Goal: Information Seeking & Learning: Check status

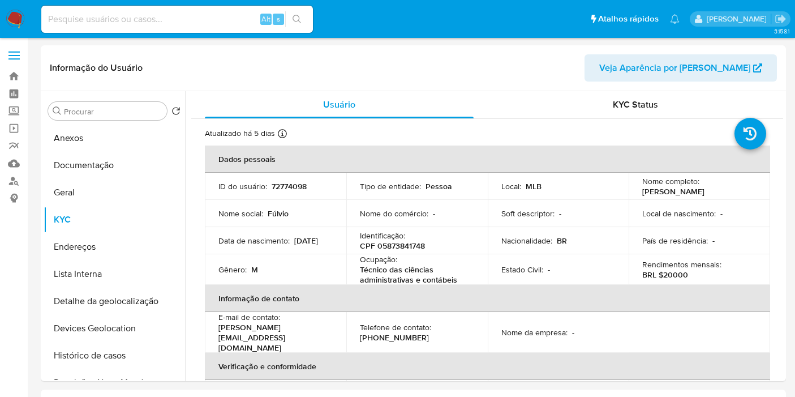
select select "10"
click at [391, 243] on p "CPF 05873841748" at bounding box center [392, 245] width 65 height 10
copy p "05873841748"
click at [188, 21] on input at bounding box center [176, 19] width 271 height 15
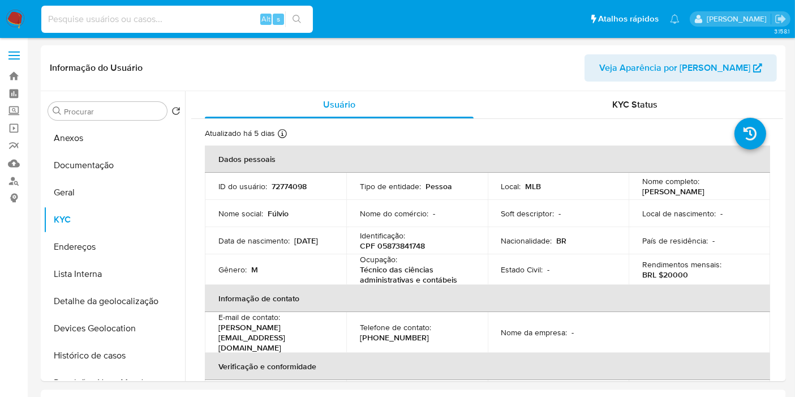
paste input "1050391902"
type input "1050391902"
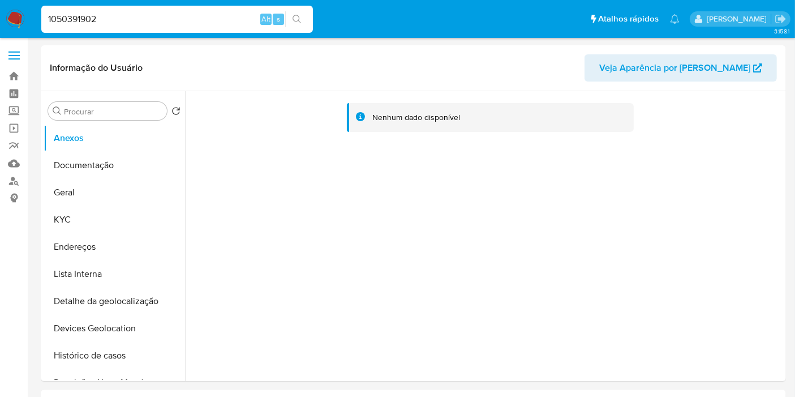
select select "10"
click at [106, 230] on button "KYC" at bounding box center [110, 219] width 132 height 27
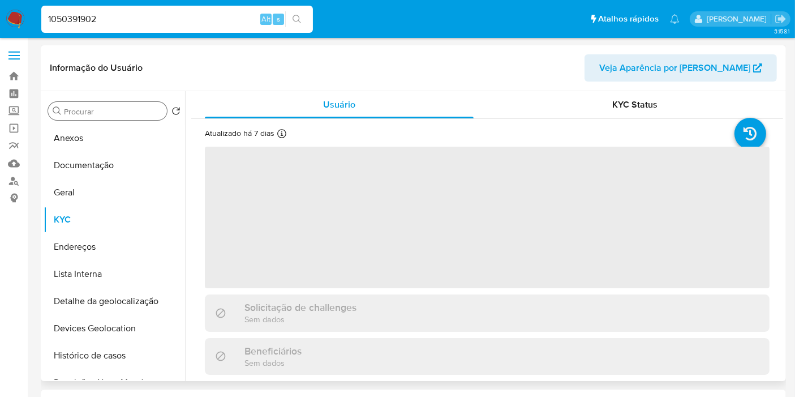
click at [106, 104] on div "Procurar" at bounding box center [107, 111] width 119 height 18
click at [105, 110] on input "Procurar" at bounding box center [113, 111] width 98 height 10
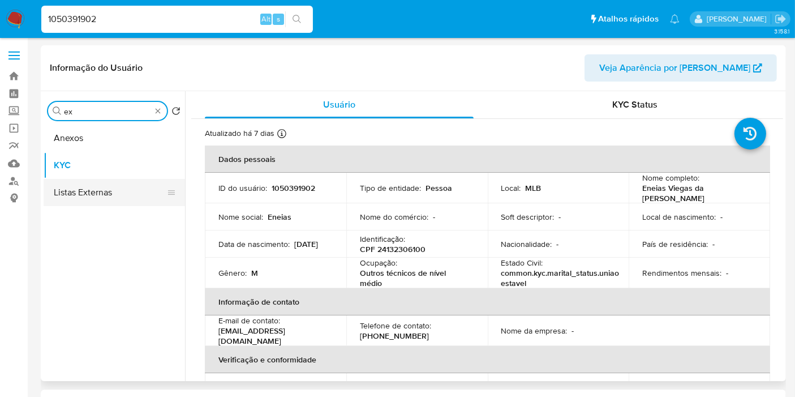
type input "ex"
click at [130, 192] on button "Listas Externas" at bounding box center [110, 192] width 132 height 27
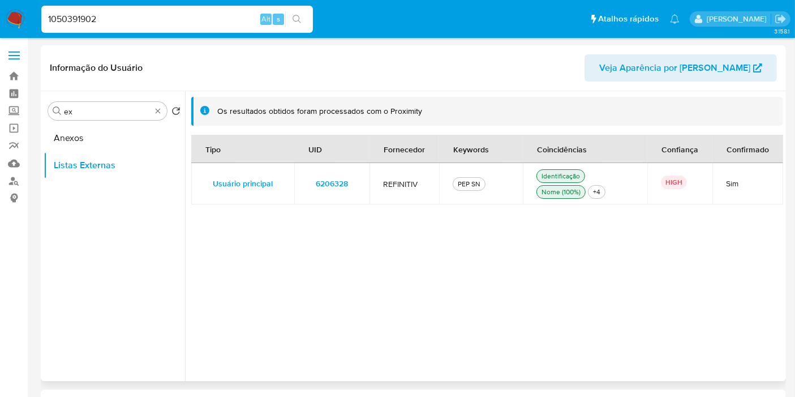
click at [357, 184] on td "6206328" at bounding box center [331, 183] width 75 height 41
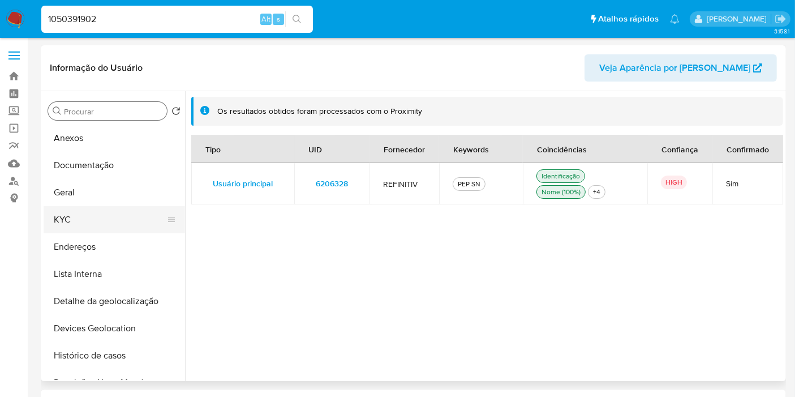
click at [85, 222] on button "KYC" at bounding box center [110, 219] width 132 height 27
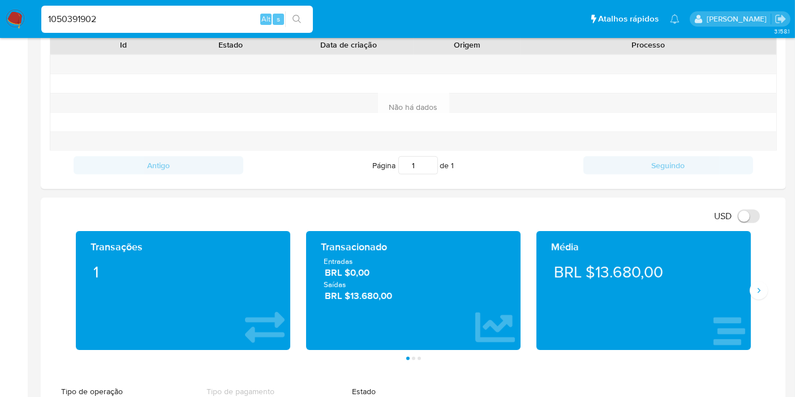
scroll to position [566, 0]
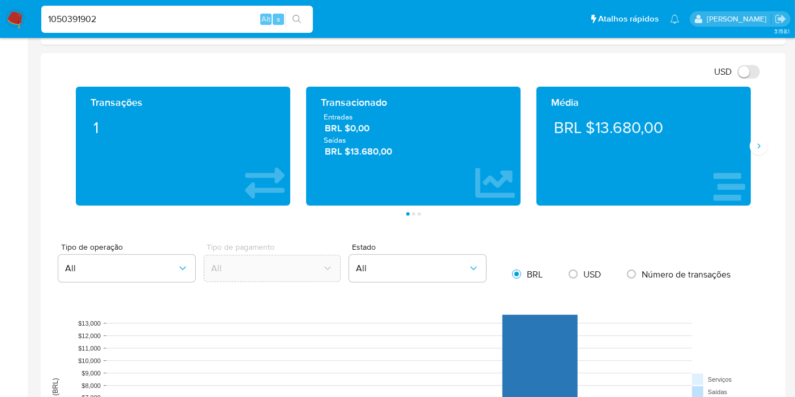
click at [370, 149] on span "BRL $13.680,00" at bounding box center [414, 151] width 178 height 13
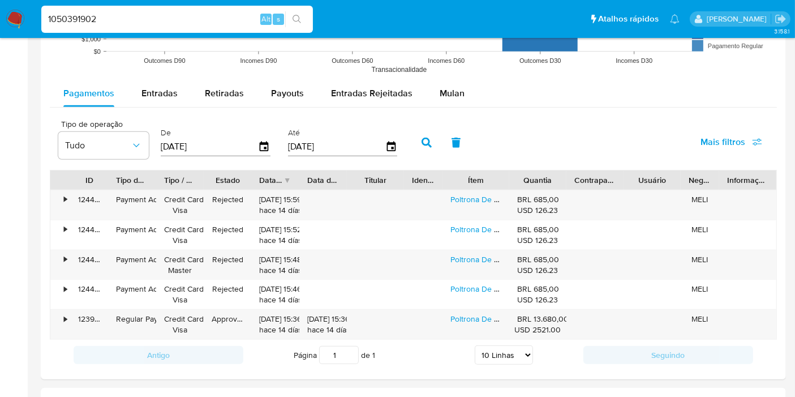
scroll to position [1005, 0]
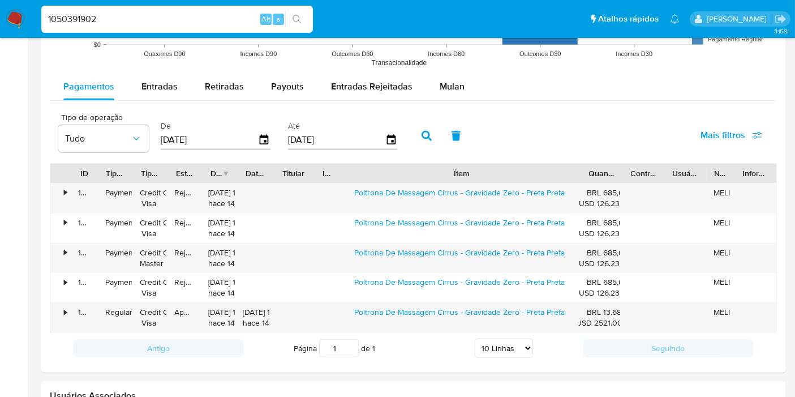
drag, startPoint x: 516, startPoint y: 168, endPoint x: 670, endPoint y: 169, distance: 154.4
click at [690, 164] on div "ID Tipo de operação Tipo / Método Estado Data de criação Data de aprovação Titu…" at bounding box center [413, 172] width 726 height 19
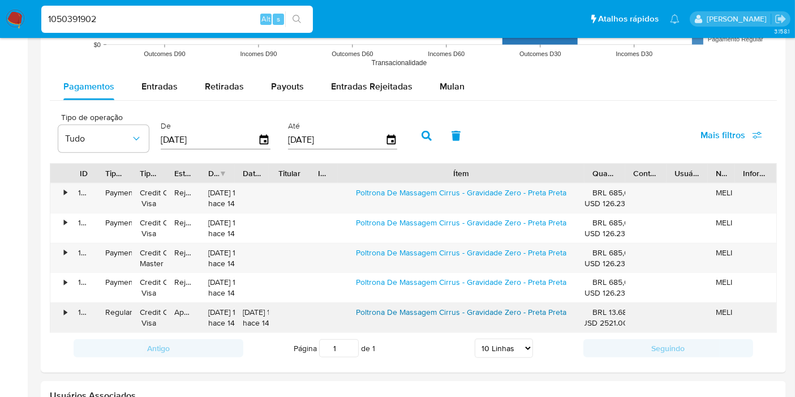
click at [509, 310] on link "Poltrona De Massagem Cirrus - Gravidade Zero - Preta Preta" at bounding box center [461, 311] width 210 height 11
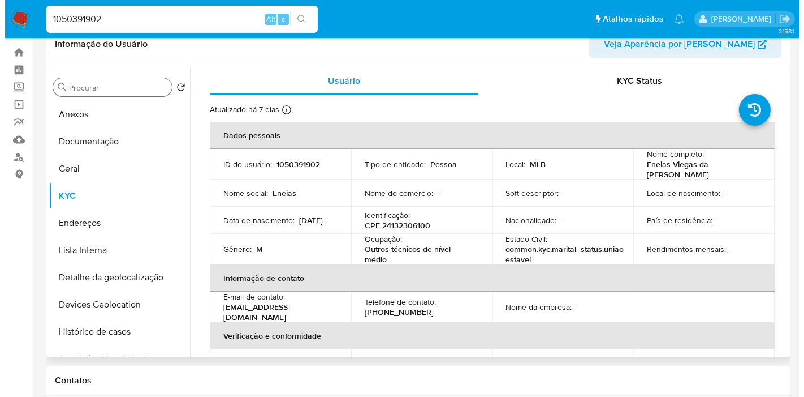
scroll to position [0, 0]
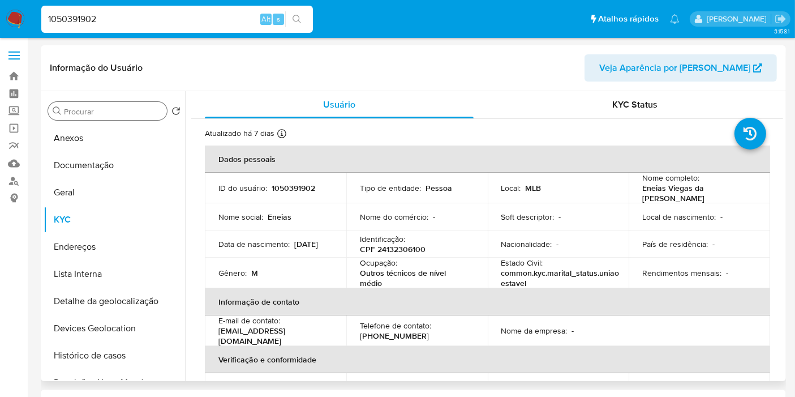
click at [304, 176] on td "ID do usuário : 1050391902" at bounding box center [275, 188] width 141 height 31
click at [304, 183] on p "1050391902" at bounding box center [293, 188] width 44 height 10
copy p "1050391902"
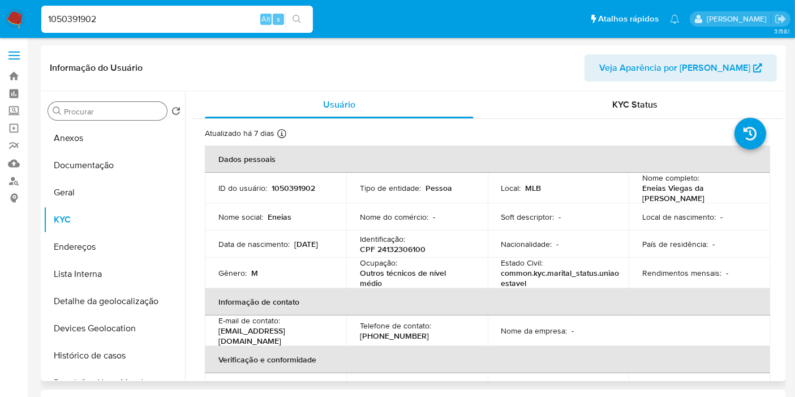
click at [406, 244] on p "CPF 24132306100" at bounding box center [393, 249] width 66 height 10
click at [407, 244] on p "CPF 24132306100" at bounding box center [393, 249] width 66 height 10
copy p "CPF 24132306100"
click at [387, 248] on p "CPF 24132306100" at bounding box center [393, 249] width 66 height 10
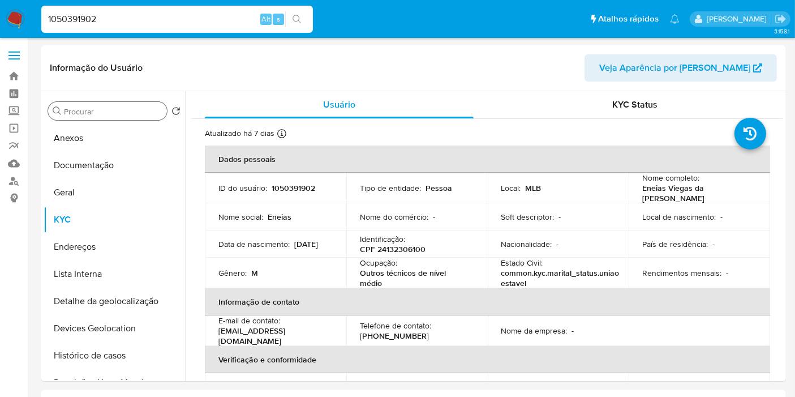
click at [139, 10] on div "1050391902 Alt s" at bounding box center [176, 19] width 271 height 27
click at [140, 14] on input "1050391902" at bounding box center [176, 19] width 271 height 15
paste input "237327565"
type input "1237327565"
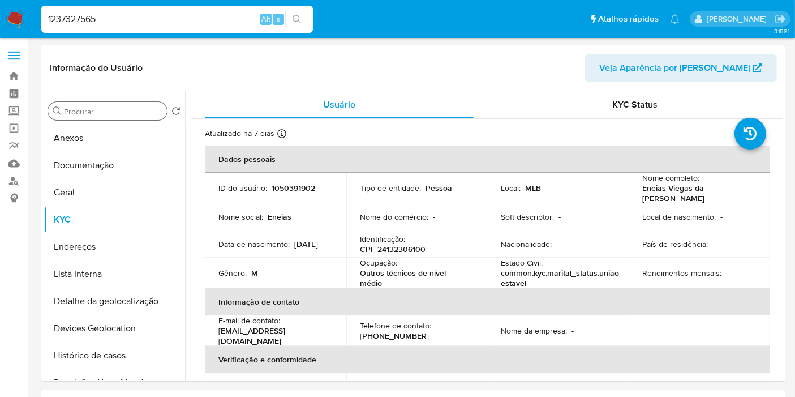
click at [298, 16] on icon "search-icon" at bounding box center [296, 19] width 8 height 8
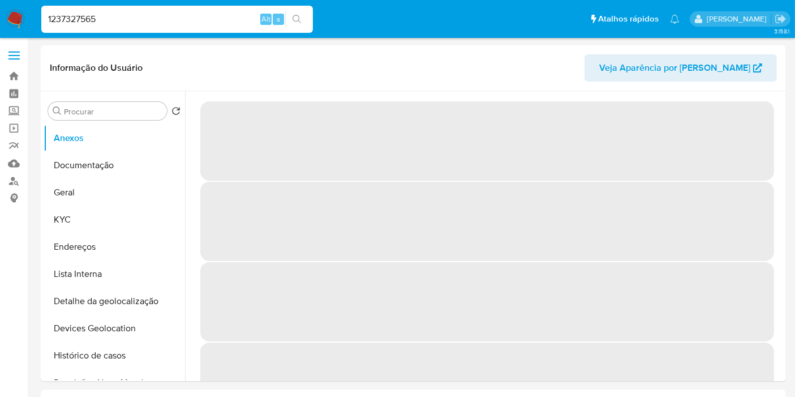
select select "10"
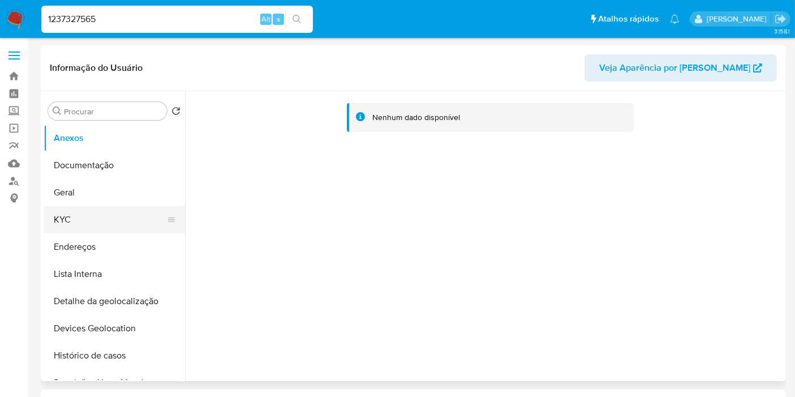
click at [91, 225] on button "KYC" at bounding box center [110, 219] width 132 height 27
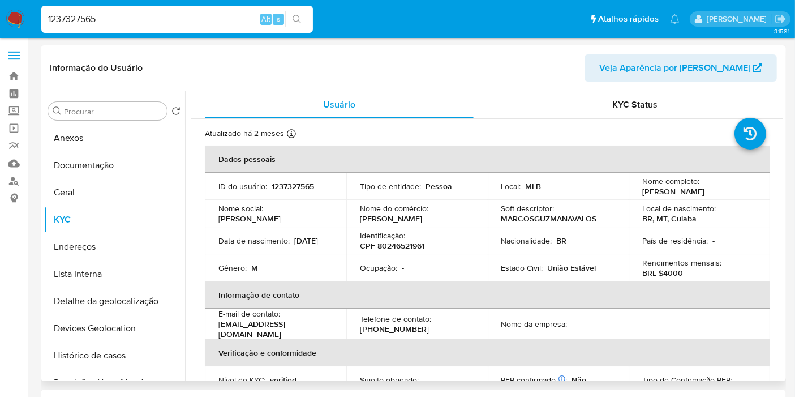
click at [400, 246] on p "CPF 80246521961" at bounding box center [392, 245] width 64 height 10
copy p "80246521961"
click at [87, 190] on button "Geral" at bounding box center [110, 192] width 132 height 27
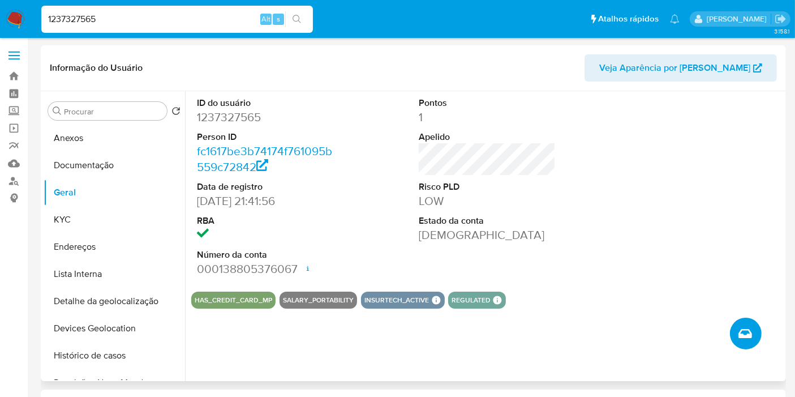
click at [740, 330] on icon "Criar caso manual" at bounding box center [745, 333] width 14 height 9
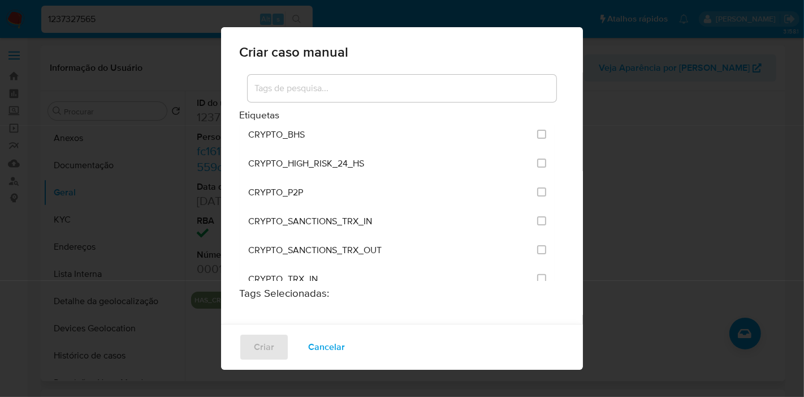
scroll to position [1863, 0]
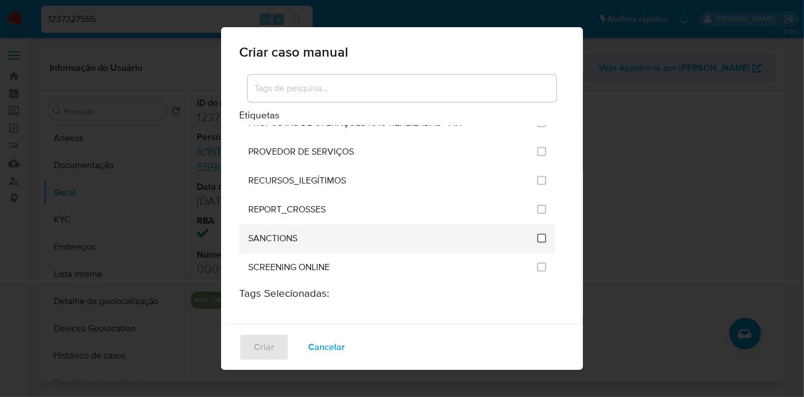
click at [537, 234] on input "2614" at bounding box center [541, 238] width 9 height 9
checkbox input "true"
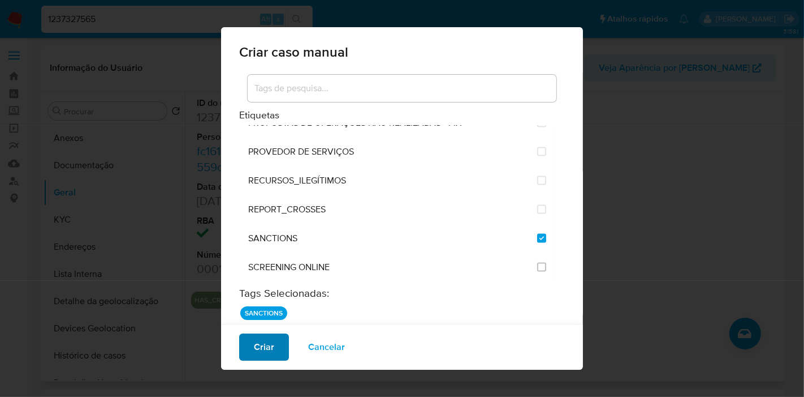
click at [273, 340] on button "Criar" at bounding box center [264, 346] width 50 height 27
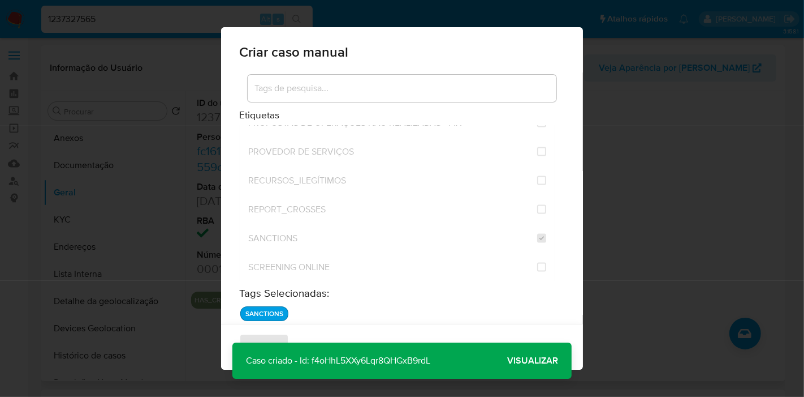
click at [418, 363] on p "Caso criado - Id: f4oHhL5XXy6Lqr8QHGxB9rdL" at bounding box center [338, 360] width 212 height 36
click at [541, 360] on span "Visualizar" at bounding box center [532, 360] width 51 height 0
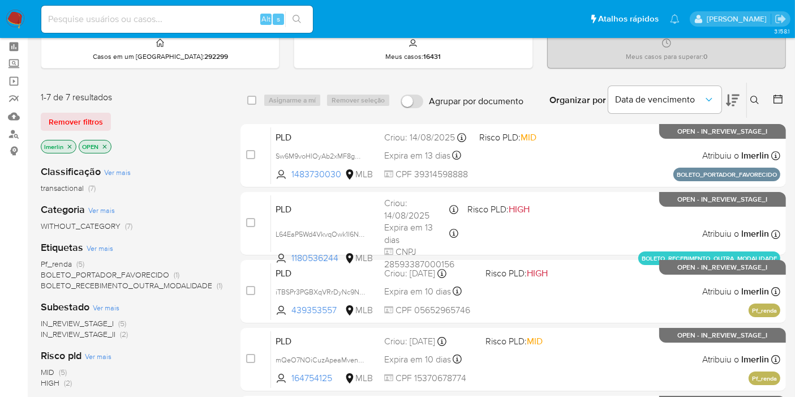
scroll to position [126, 0]
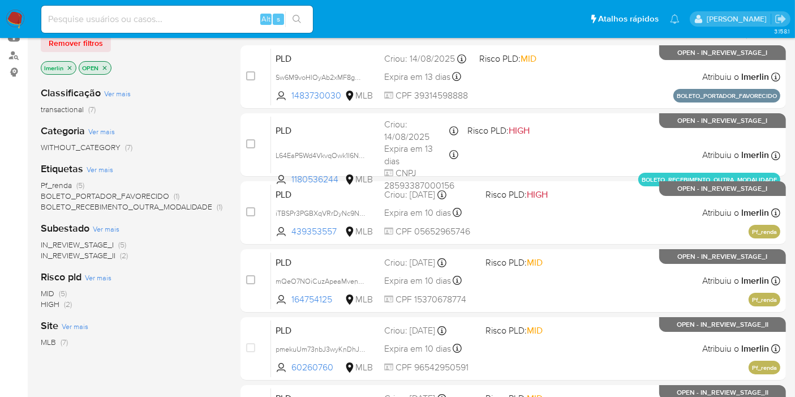
click at [119, 255] on span "IN_REVIEW_STAGE_II (2)" at bounding box center [84, 255] width 87 height 11
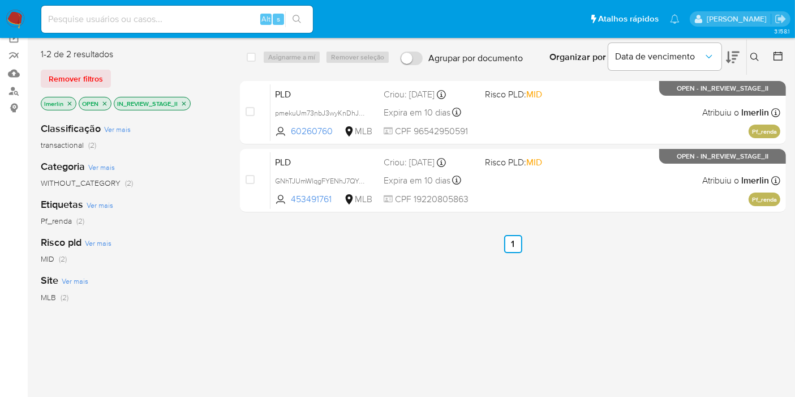
scroll to position [63, 0]
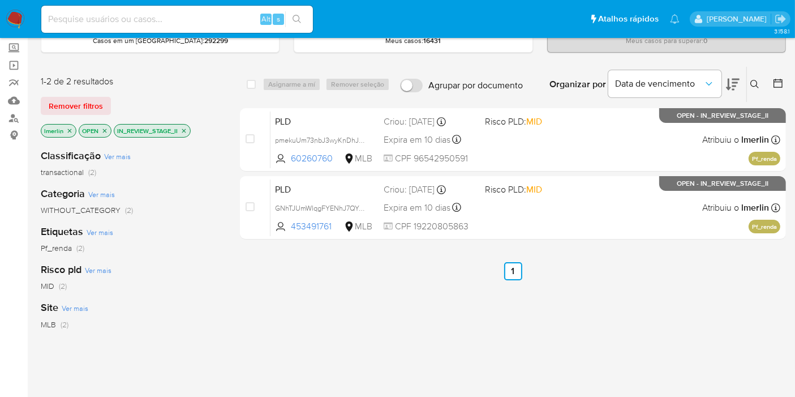
click at [186, 130] on icon "close-filter" at bounding box center [183, 130] width 7 height 7
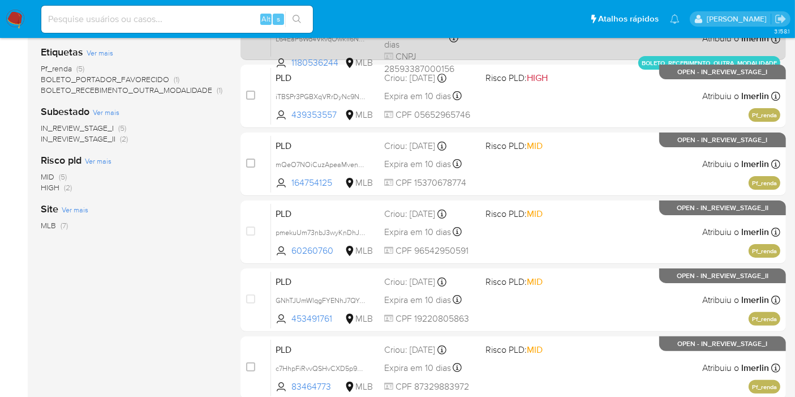
scroll to position [206, 0]
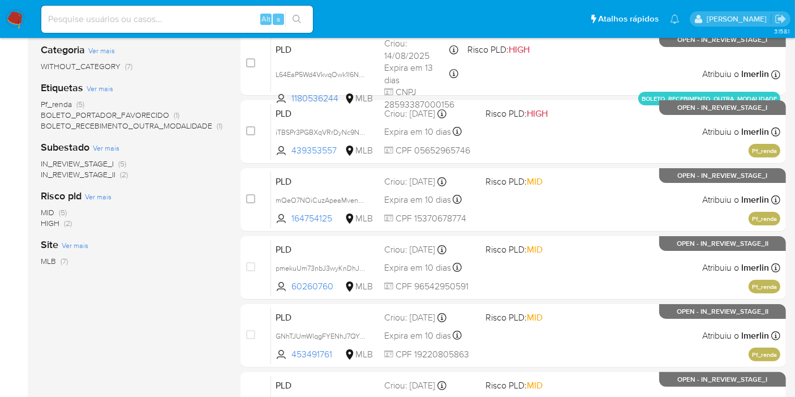
click at [0, 275] on aside "Bandeja Painel Screening Pesquisa em Listas Watchlist Ferramentas Operações em …" at bounding box center [14, 159] width 28 height 730
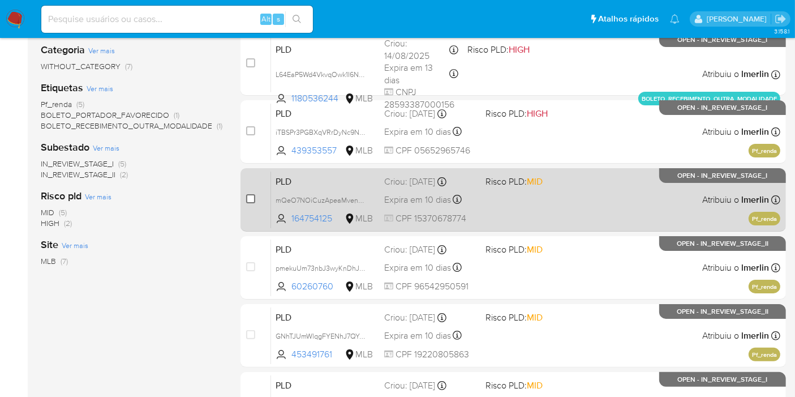
click at [246, 199] on input "checkbox" at bounding box center [250, 198] width 9 height 9
checkbox input "true"
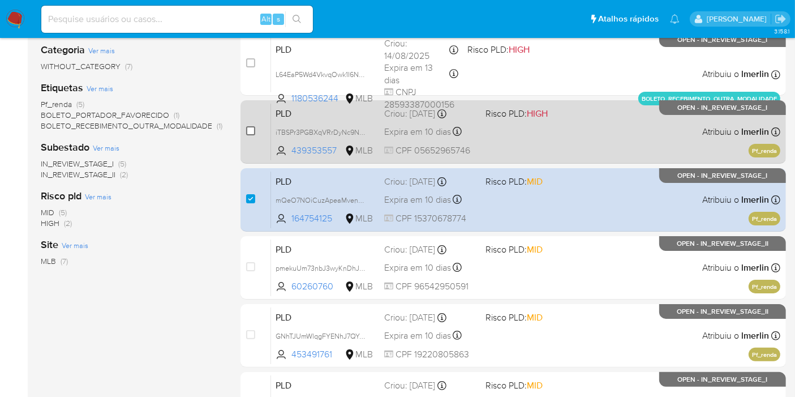
click at [250, 129] on input "checkbox" at bounding box center [250, 130] width 9 height 9
checkbox input "true"
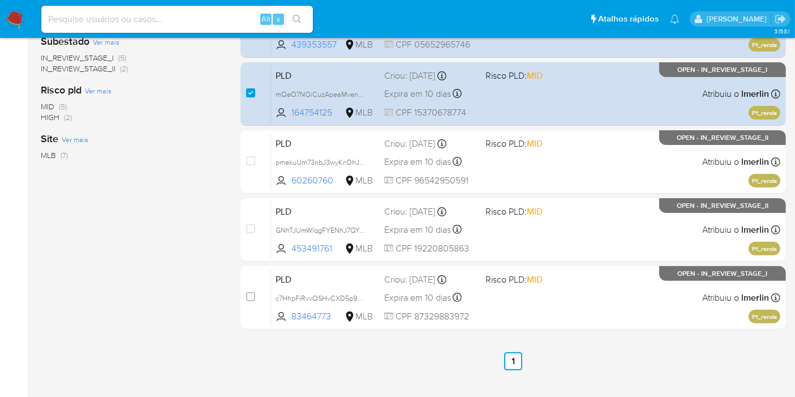
scroll to position [332, 0]
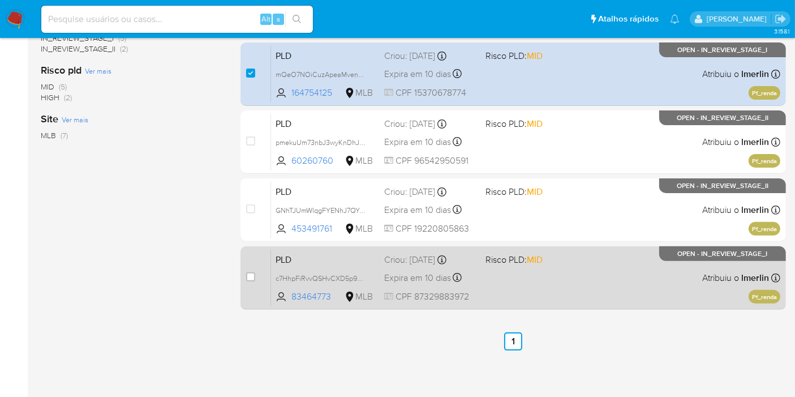
click at [249, 271] on div "case-item-checkbox" at bounding box center [250, 276] width 9 height 11
click at [247, 277] on input "checkbox" at bounding box center [250, 276] width 9 height 9
checkbox input "true"
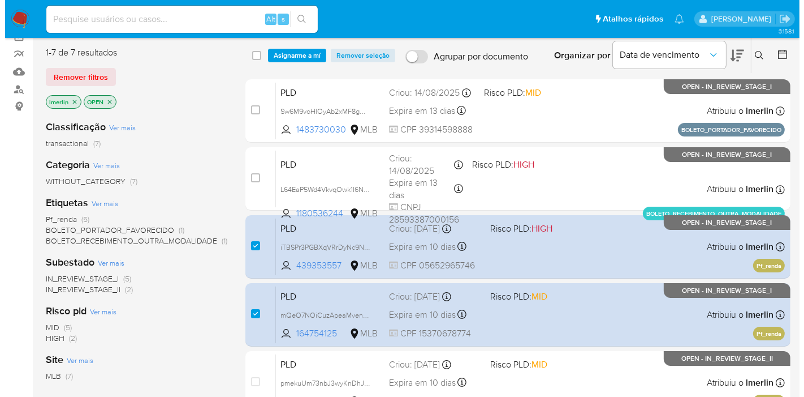
scroll to position [18, 0]
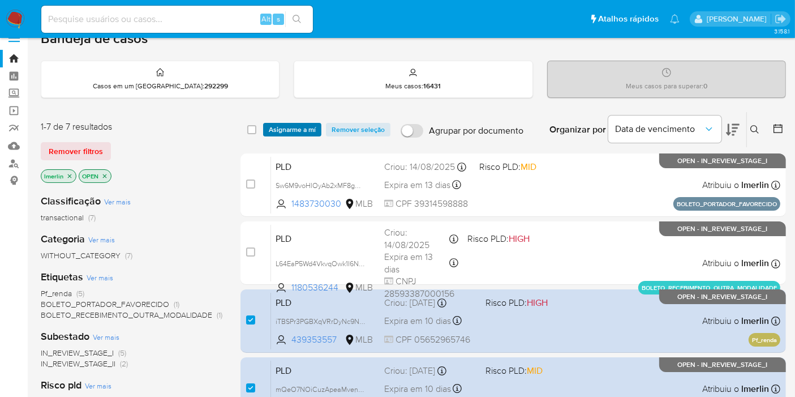
click at [287, 124] on span "Asignarme a mí" at bounding box center [292, 129] width 47 height 11
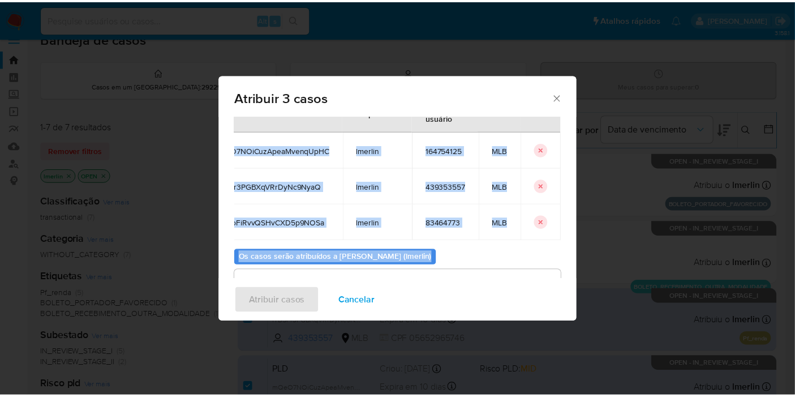
scroll to position [110, 0]
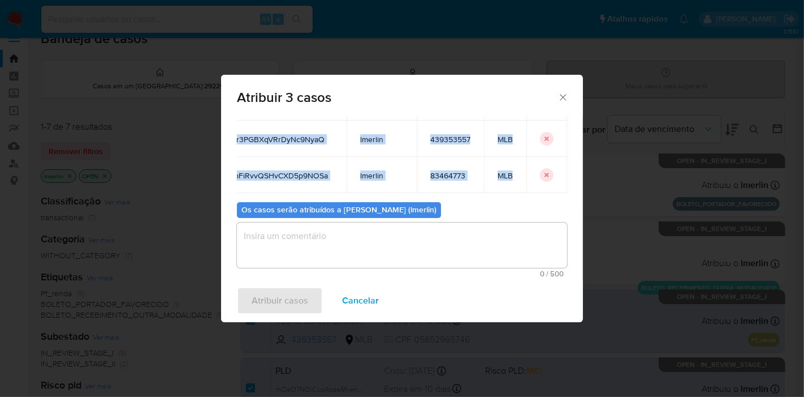
drag, startPoint x: 249, startPoint y: 184, endPoint x: 505, endPoint y: 167, distance: 255.6
click at [505, 167] on tbody "mQeO7NOiCuzApeaMvenqUpHC lmerlin 164754125 MLB iTBSPr3PGBXqVRrDyNc9NyaQ lmerlin…" at bounding box center [384, 138] width 365 height 109
copy tbody "mQeO7NOiCuzApeaMvenqUpHC lmerlin 164754125 MLB iTBSPr3PGBXqVRrDyNc9NyaQ lmerlin…"
click at [355, 302] on span "Cancelar" at bounding box center [360, 300] width 37 height 25
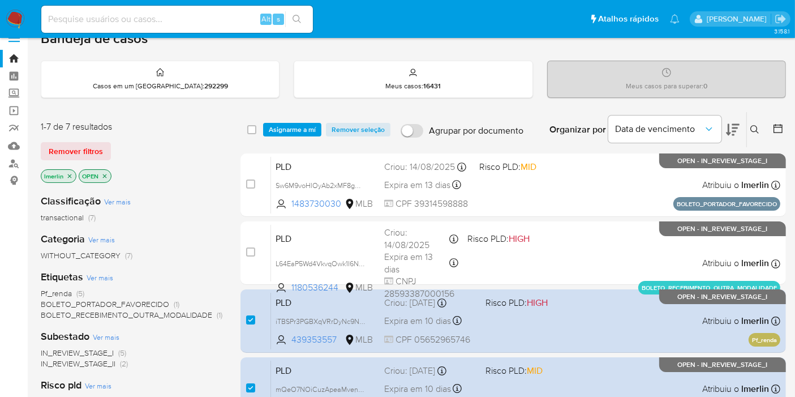
click at [127, 27] on div "Alt s" at bounding box center [176, 19] width 271 height 27
click at [131, 22] on input at bounding box center [176, 19] width 271 height 15
paste input "mQeO7NOiCuzApeaMvenqUpHC"
type input "mQeO7NOiCuzApeaMvenqUpHC"
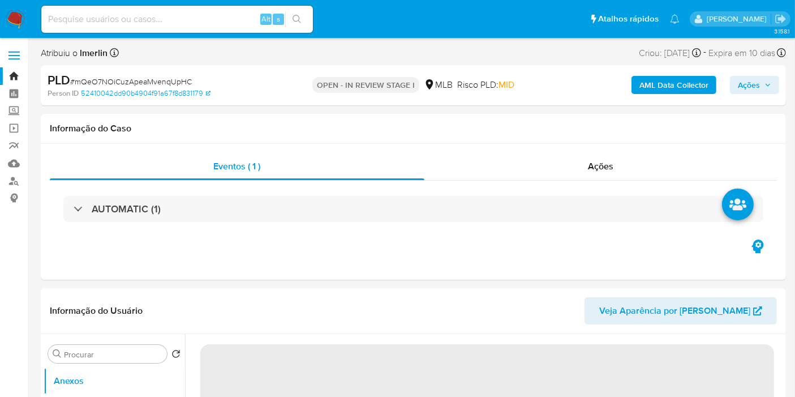
select select "10"
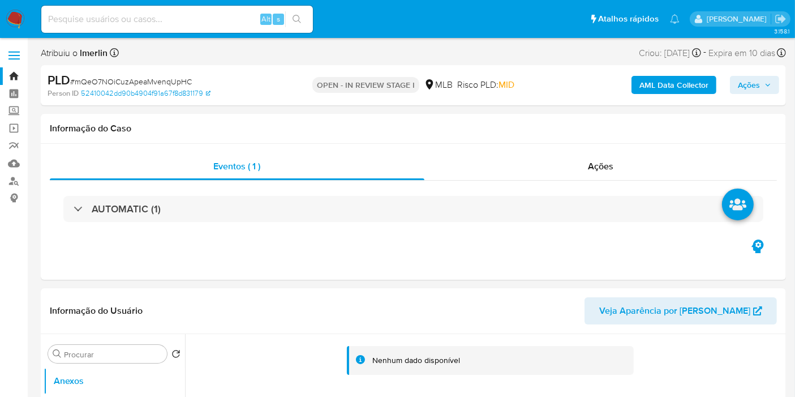
click at [663, 88] on b "AML Data Collector" at bounding box center [673, 85] width 69 height 18
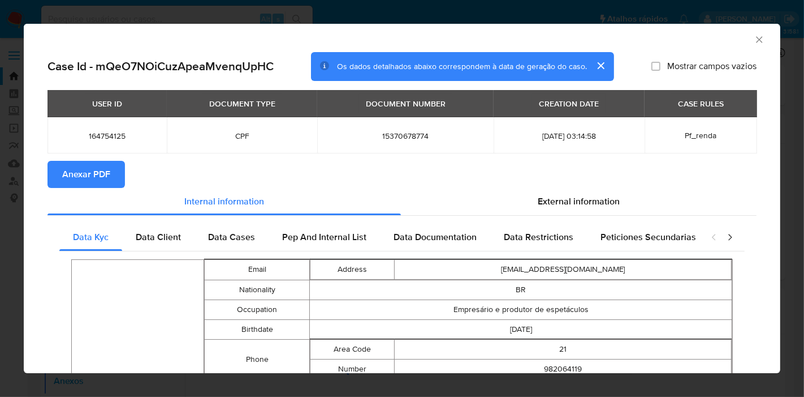
click at [754, 41] on icon "Fechar a janela" at bounding box center [759, 39] width 11 height 11
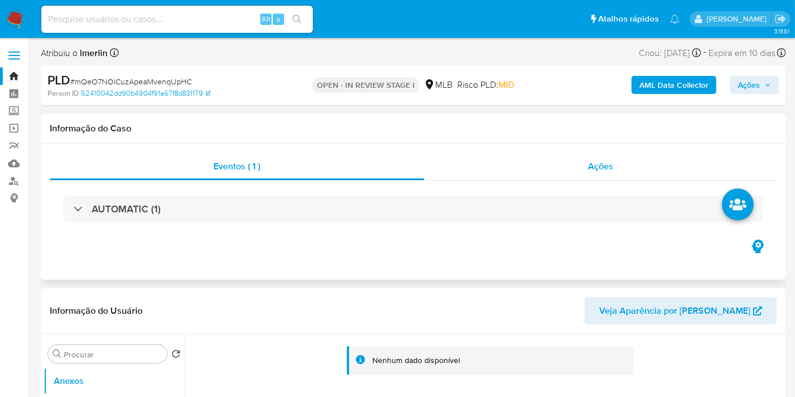
click at [591, 162] on span "Ações" at bounding box center [600, 166] width 25 height 13
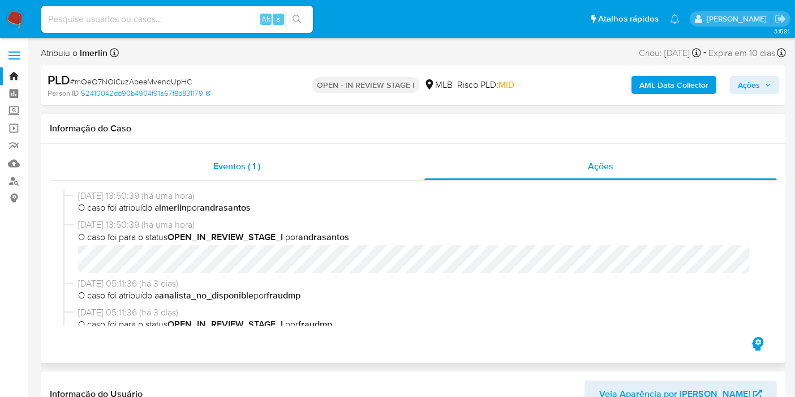
click at [239, 165] on span "Eventos ( 1 )" at bounding box center [236, 166] width 47 height 13
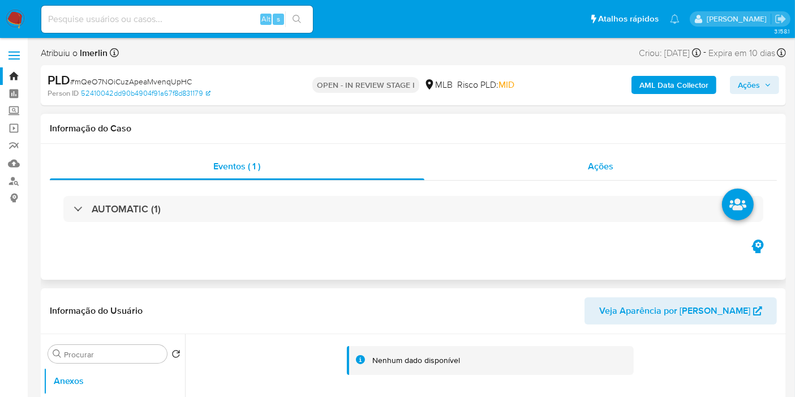
click at [570, 161] on div "Ações" at bounding box center [600, 166] width 353 height 27
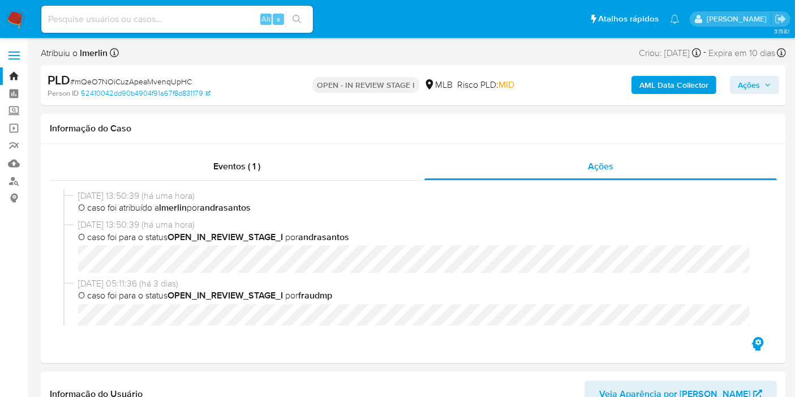
click at [647, 87] on b "AML Data Collector" at bounding box center [673, 85] width 69 height 18
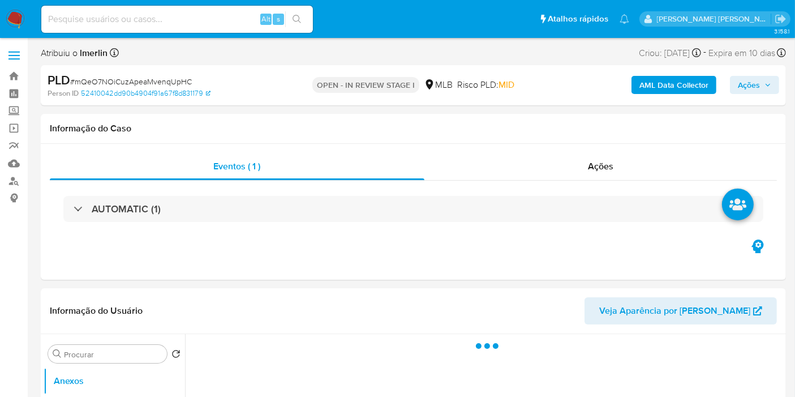
select select "10"
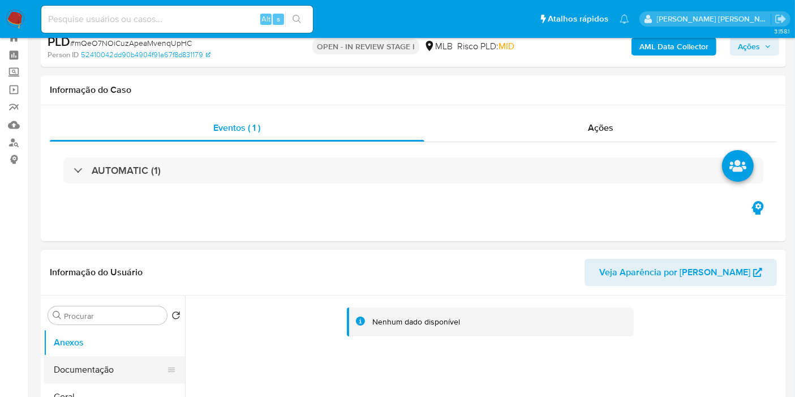
scroll to position [188, 0]
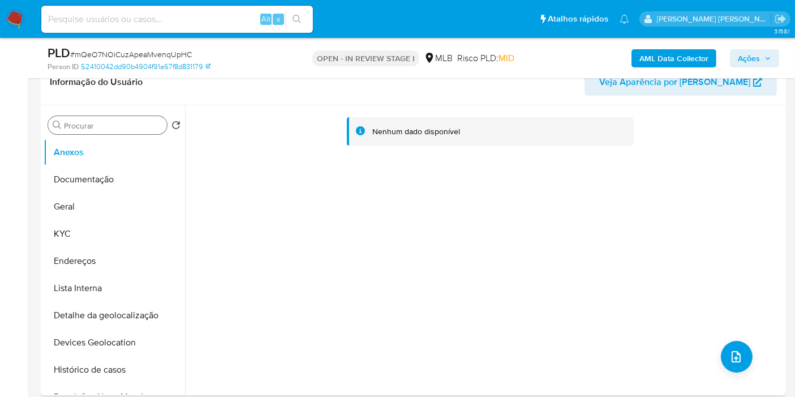
click at [132, 128] on input "Procurar" at bounding box center [113, 125] width 98 height 10
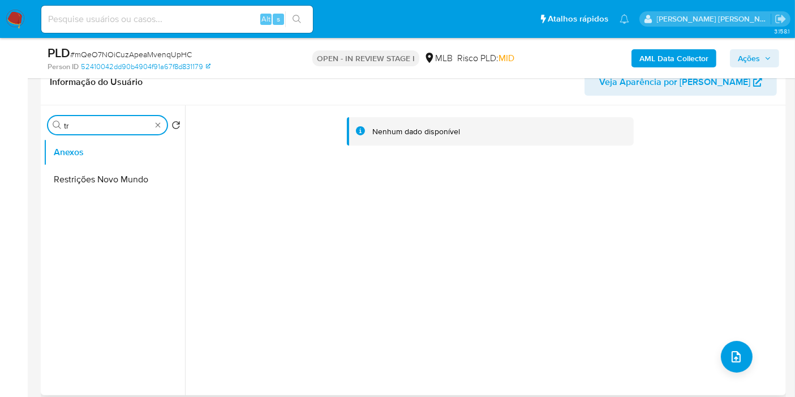
type input "tra"
click at [131, 128] on input "tra" at bounding box center [107, 125] width 87 height 10
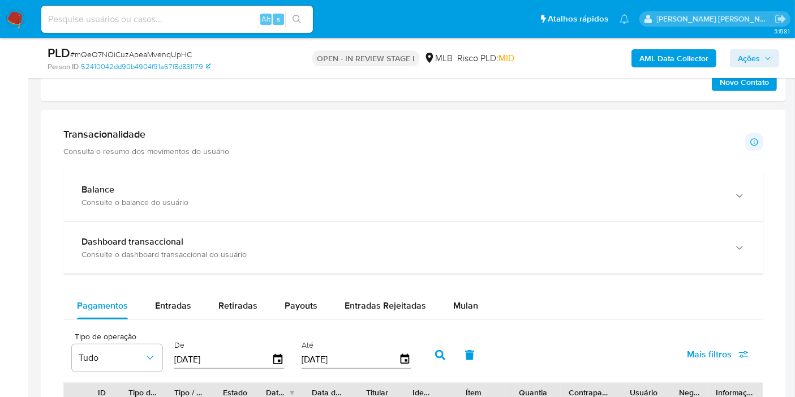
scroll to position [691, 0]
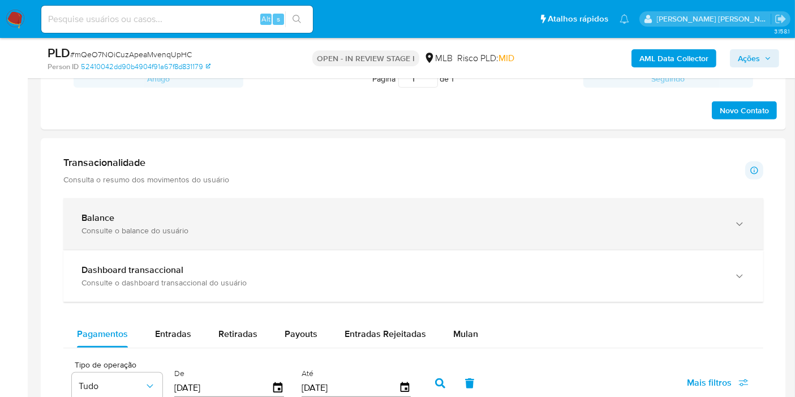
click at [341, 230] on div "Consulte o balance do usuário" at bounding box center [401, 230] width 641 height 10
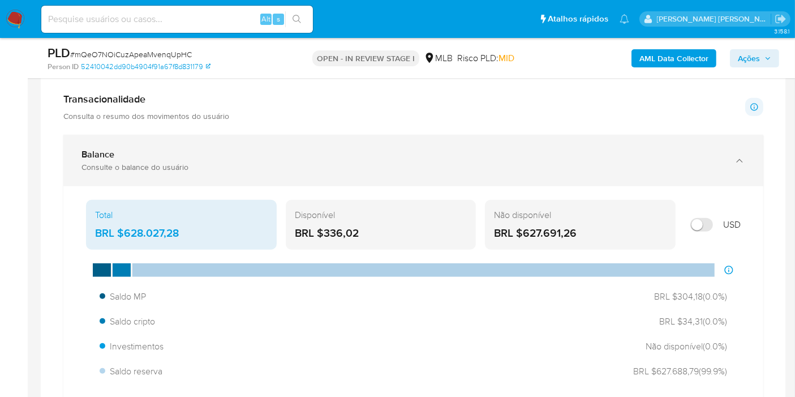
scroll to position [817, 0]
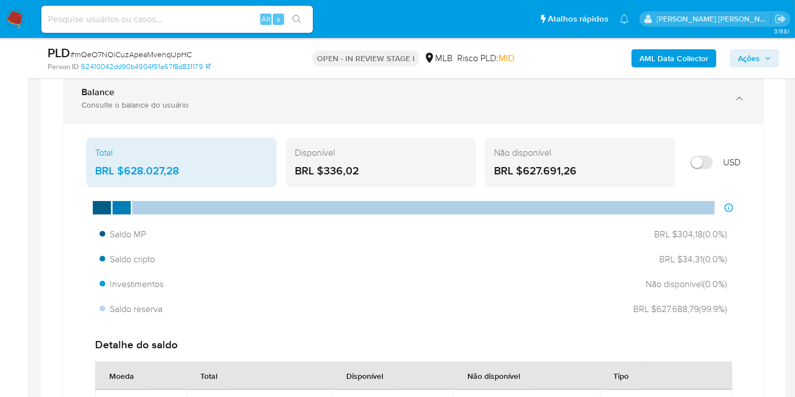
click at [354, 90] on div "Balance" at bounding box center [401, 92] width 641 height 11
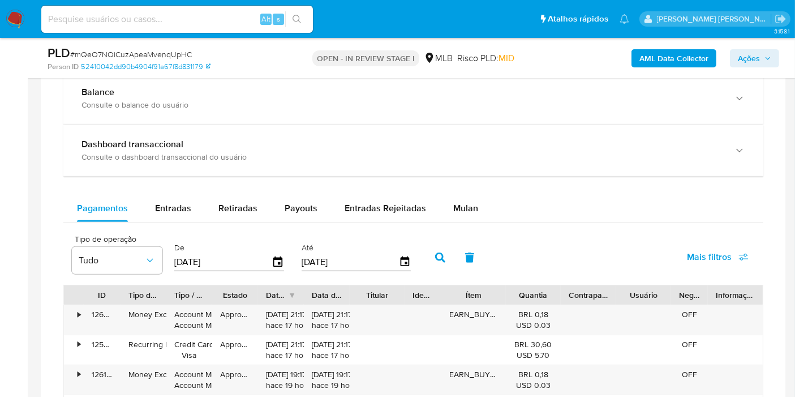
scroll to position [754, 0]
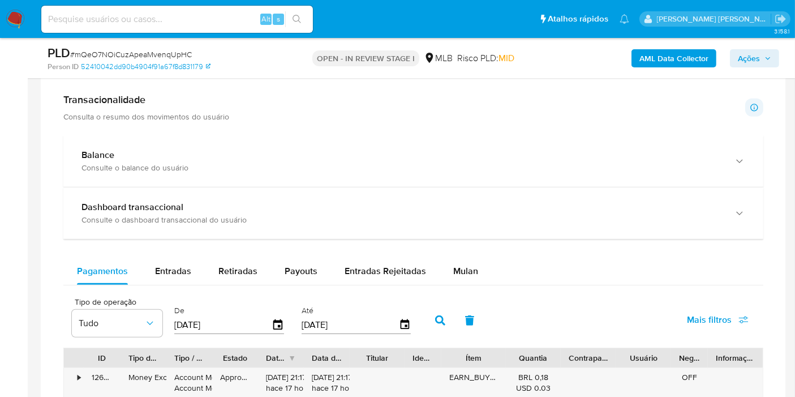
click at [0, 248] on aside "Bandeja Painel Screening Pesquisa em Listas Watchlist Ferramentas Operações em …" at bounding box center [14, 291] width 28 height 2091
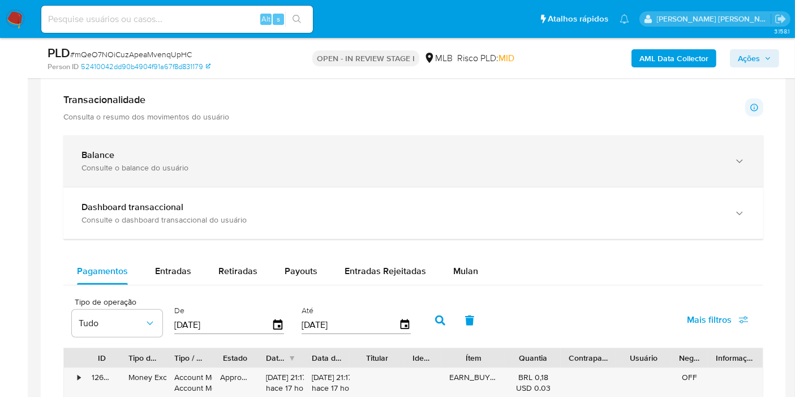
click at [153, 170] on div "Consulte o balance do usuário" at bounding box center [401, 167] width 641 height 10
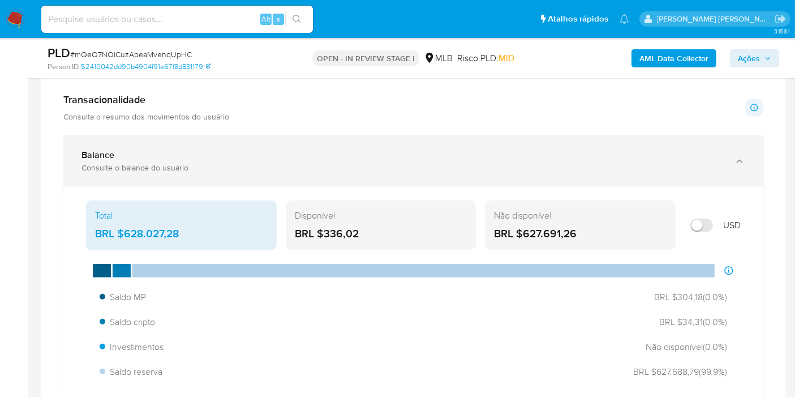
click at [521, 165] on div "Consulte o balance do usuário" at bounding box center [401, 167] width 641 height 10
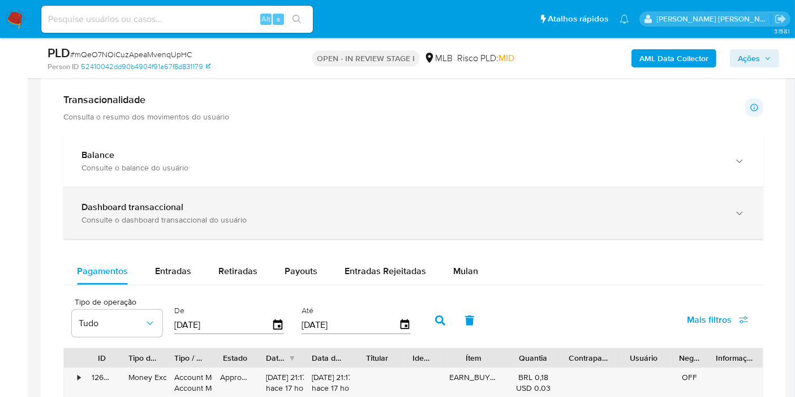
click at [367, 215] on div "Consulte o dashboard transaccional do usuário" at bounding box center [401, 219] width 641 height 10
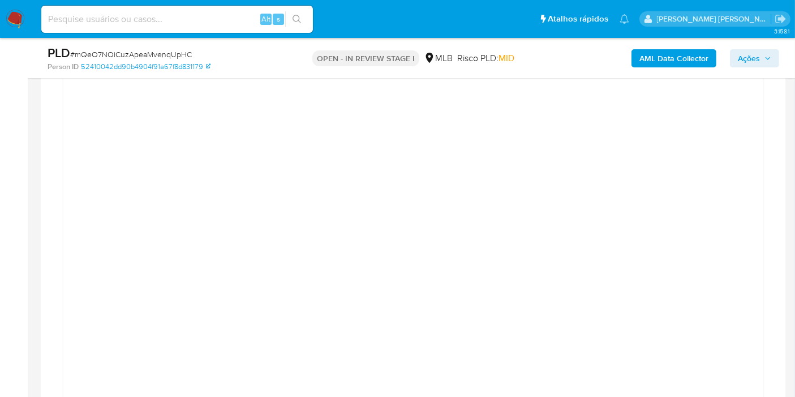
scroll to position [880, 0]
click at [762, 213] on div at bounding box center [413, 379] width 700 height 532
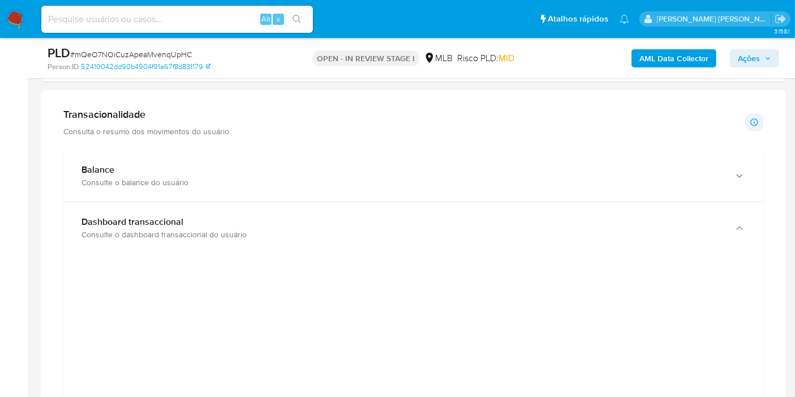
scroll to position [826, 0]
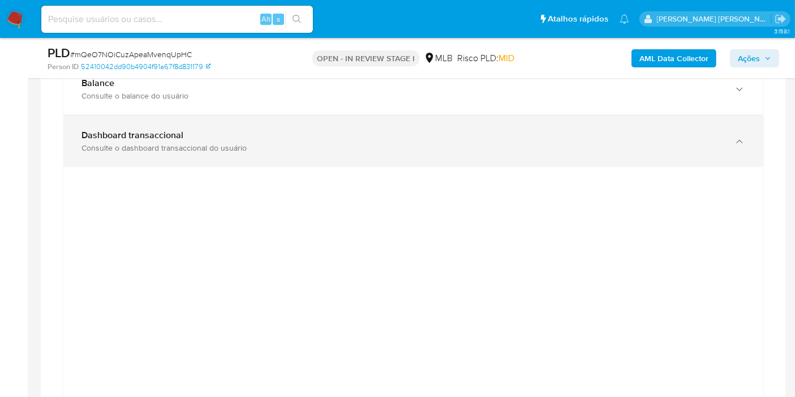
drag, startPoint x: 0, startPoint y: 182, endPoint x: 94, endPoint y: 161, distance: 96.2
click at [142, 143] on div "Consulte o dashboard transaccional do usuário" at bounding box center [401, 148] width 641 height 10
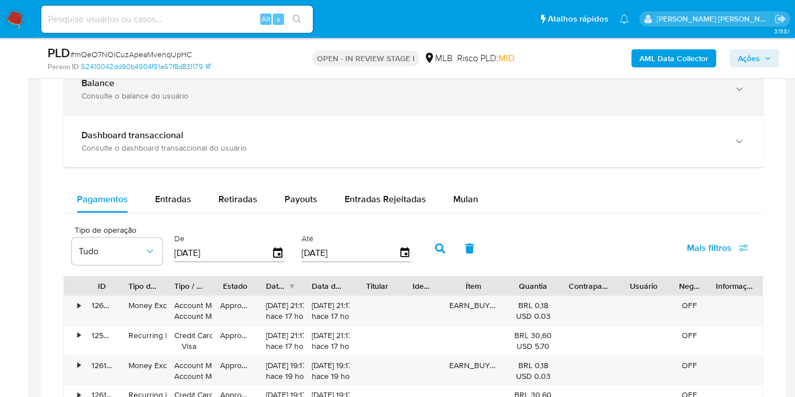
click at [156, 96] on div "Consulte o balance do usuário" at bounding box center [401, 95] width 641 height 10
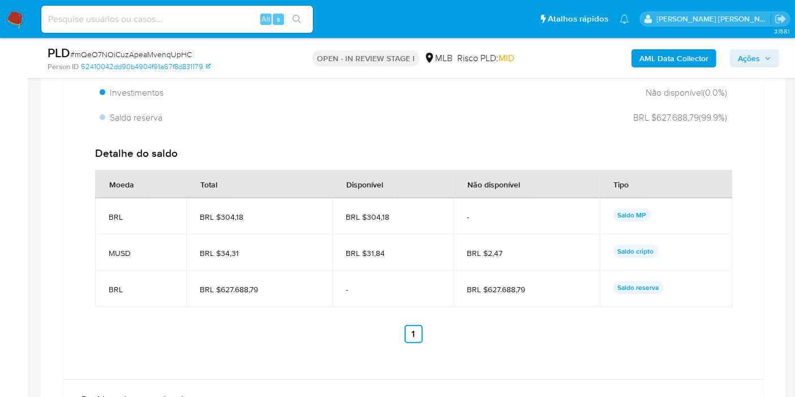
scroll to position [1014, 0]
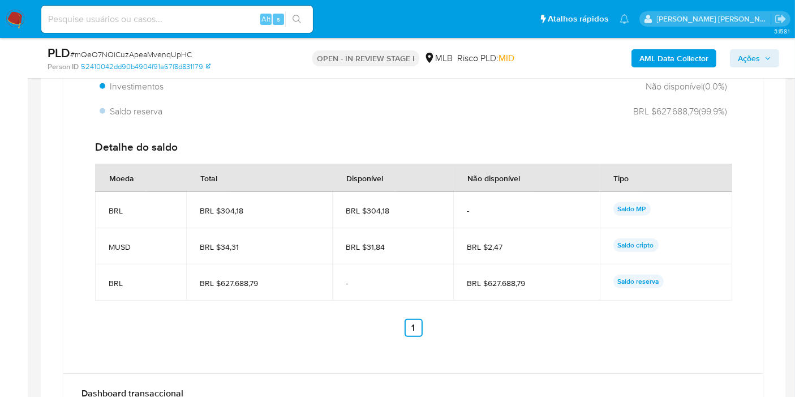
drag, startPoint x: 475, startPoint y: 278, endPoint x: 556, endPoint y: 278, distance: 80.9
click at [556, 278] on td "BRL $627.688,79" at bounding box center [526, 282] width 146 height 36
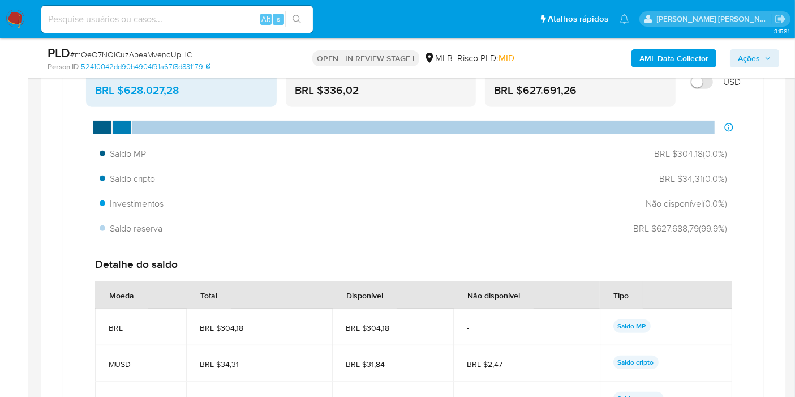
scroll to position [889, 0]
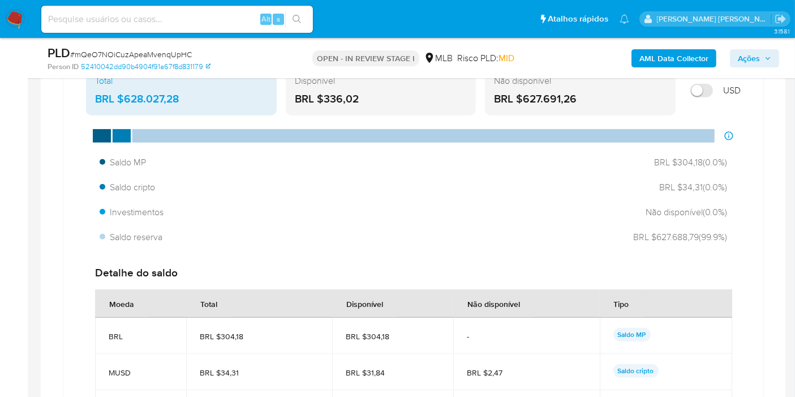
click at [2, 215] on aside "Bandeja Painel Screening Pesquisa em Listas Watchlist Ferramentas Operações em …" at bounding box center [14, 379] width 28 height 2537
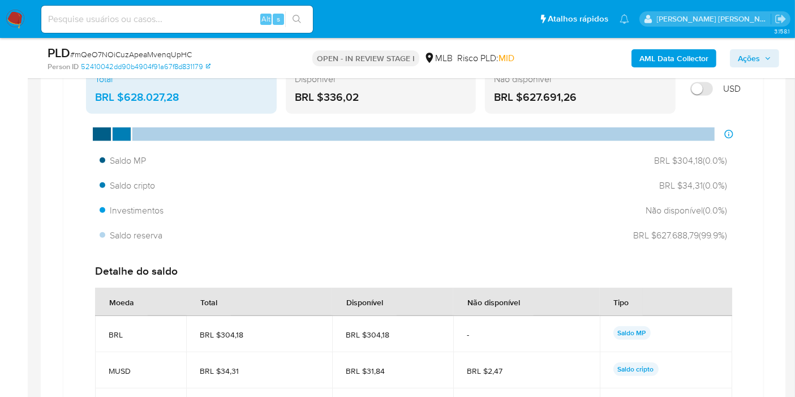
scroll to position [762, 0]
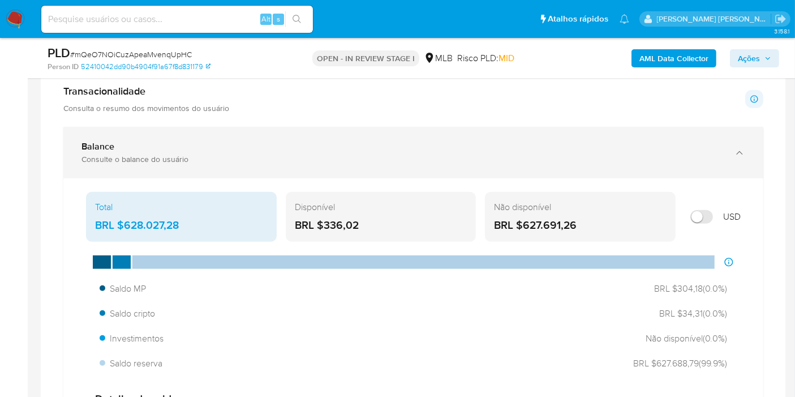
click at [350, 141] on div "Balance" at bounding box center [401, 146] width 641 height 11
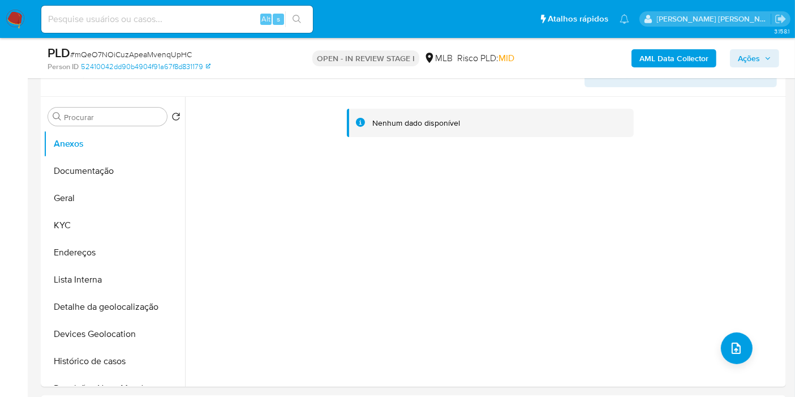
scroll to position [8, 0]
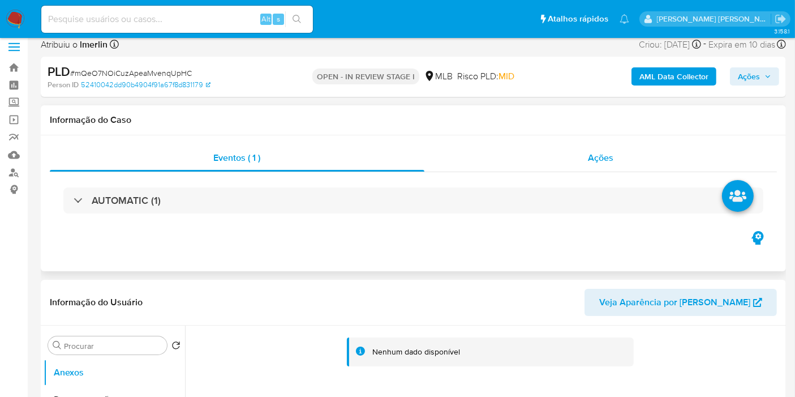
click at [620, 153] on div "Ações" at bounding box center [600, 157] width 353 height 27
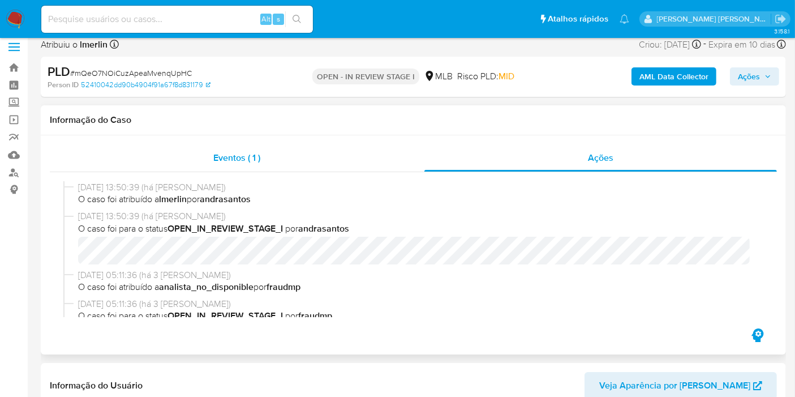
click at [298, 169] on div "Eventos ( 1 )" at bounding box center [237, 157] width 374 height 27
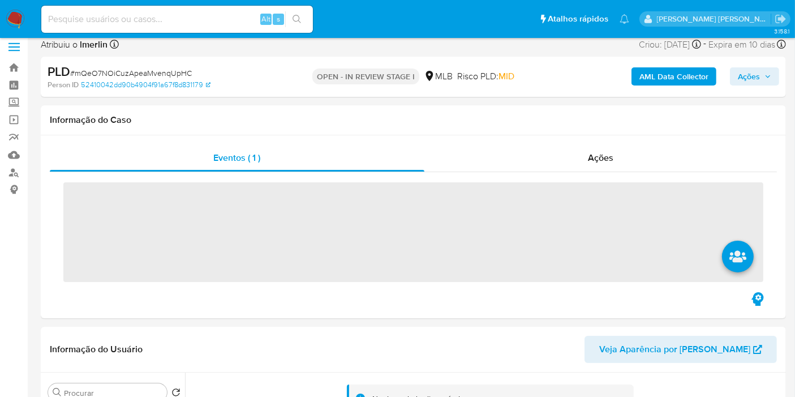
click at [660, 80] on b "AML Data Collector" at bounding box center [673, 76] width 69 height 18
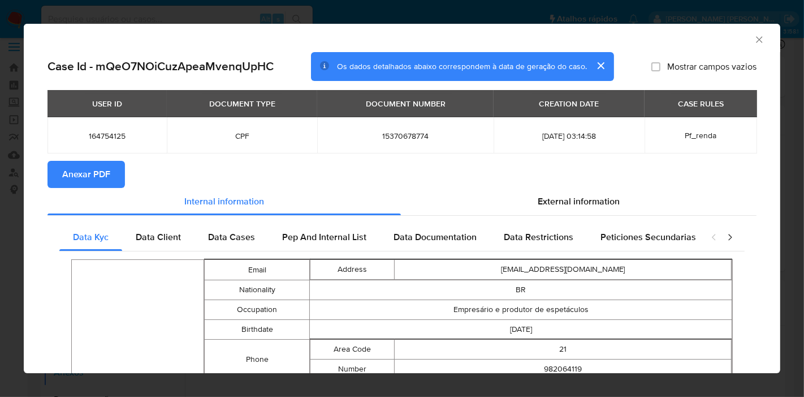
click at [66, 166] on span "Anexar PDF" at bounding box center [86, 174] width 48 height 25
click at [754, 38] on icon "Fechar a janela" at bounding box center [759, 39] width 11 height 11
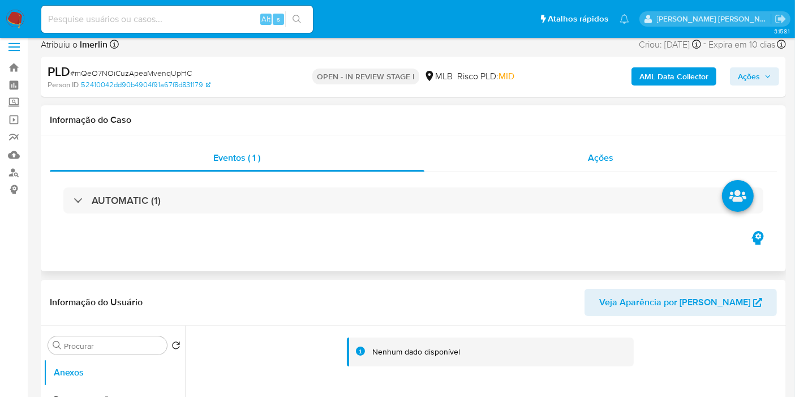
click at [604, 151] on span "Ações" at bounding box center [600, 157] width 25 height 13
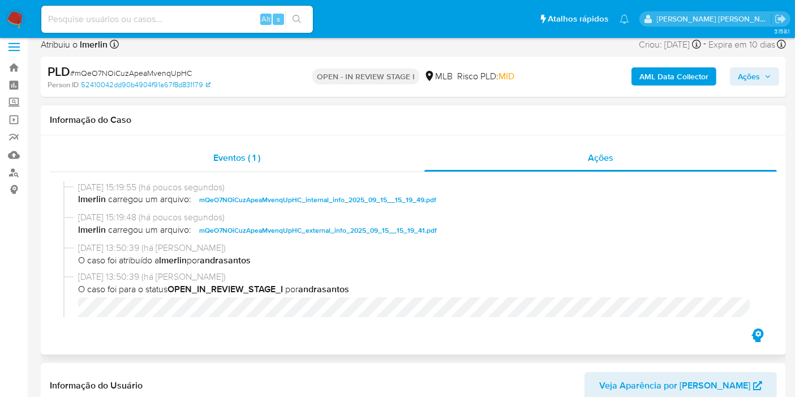
click at [195, 156] on div "Eventos ( 1 )" at bounding box center [237, 157] width 374 height 27
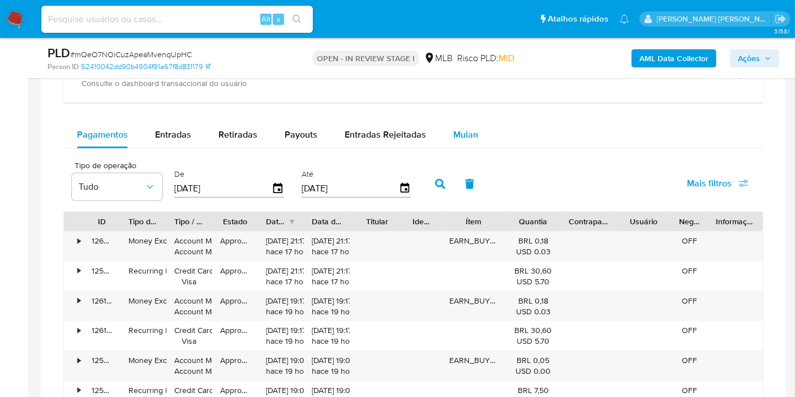
scroll to position [889, 0]
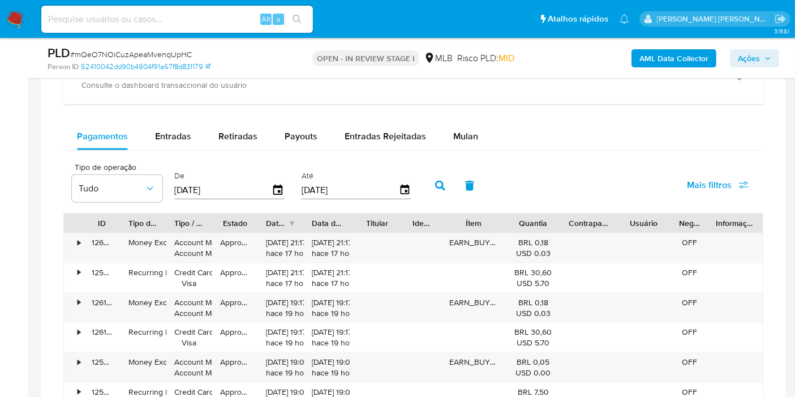
click at [476, 140] on button "Mulan" at bounding box center [465, 136] width 52 height 27
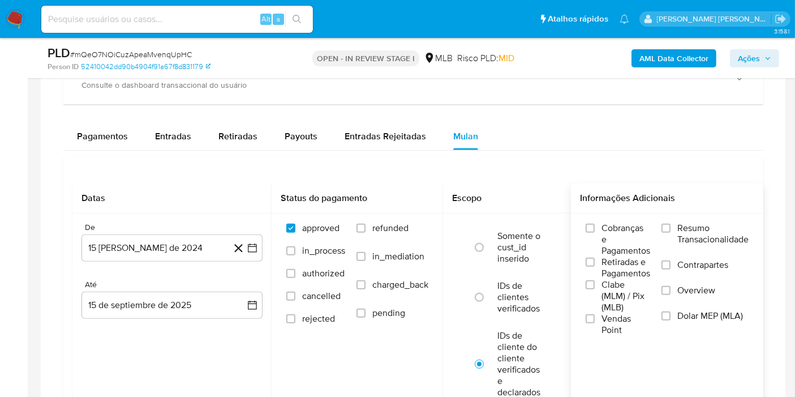
click at [682, 225] on span "Resumo Transacionalidade" at bounding box center [712, 233] width 71 height 23
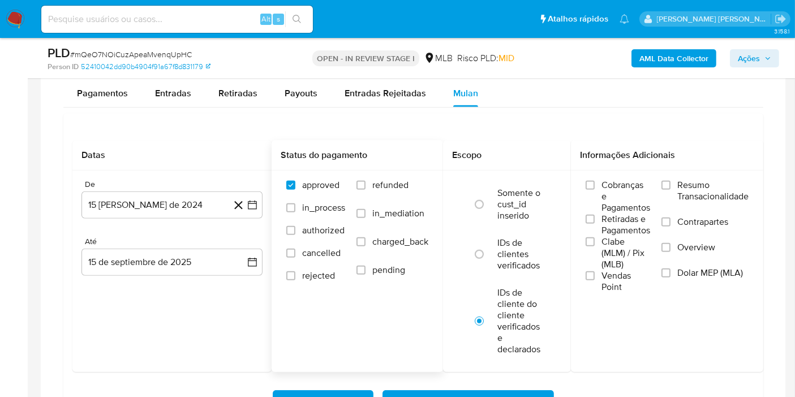
scroll to position [951, 0]
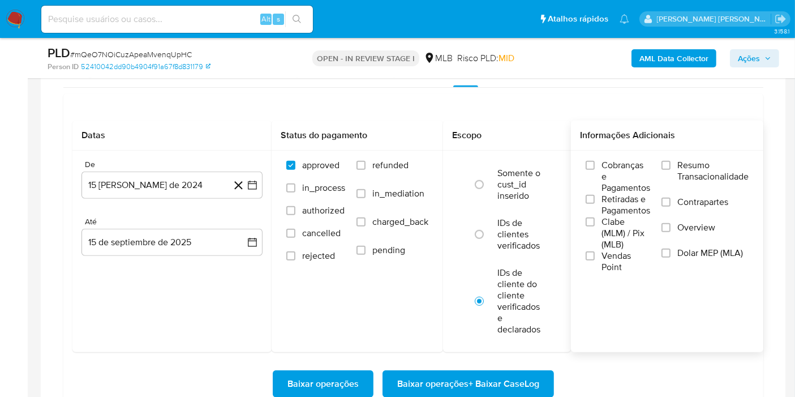
click at [680, 170] on span "Resumo Transacionalidade" at bounding box center [712, 171] width 71 height 23
click at [670, 170] on input "Resumo Transacionalidade" at bounding box center [665, 165] width 9 height 9
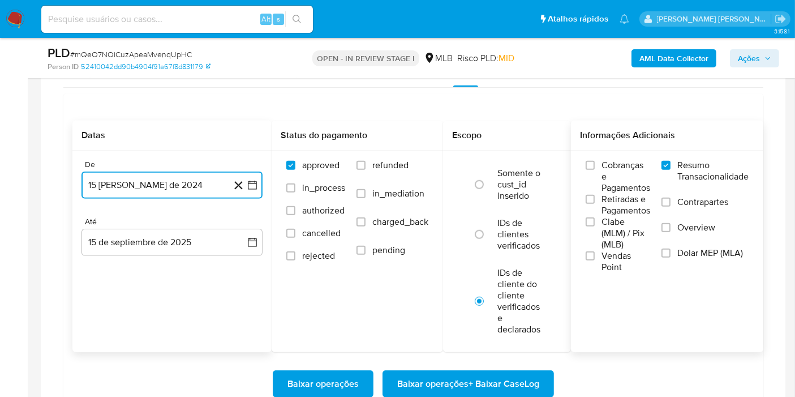
click at [260, 184] on button "15 de agosto de 2024" at bounding box center [171, 184] width 181 height 27
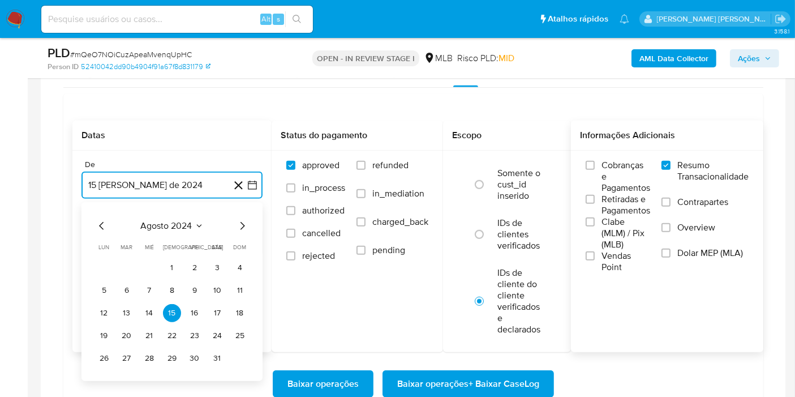
click at [179, 225] on span "agosto 2024" at bounding box center [166, 225] width 51 height 11
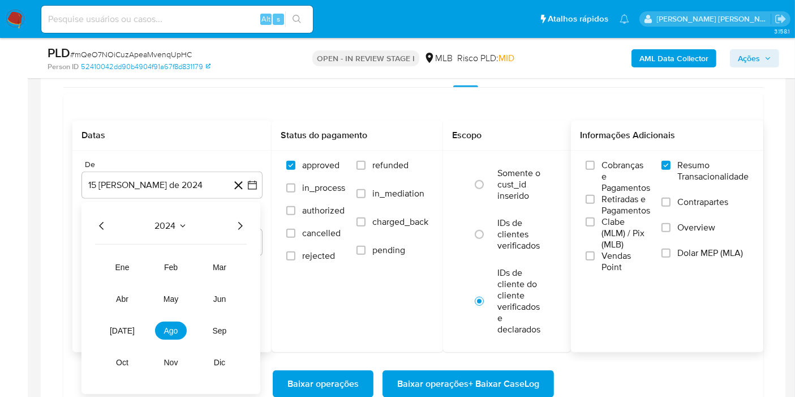
click at [242, 220] on icon "Año siguiente" at bounding box center [240, 226] width 14 height 14
click at [118, 327] on span "jul" at bounding box center [122, 330] width 25 height 9
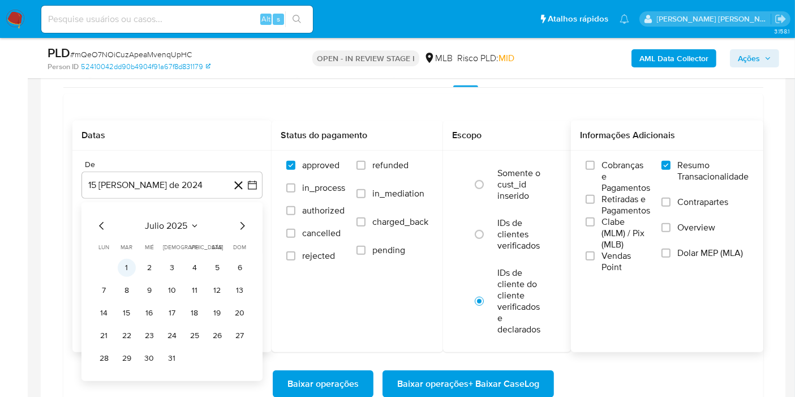
click at [122, 262] on button "1" at bounding box center [127, 267] width 18 height 18
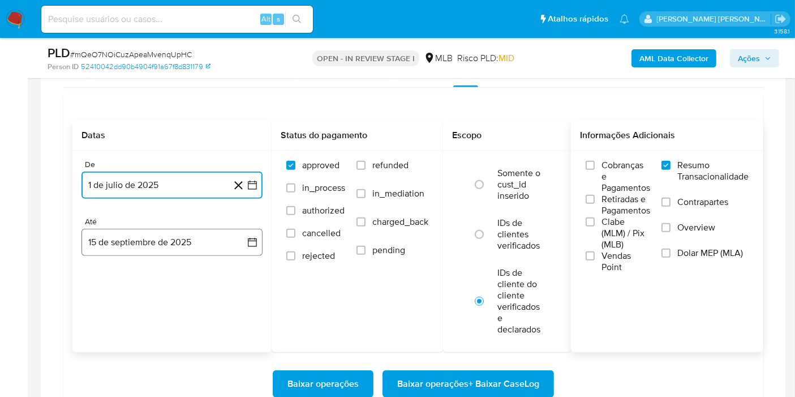
click at [230, 231] on button "15 de septiembre de 2025" at bounding box center [171, 242] width 181 height 27
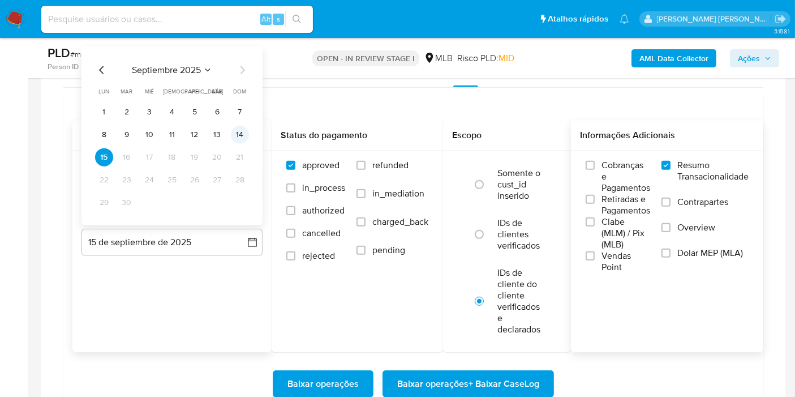
click at [243, 136] on button "14" at bounding box center [240, 135] width 18 height 18
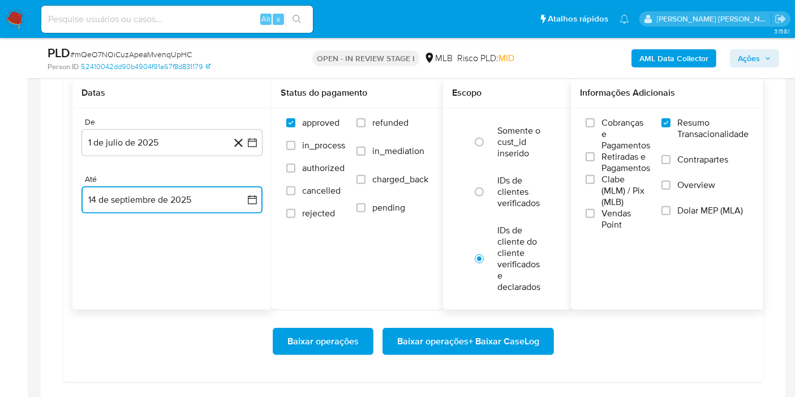
scroll to position [1014, 0]
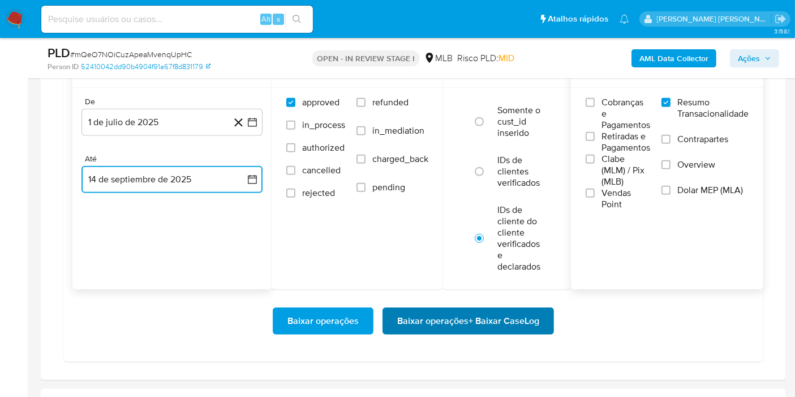
click at [465, 325] on span "Baixar operações + Baixar CaseLog" at bounding box center [468, 320] width 142 height 25
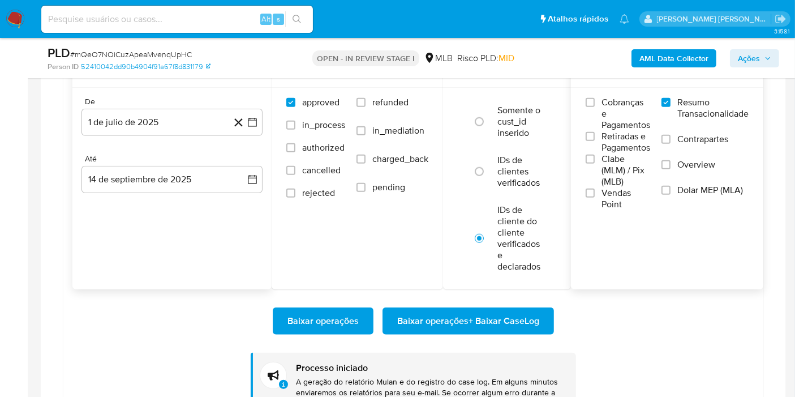
click at [216, 28] on div "Alt s" at bounding box center [176, 19] width 271 height 27
click at [216, 16] on input at bounding box center [176, 19] width 271 height 15
paste input "iTBSPr3PGBXqVRrDyNc9NyaQ"
type input "iTBSPr3PGBXqVRrDyNc9NyaQ"
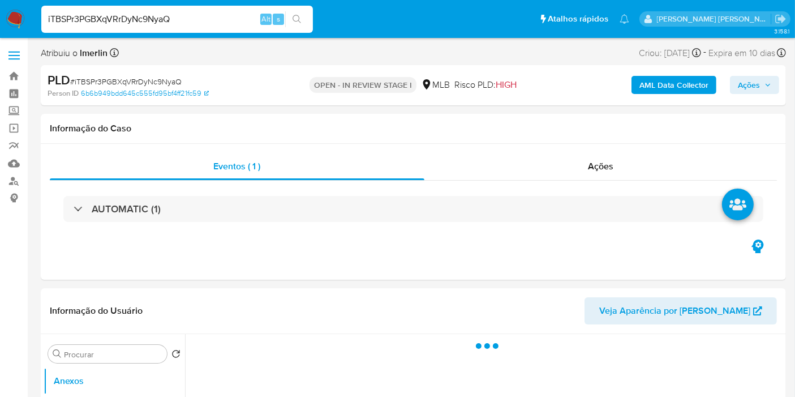
select select "10"
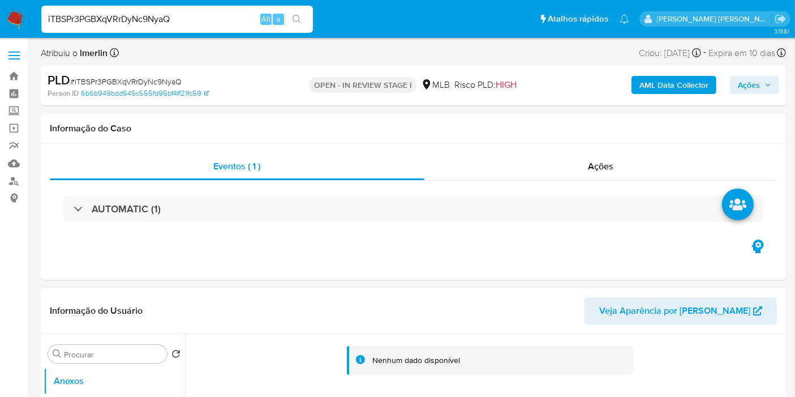
click at [673, 86] on b "AML Data Collector" at bounding box center [673, 85] width 69 height 18
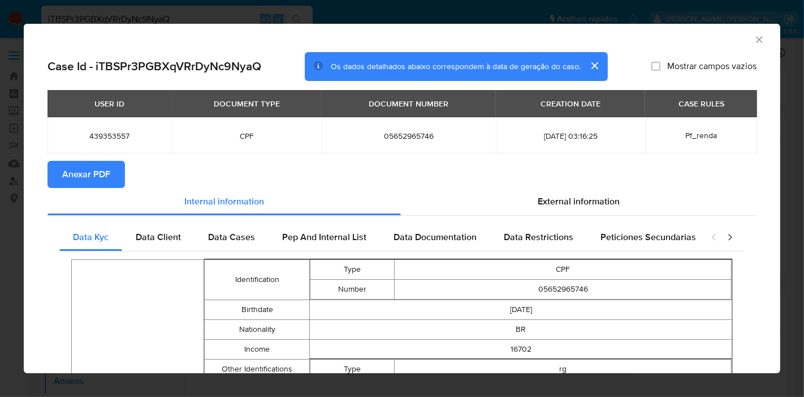
click at [113, 178] on button "Anexar PDF" at bounding box center [86, 174] width 77 height 27
click at [754, 36] on icon "Fechar a janela" at bounding box center [759, 39] width 11 height 11
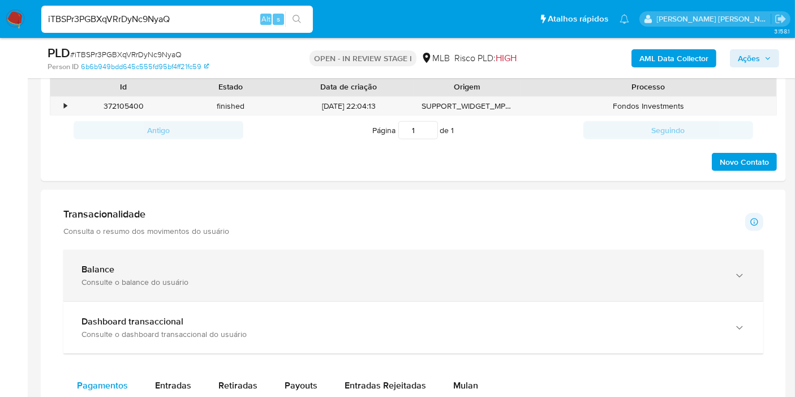
scroll to position [754, 0]
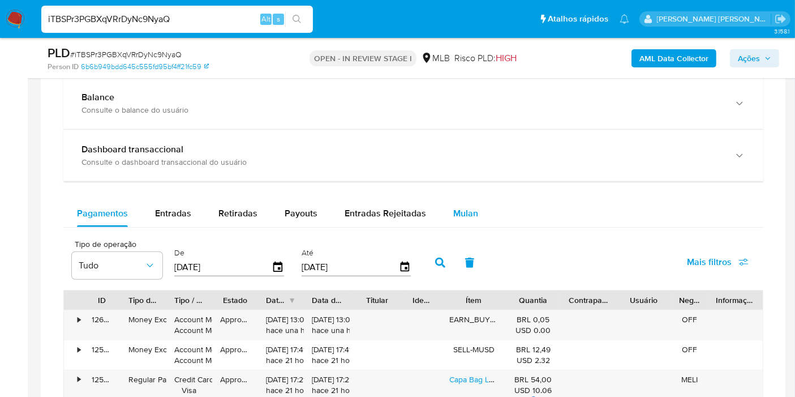
click at [478, 212] on button "Mulan" at bounding box center [465, 213] width 52 height 27
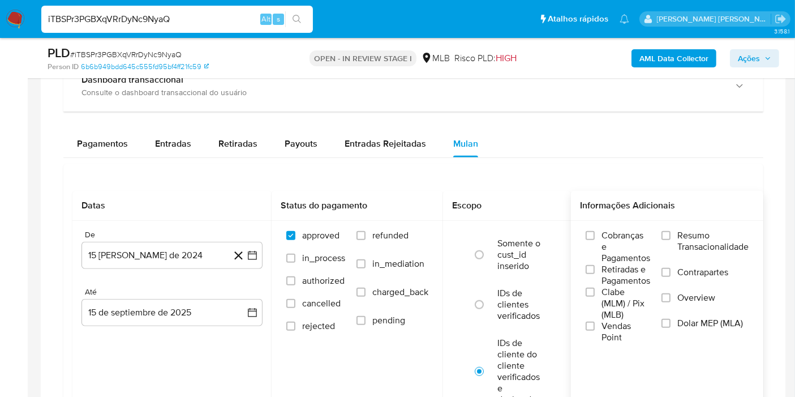
scroll to position [880, 0]
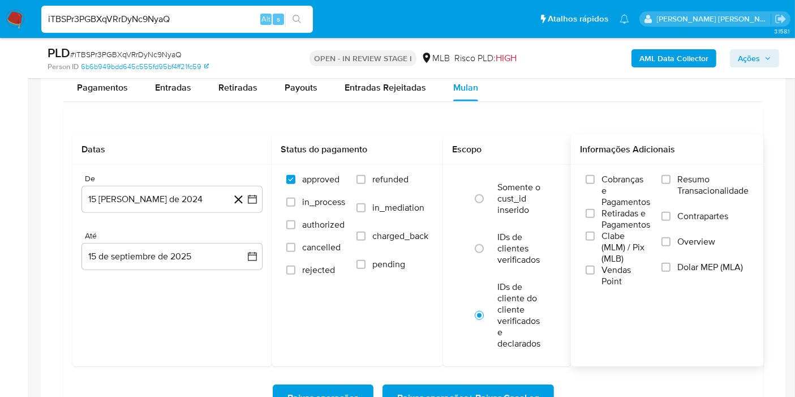
click at [694, 188] on span "Resumo Transacionalidade" at bounding box center [712, 185] width 71 height 23
click at [670, 184] on input "Resumo Transacionalidade" at bounding box center [665, 179] width 9 height 9
click at [253, 199] on icon "button" at bounding box center [252, 198] width 11 height 11
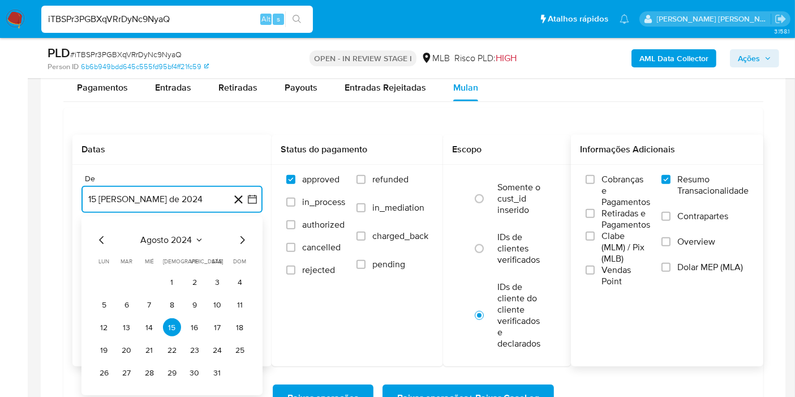
click at [174, 236] on span "agosto 2024" at bounding box center [166, 239] width 51 height 11
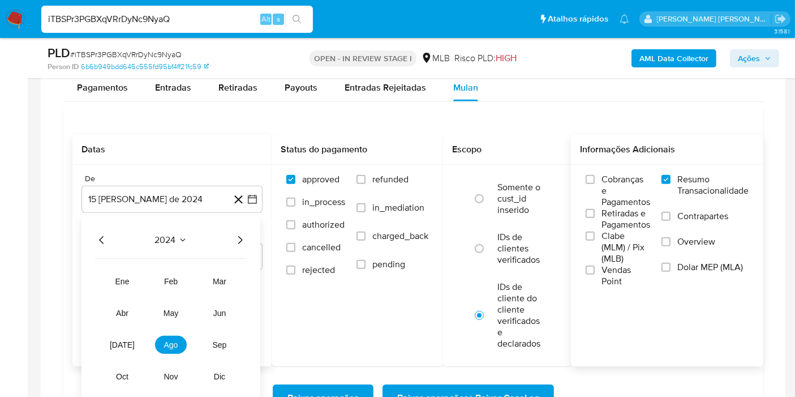
click at [238, 240] on icon "Año siguiente" at bounding box center [240, 240] width 14 height 14
click at [123, 340] on span "jul" at bounding box center [122, 344] width 25 height 9
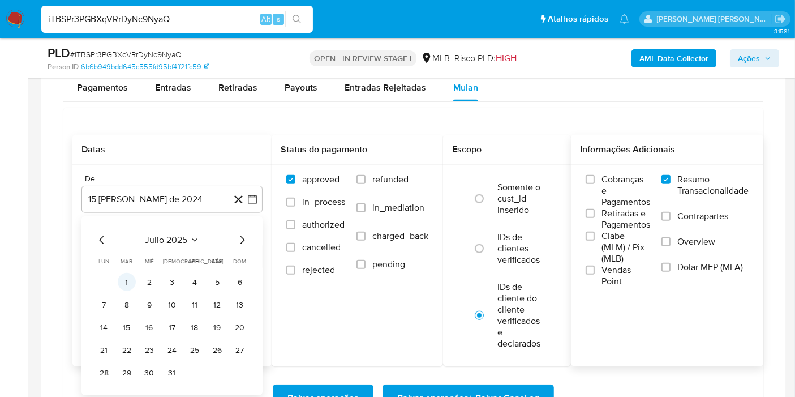
click at [131, 277] on button "1" at bounding box center [127, 282] width 18 height 18
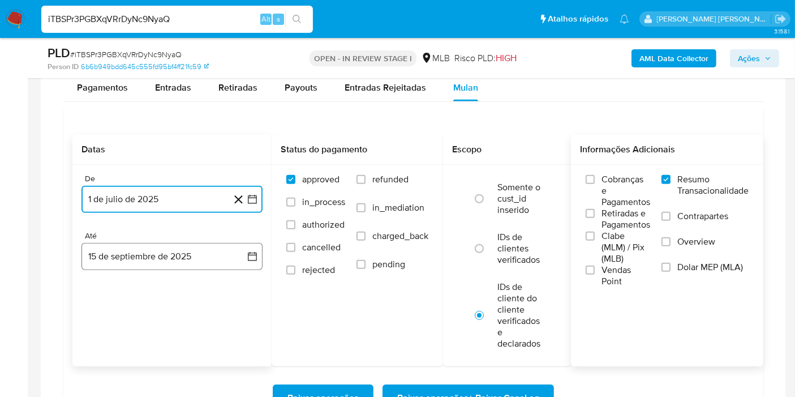
click at [228, 266] on button "15 de septiembre de 2025" at bounding box center [171, 256] width 181 height 27
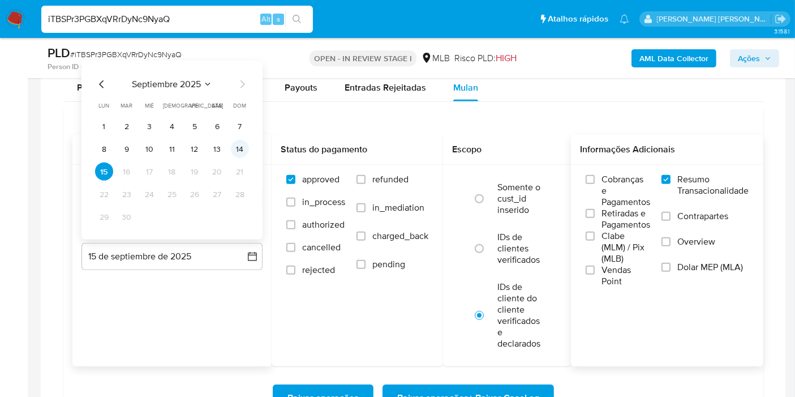
click at [244, 148] on button "14" at bounding box center [240, 149] width 18 height 18
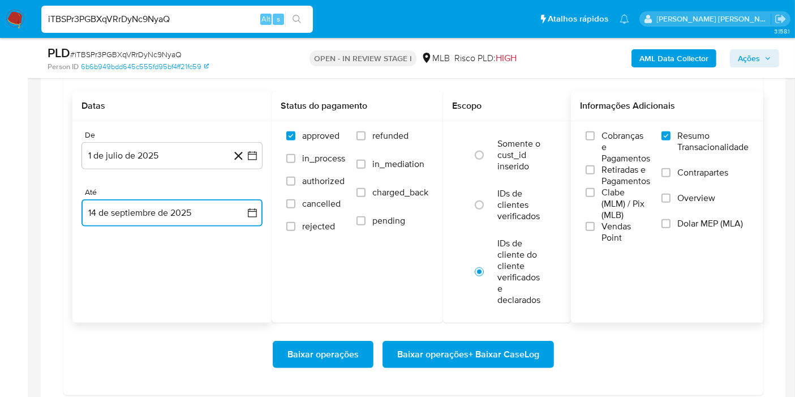
scroll to position [942, 0]
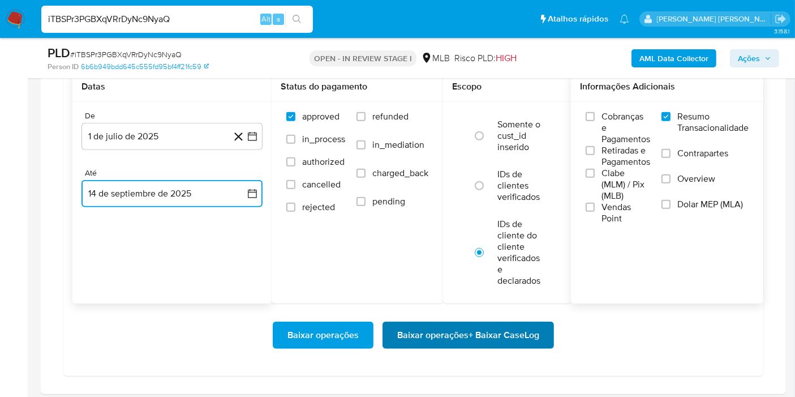
click at [436, 324] on span "Baixar operações + Baixar CaseLog" at bounding box center [468, 334] width 142 height 25
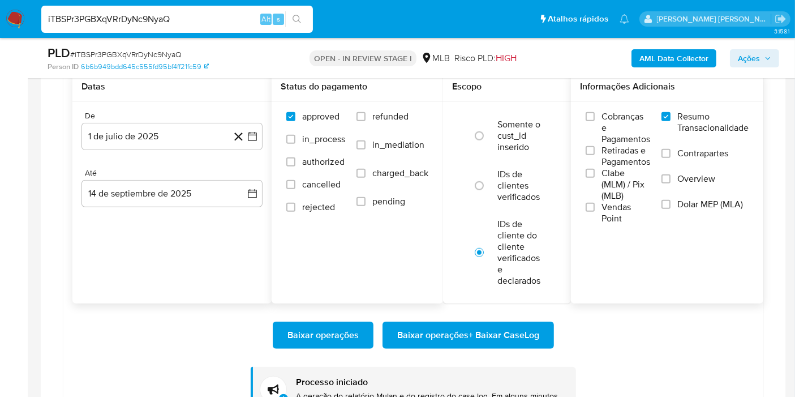
scroll to position [1005, 0]
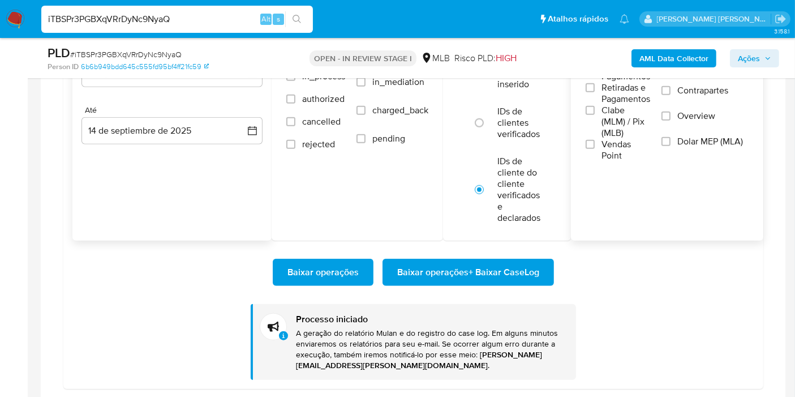
click at [223, 18] on input "iTBSPr3PGBXqVRrDyNc9NyaQ" at bounding box center [176, 19] width 271 height 15
paste input "c7HhpFiRvvQSHvCXD5p9NOSa"
type input "c7HhpFiRvvQSHvCXD5p9NOSa"
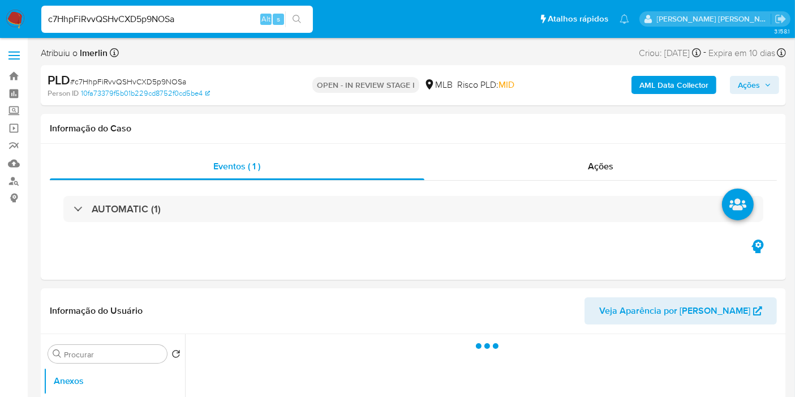
click at [649, 90] on b "AML Data Collector" at bounding box center [673, 85] width 69 height 18
select select "10"
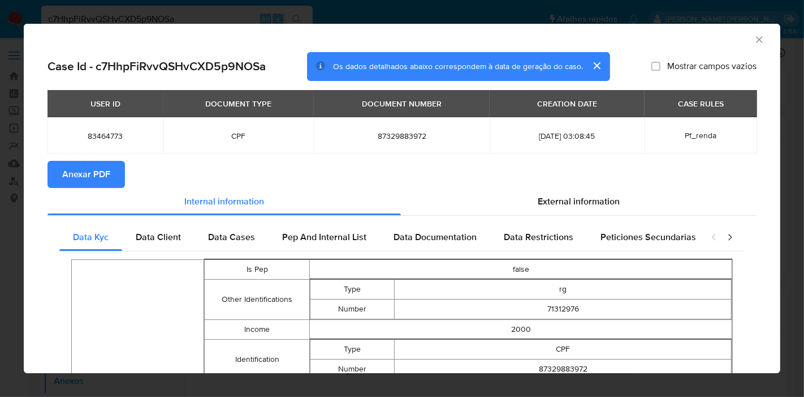
click at [88, 179] on span "Anexar PDF" at bounding box center [86, 174] width 48 height 25
click at [747, 31] on div "AML Data Collector" at bounding box center [402, 38] width 757 height 28
click at [754, 38] on icon "Fechar a janela" at bounding box center [759, 39] width 11 height 11
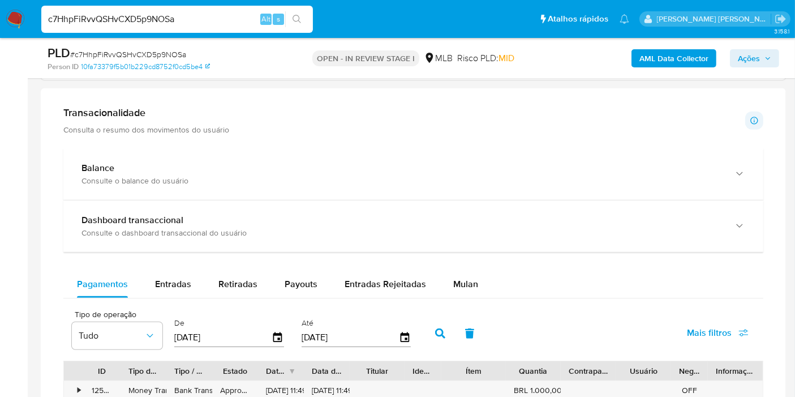
scroll to position [942, 0]
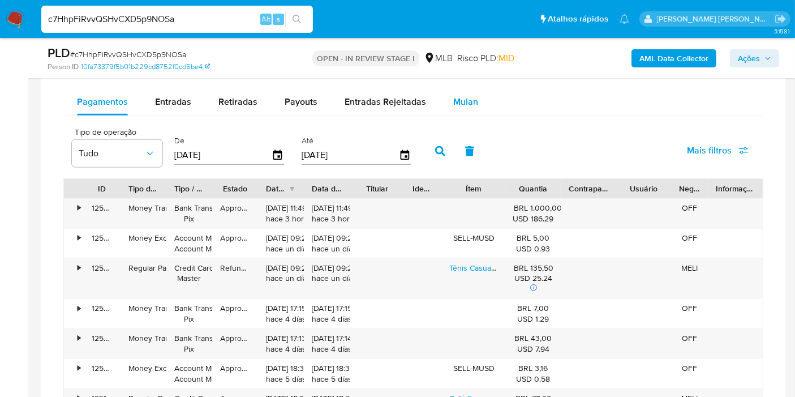
click at [466, 106] on div "Mulan" at bounding box center [465, 101] width 25 height 27
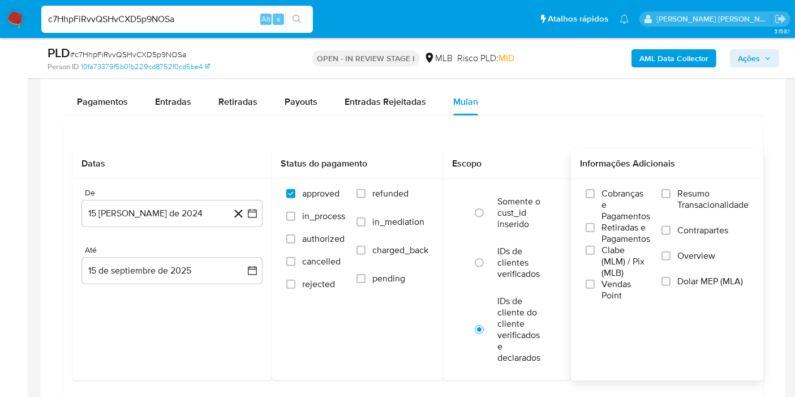
click at [703, 197] on span "Resumo Transacionalidade" at bounding box center [712, 199] width 71 height 23
click at [670, 197] on input "Resumo Transacionalidade" at bounding box center [665, 193] width 9 height 9
click at [257, 208] on icon "button" at bounding box center [252, 213] width 11 height 11
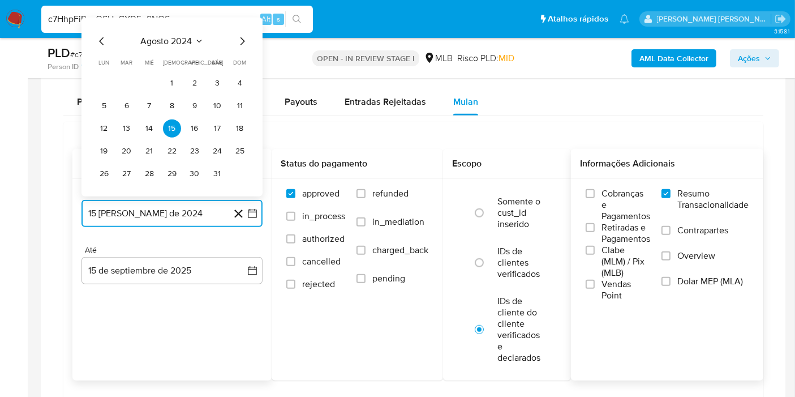
click at [178, 44] on span "agosto 2024" at bounding box center [166, 41] width 51 height 11
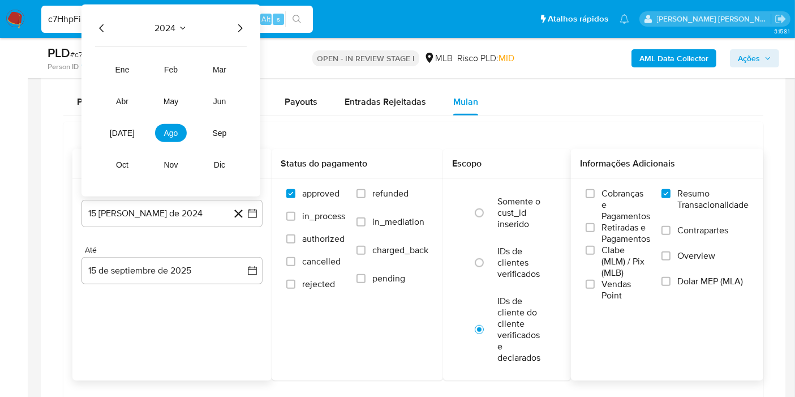
click at [240, 31] on icon "Año siguiente" at bounding box center [240, 28] width 14 height 14
click at [122, 130] on span "jul" at bounding box center [122, 132] width 25 height 9
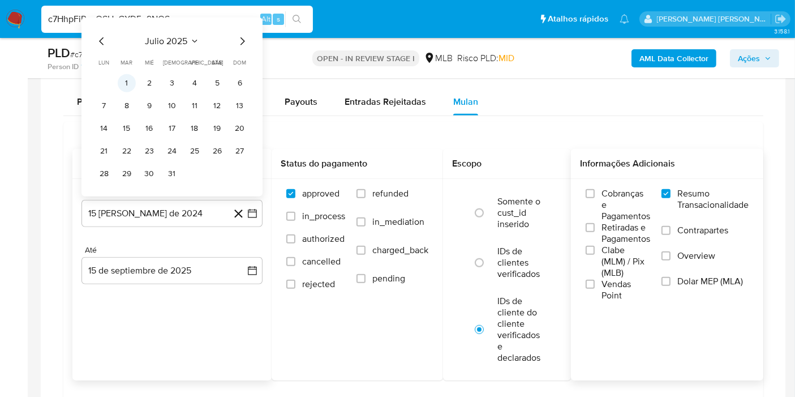
click at [133, 76] on button "1" at bounding box center [127, 83] width 18 height 18
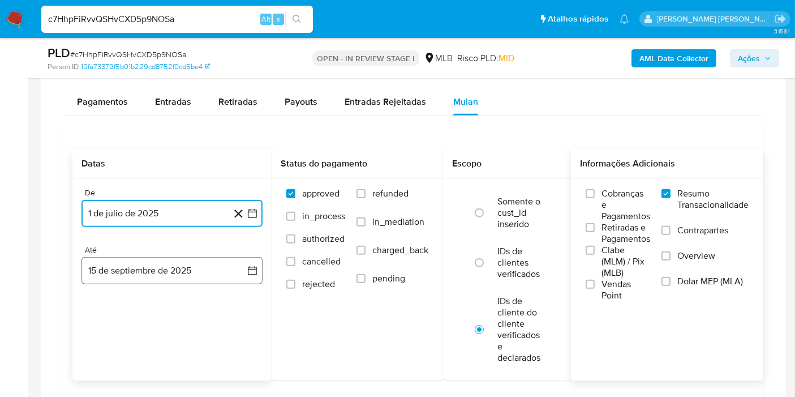
click at [243, 266] on button "15 de septiembre de 2025" at bounding box center [171, 270] width 181 height 27
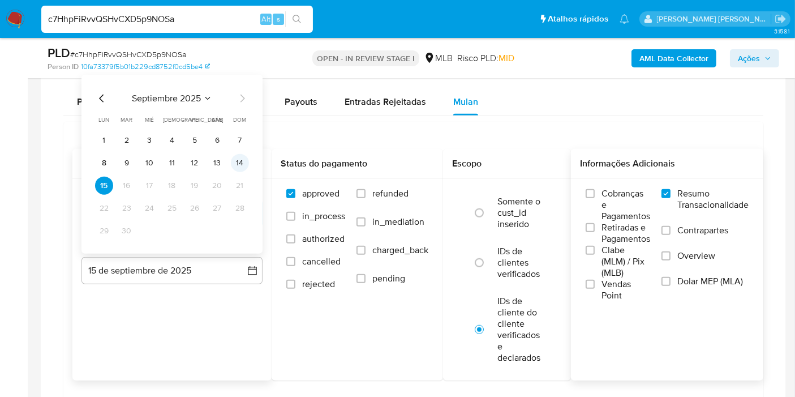
click at [243, 159] on button "14" at bounding box center [240, 163] width 18 height 18
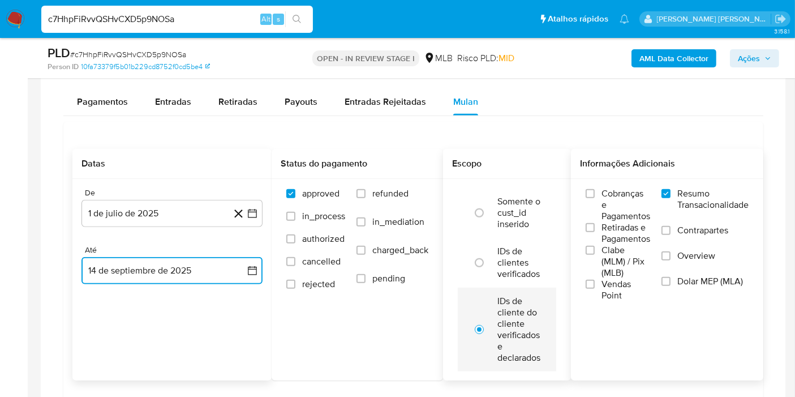
scroll to position [1005, 0]
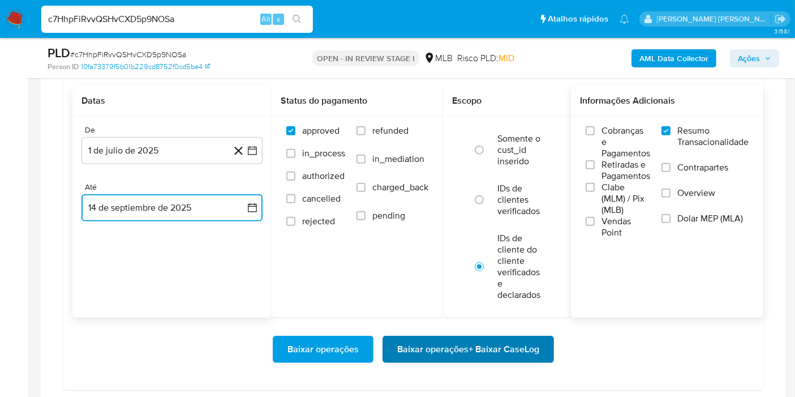
click at [510, 342] on span "Baixar operações + Baixar CaseLog" at bounding box center [468, 349] width 142 height 25
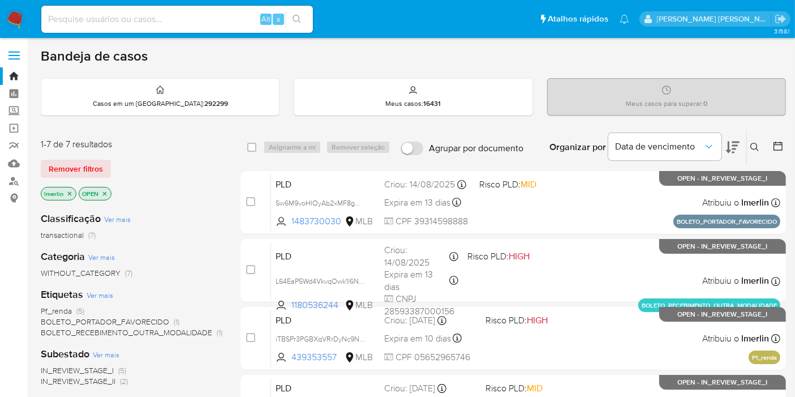
click at [223, 17] on input at bounding box center [176, 19] width 271 height 15
paste input "236628730"
type input "236628730"
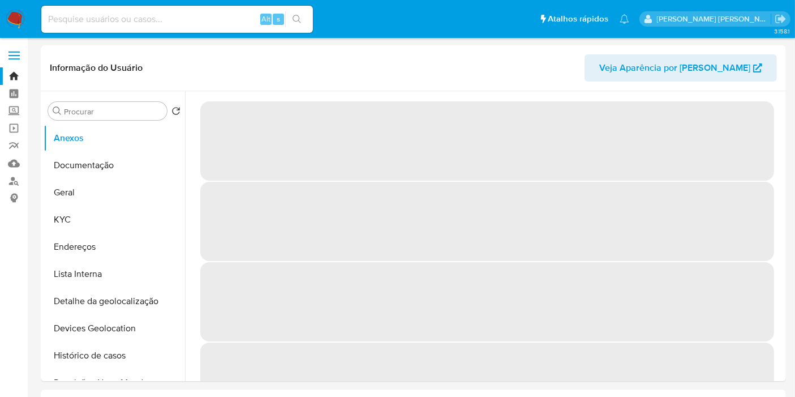
select select "10"
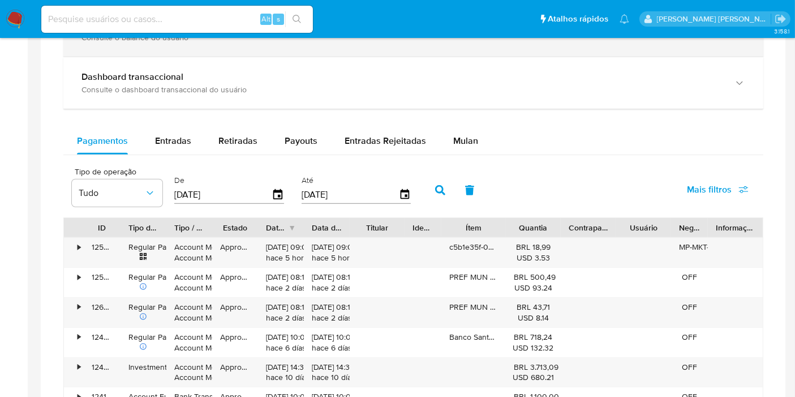
scroll to position [502, 0]
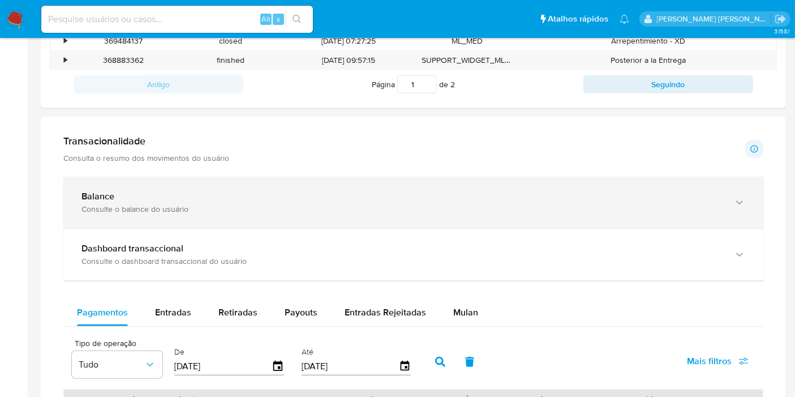
click at [145, 179] on div "Balance Consulte o balance do usuário" at bounding box center [413, 201] width 700 height 51
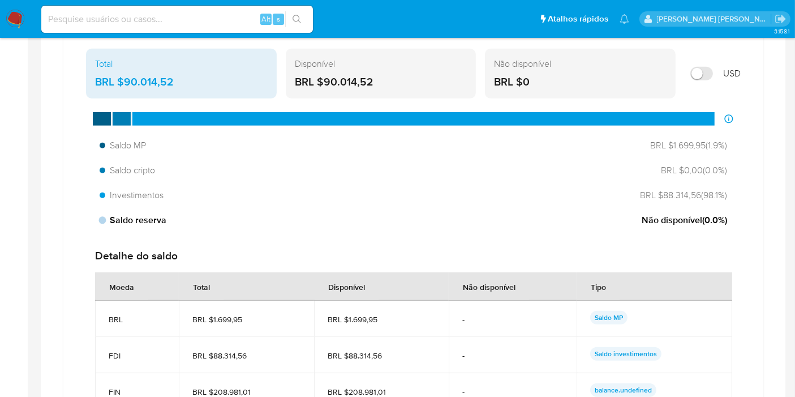
scroll to position [817, 0]
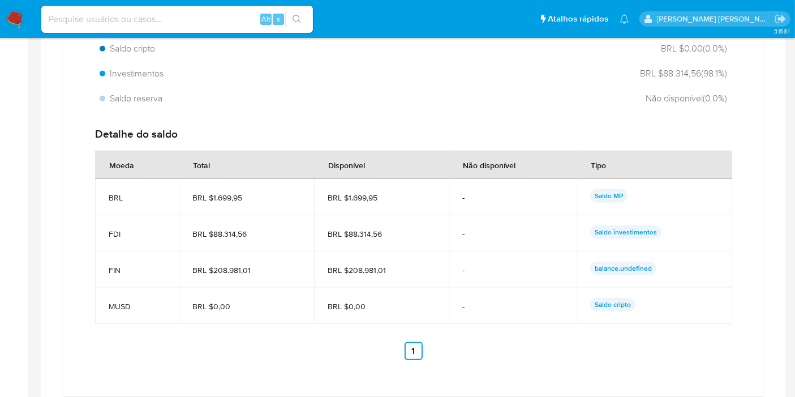
click at [0, 253] on aside "Bandeja Painel Screening Pesquisa em Listas Watchlist Ferramentas Operações em …" at bounding box center [14, 177] width 28 height 1988
drag, startPoint x: 213, startPoint y: 232, endPoint x: 400, endPoint y: 230, distance: 187.2
click at [400, 230] on tr "FDI BRL $88.314,56 BRL $88.314,56 - Saldo investimentos" at bounding box center [413, 233] width 637 height 36
drag, startPoint x: 111, startPoint y: 263, endPoint x: 129, endPoint y: 270, distance: 18.8
click at [129, 270] on span "FIN" at bounding box center [137, 270] width 57 height 10
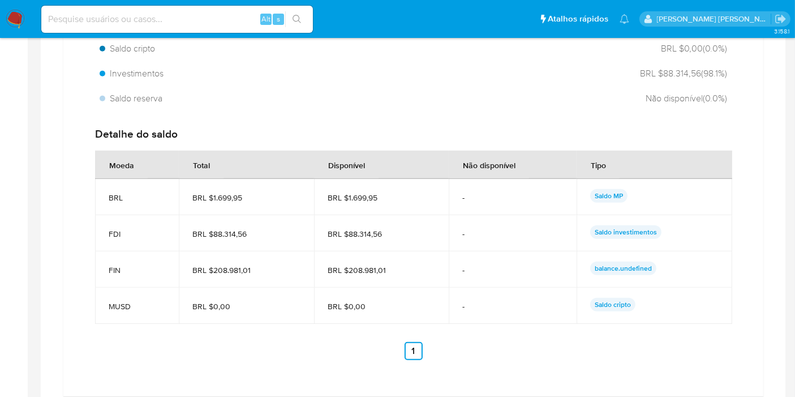
click at [374, 269] on span "BRL $208.981,01" at bounding box center [380, 270] width 107 height 10
drag, startPoint x: 117, startPoint y: 240, endPoint x: 136, endPoint y: 283, distance: 47.6
click at [136, 283] on tbody "BRL BRL $1.699,95 BRL $1.699,95 - Saldo MP FDI BRL $88.314,56 BRL $88.314,56 - …" at bounding box center [413, 251] width 637 height 145
click at [378, 288] on td "BRL $0,00" at bounding box center [381, 305] width 135 height 36
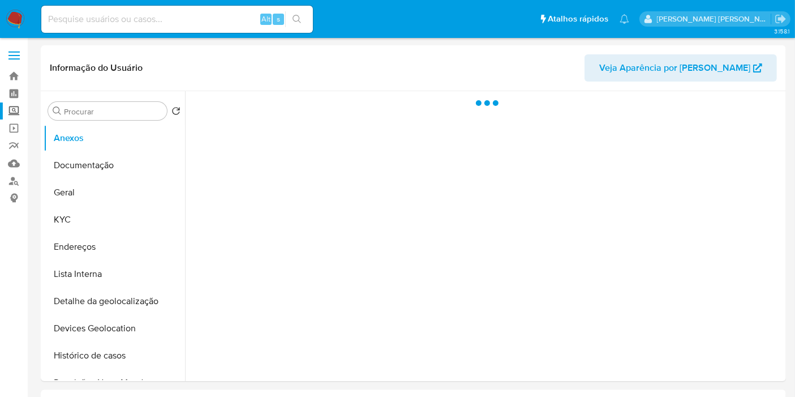
select select "10"
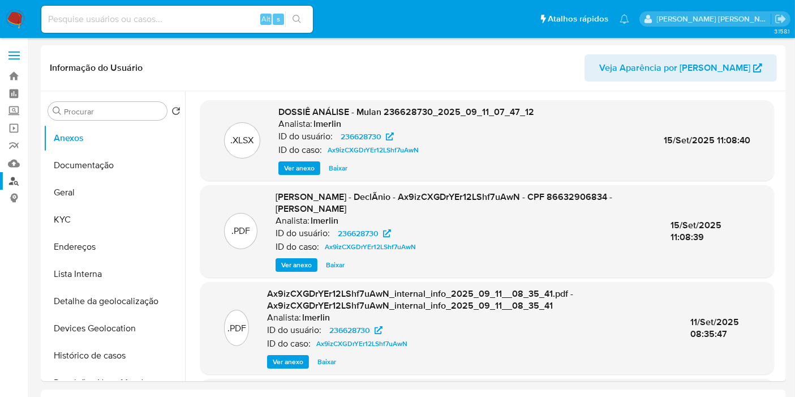
click at [16, 176] on link "Localizador de pessoas" at bounding box center [67, 181] width 135 height 18
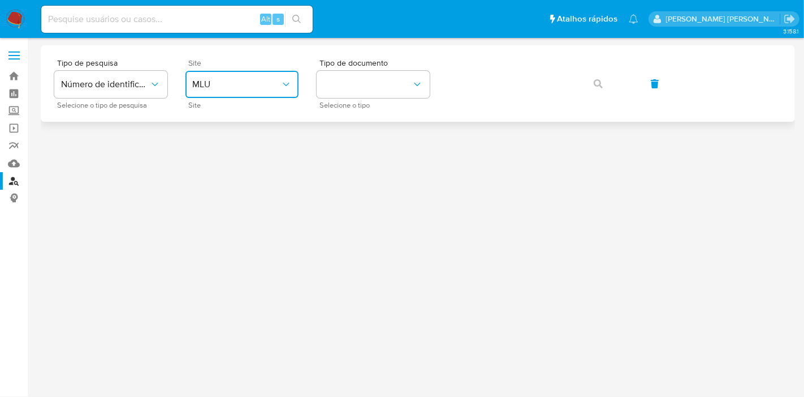
click at [248, 75] on button "MLU" at bounding box center [242, 84] width 113 height 27
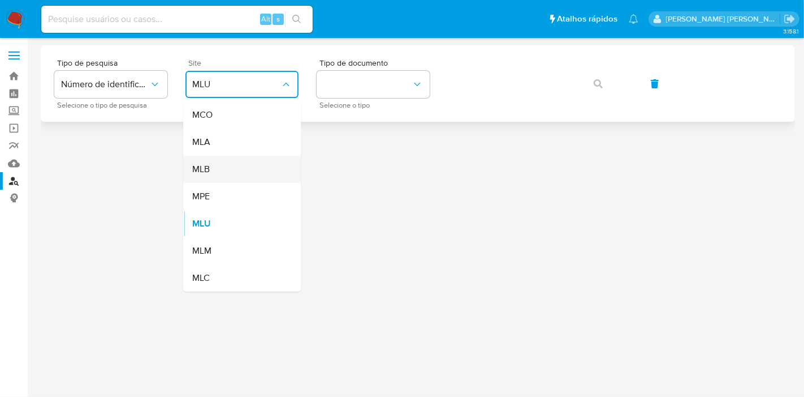
click at [251, 170] on div "MLB" at bounding box center [238, 169] width 93 height 27
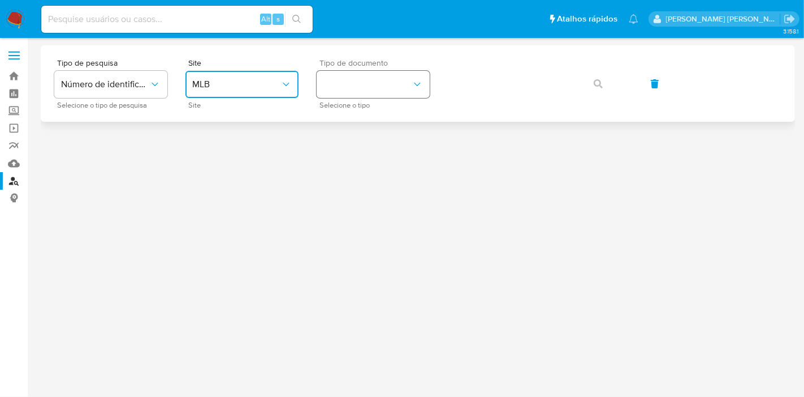
drag, startPoint x: 418, startPoint y: 80, endPoint x: 408, endPoint y: 96, distance: 18.5
click at [417, 80] on icon "identificationType" at bounding box center [417, 84] width 11 height 11
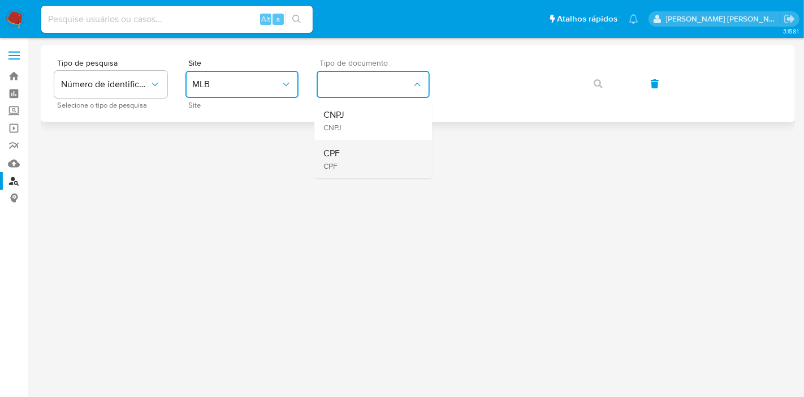
click at [373, 167] on div "CPF CPF" at bounding box center [370, 159] width 93 height 38
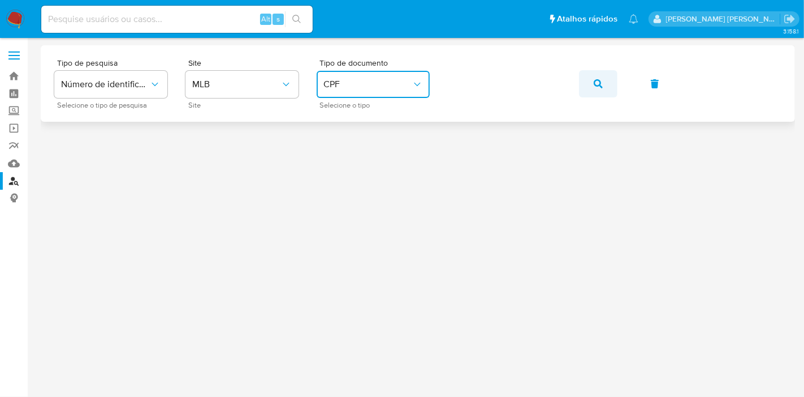
click at [587, 78] on button "button" at bounding box center [598, 83] width 38 height 27
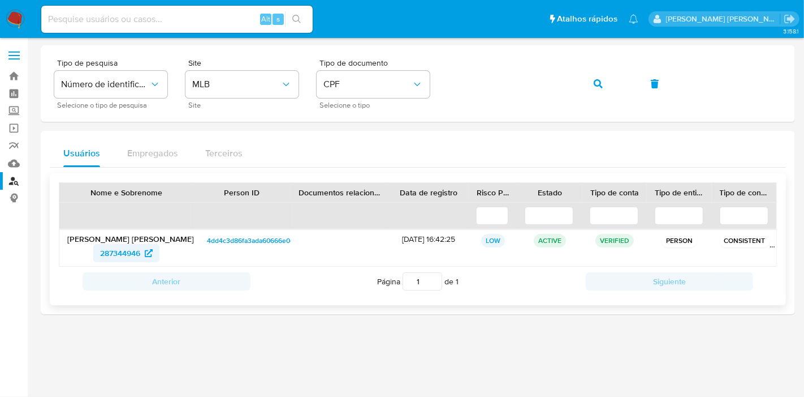
click at [117, 255] on span "287344946" at bounding box center [120, 253] width 40 height 18
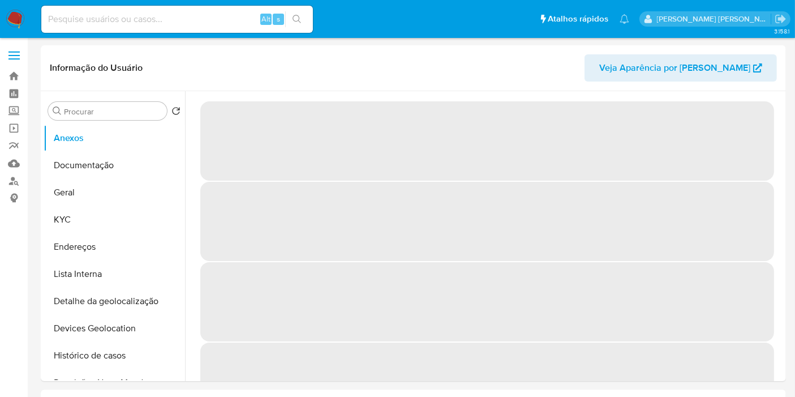
select select "10"
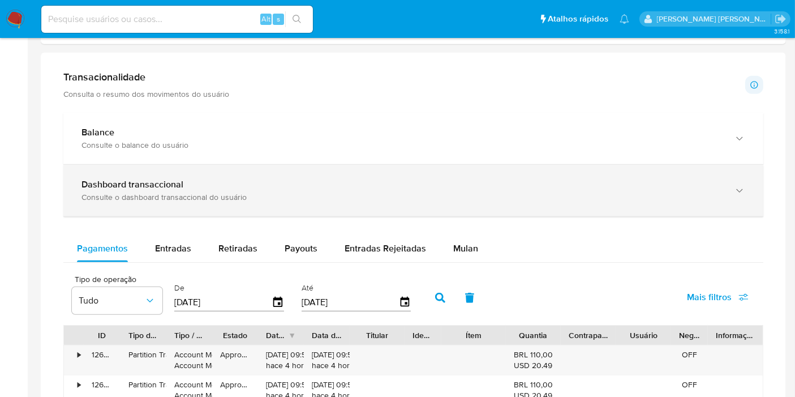
scroll to position [628, 0]
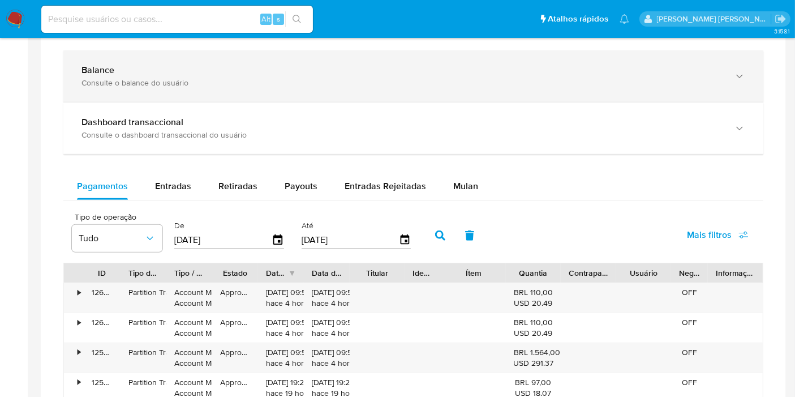
click at [600, 81] on div "Consulte o balance do usuário" at bounding box center [401, 82] width 641 height 10
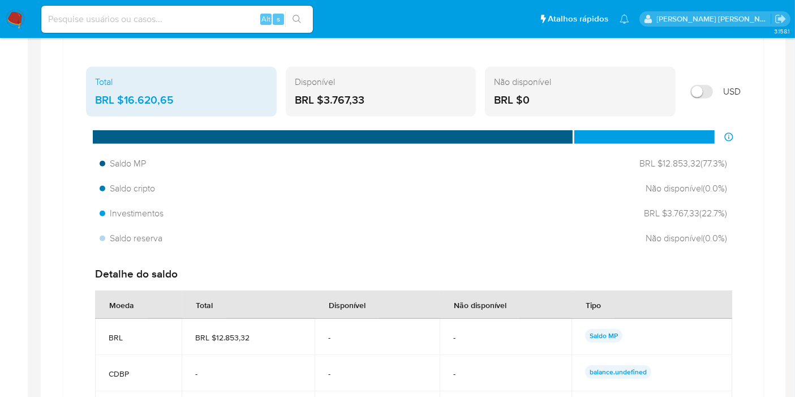
scroll to position [754, 0]
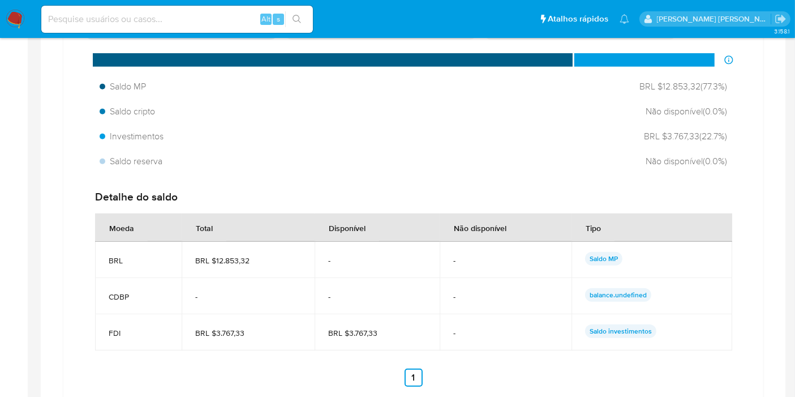
drag, startPoint x: 113, startPoint y: 293, endPoint x: 153, endPoint y: 291, distance: 40.2
click at [153, 291] on span "CDBP" at bounding box center [138, 296] width 59 height 10
drag, startPoint x: 291, startPoint y: 289, endPoint x: 359, endPoint y: 287, distance: 67.3
click at [359, 287] on tr "CDBP - - - balance.undefined" at bounding box center [413, 296] width 637 height 36
drag, startPoint x: 137, startPoint y: 160, endPoint x: 238, endPoint y: 161, distance: 100.1
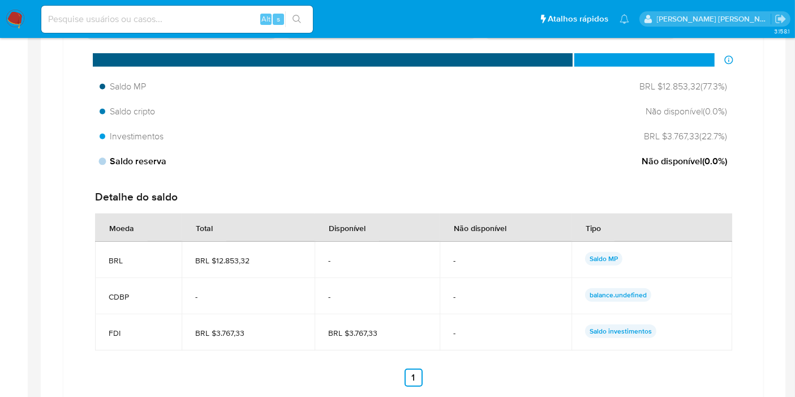
click at [238, 161] on div "Saldo reserva Não disponível ( 0.0 %)" at bounding box center [413, 160] width 636 height 21
click at [117, 164] on span "Saldo reserva" at bounding box center [133, 161] width 67 height 12
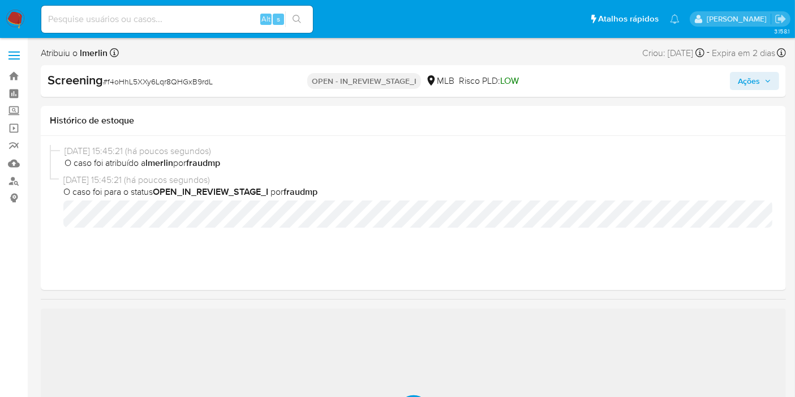
select select "10"
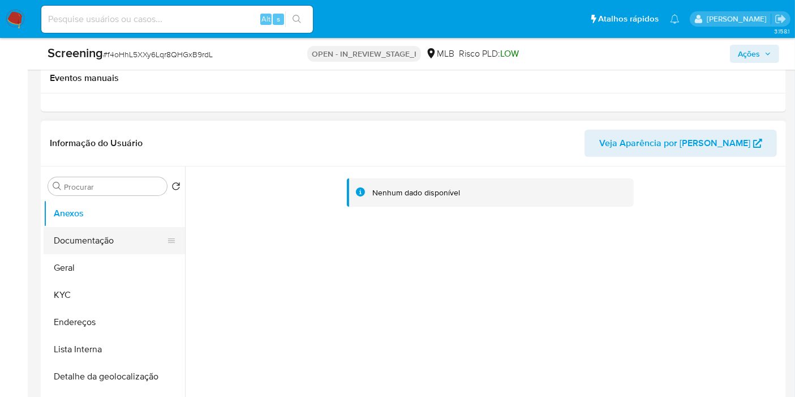
scroll to position [251, 0]
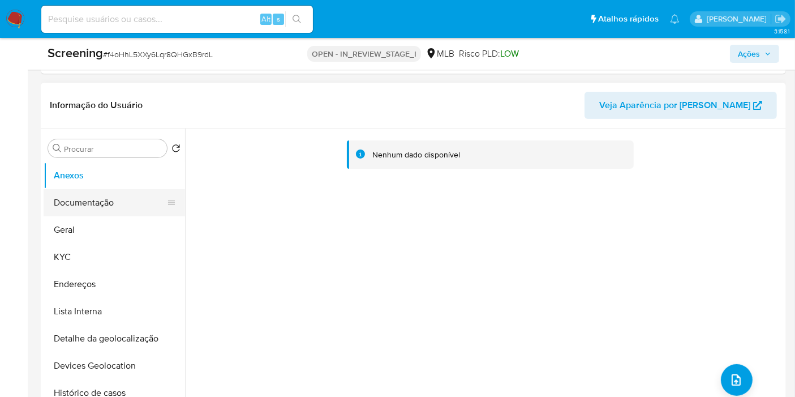
drag, startPoint x: 77, startPoint y: 252, endPoint x: 119, endPoint y: 202, distance: 65.0
click at [77, 252] on button "KYC" at bounding box center [114, 256] width 141 height 27
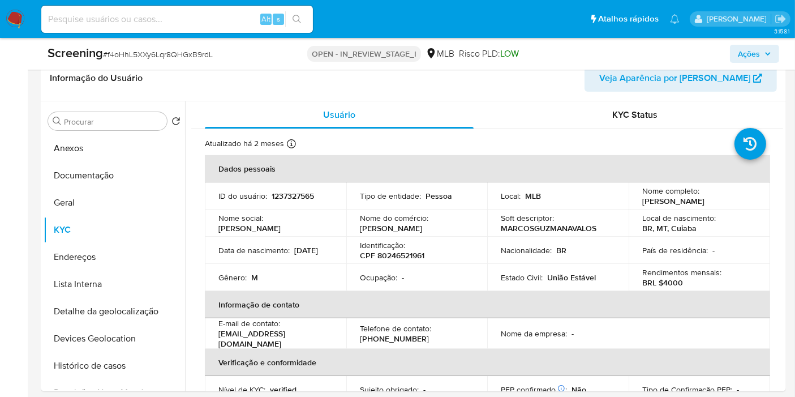
scroll to position [276, 0]
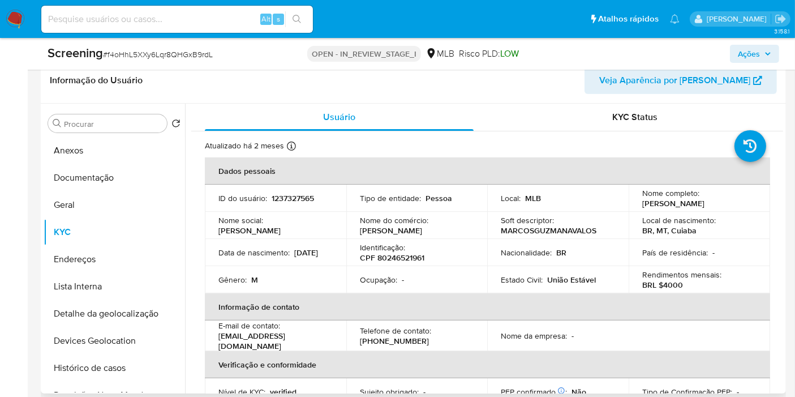
click at [404, 254] on p "CPF 80246521961" at bounding box center [392, 257] width 64 height 10
copy p "80246521961"
click at [62, 187] on button "Documentação" at bounding box center [110, 177] width 132 height 27
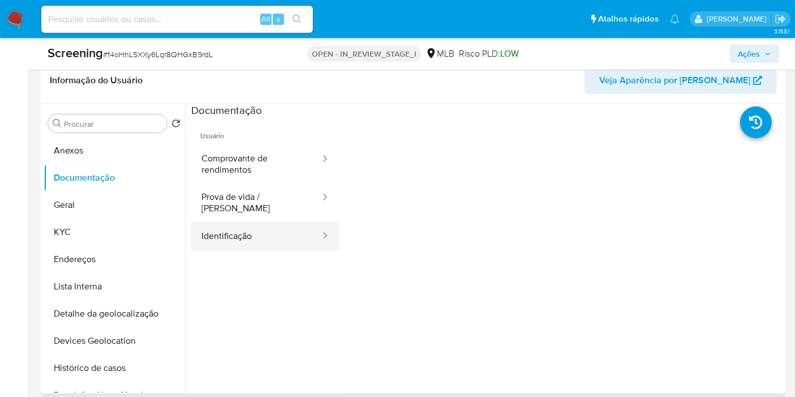
click at [260, 222] on button "Identificação" at bounding box center [256, 236] width 130 height 29
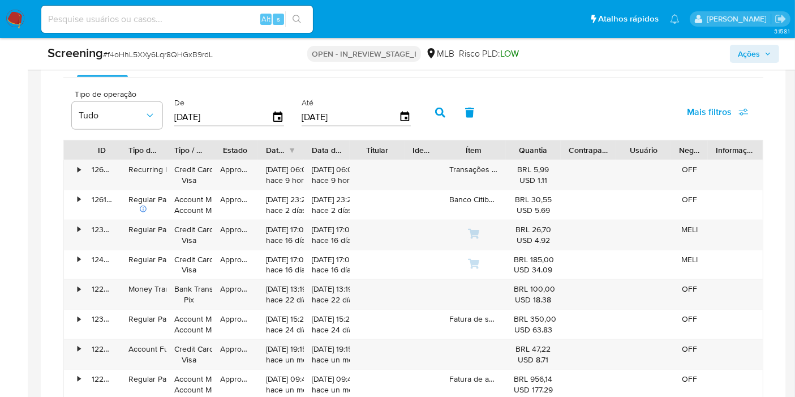
scroll to position [968, 0]
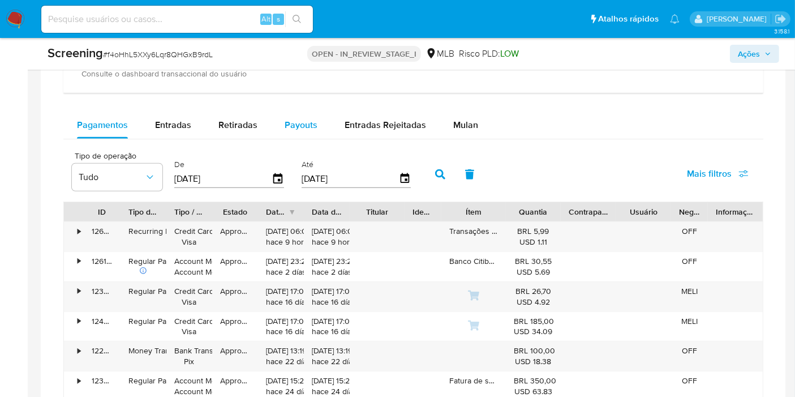
click at [299, 120] on span "Payouts" at bounding box center [301, 124] width 33 height 13
select select "10"
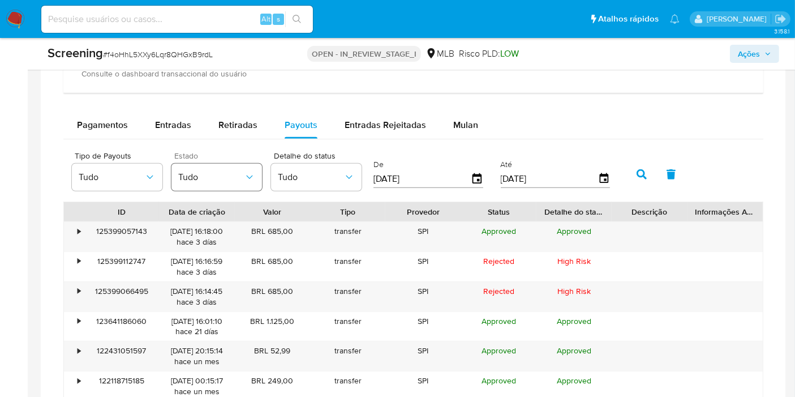
click at [191, 175] on span "Tudo" at bounding box center [211, 176] width 66 height 11
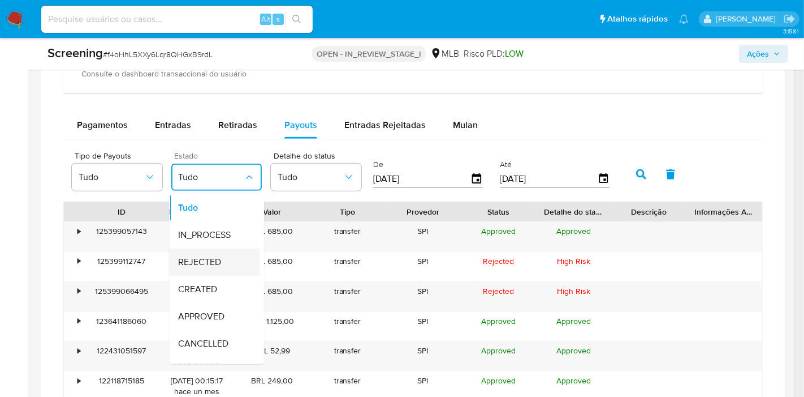
click at [227, 256] on div "REJECTED" at bounding box center [211, 261] width 66 height 27
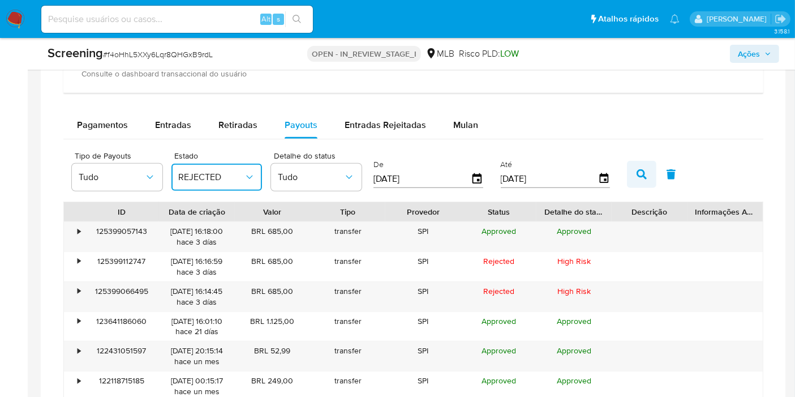
click at [636, 174] on icon "button" at bounding box center [641, 174] width 10 height 10
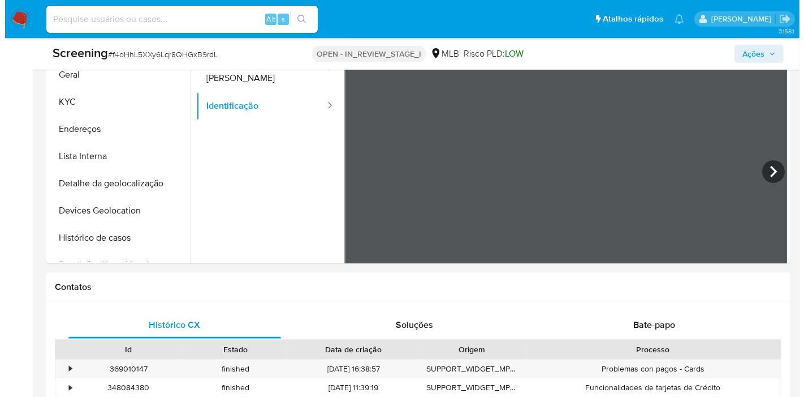
scroll to position [276, 0]
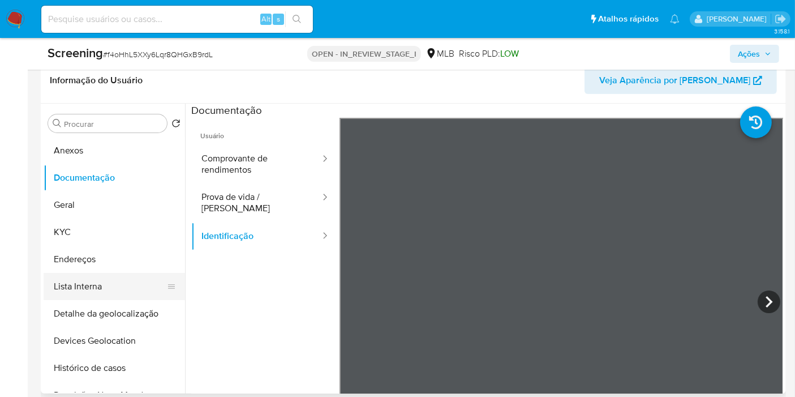
click at [122, 291] on button "Lista Interna" at bounding box center [110, 286] width 132 height 27
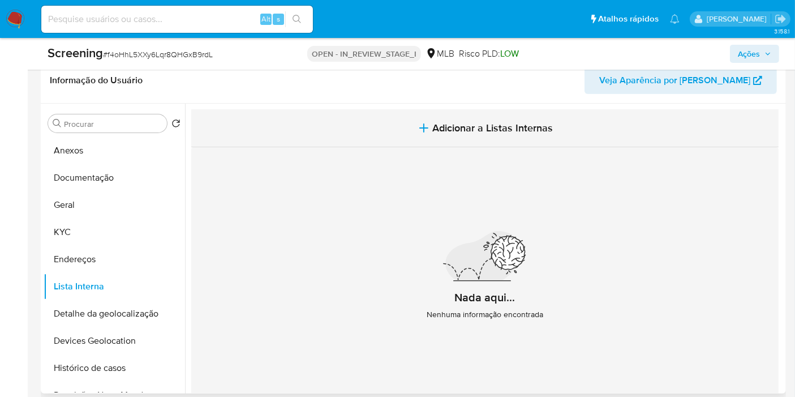
click at [450, 124] on span "Adicionar a Listas Internas" at bounding box center [493, 128] width 120 height 12
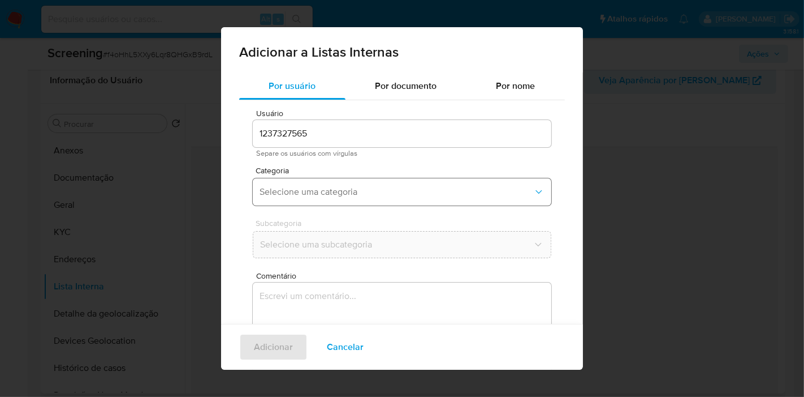
click at [309, 189] on span "Selecione uma categoria" at bounding box center [397, 191] width 274 height 11
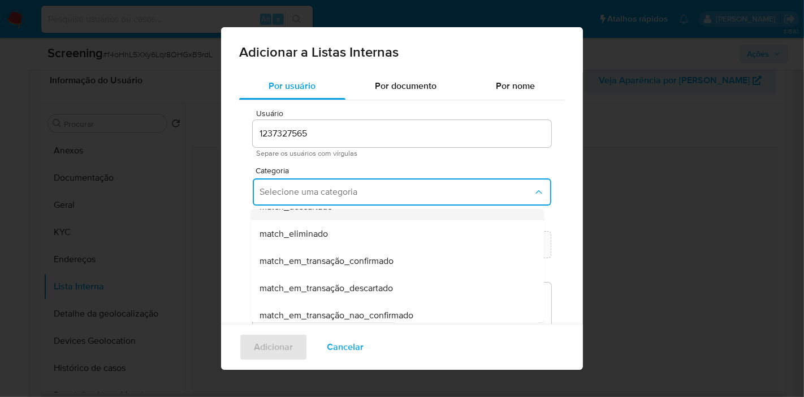
scroll to position [126, 0]
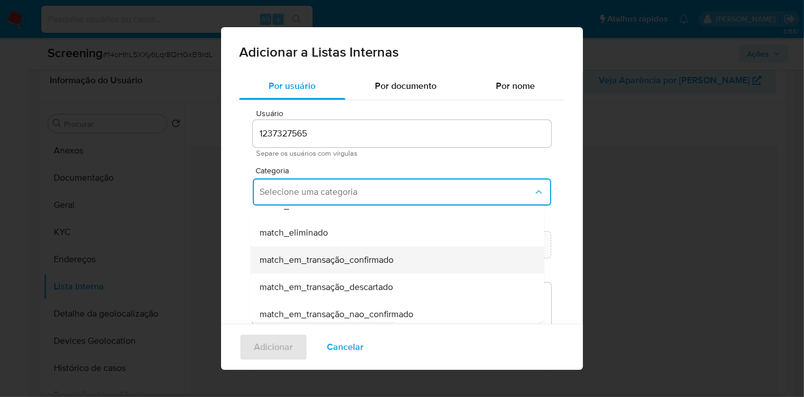
click at [372, 268] on div "match_em_transação_confirmado" at bounding box center [394, 259] width 269 height 27
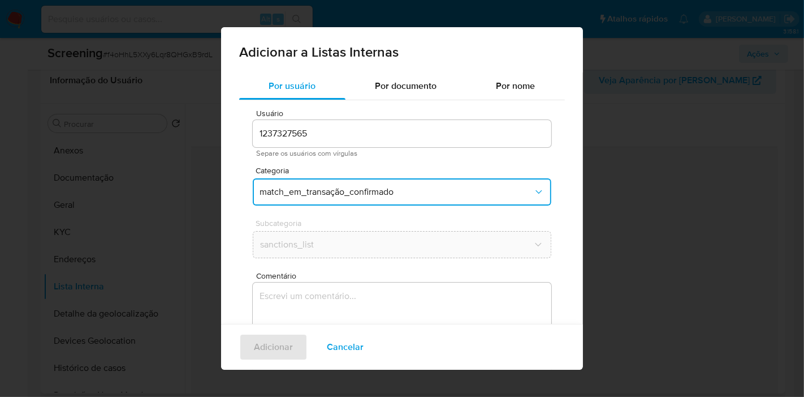
click at [375, 260] on div "Subcategoria sanctions_list" at bounding box center [402, 241] width 299 height 44
click at [381, 286] on textarea "Comentário" at bounding box center [402, 336] width 299 height 109
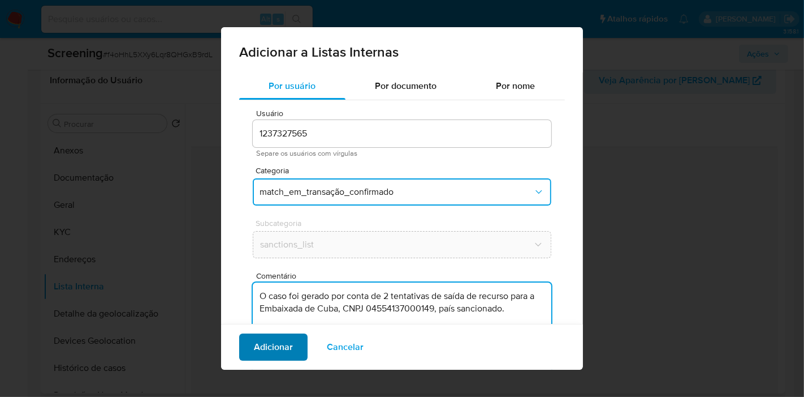
type textarea "O caso foi gerado por conta de 2 tentativas de saída de recurso para a Embaixad…"
click at [251, 355] on button "Adicionar" at bounding box center [273, 346] width 68 height 27
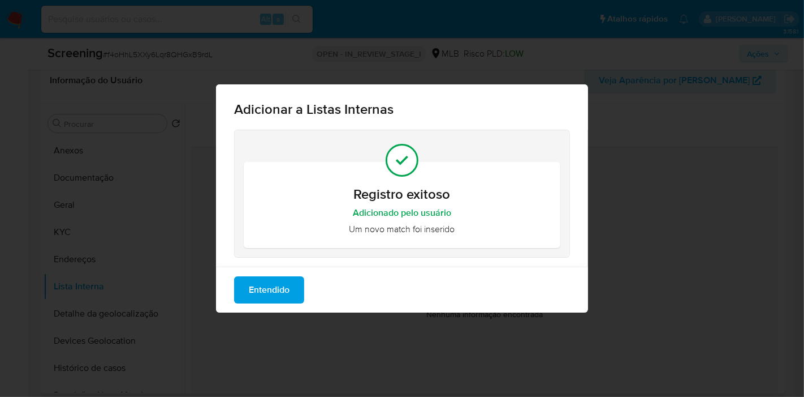
click at [281, 281] on span "Entendido" at bounding box center [269, 289] width 41 height 25
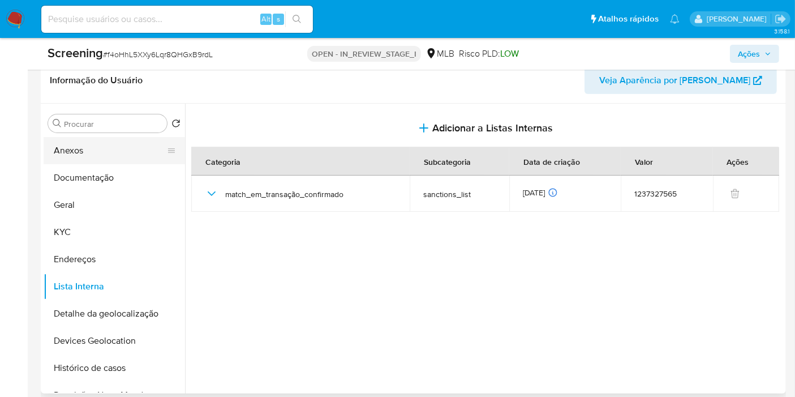
click at [134, 148] on button "Anexos" at bounding box center [110, 150] width 132 height 27
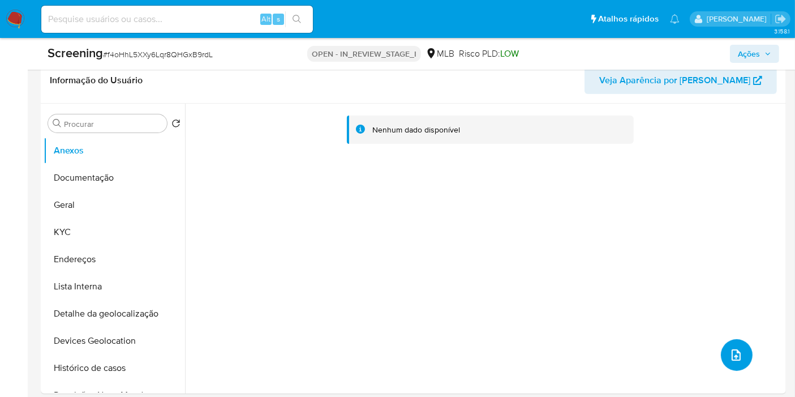
click at [721, 353] on button "upload-file" at bounding box center [737, 355] width 32 height 32
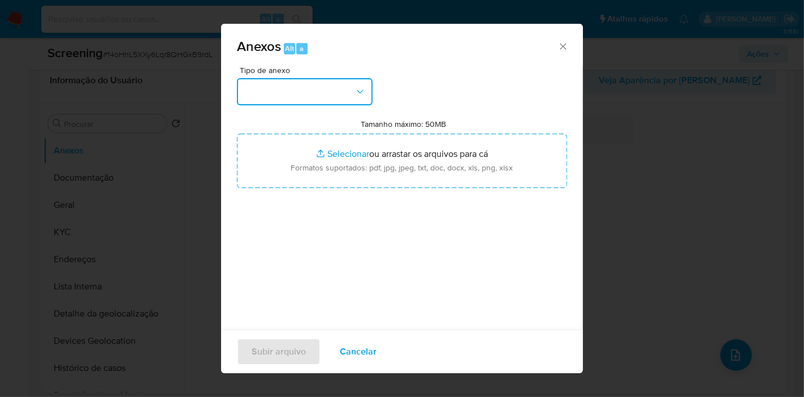
click at [313, 88] on button "button" at bounding box center [305, 91] width 136 height 27
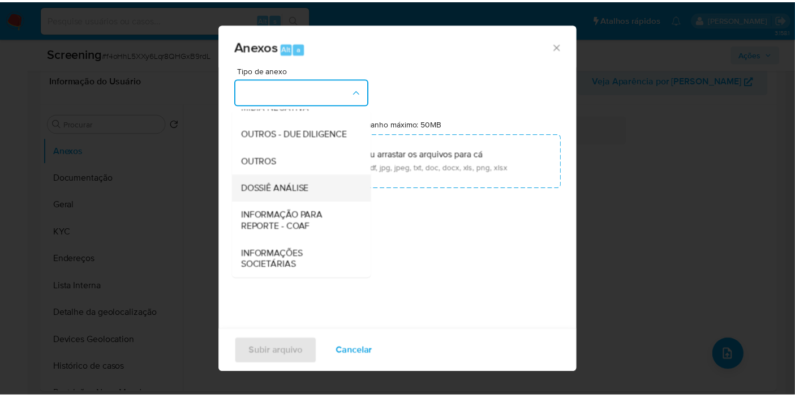
scroll to position [48, 0]
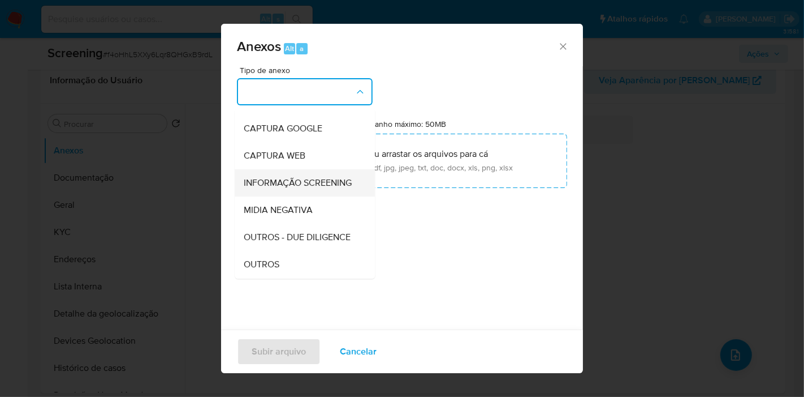
click at [302, 177] on span "INFORMAÇÃO SCREENING" at bounding box center [298, 182] width 108 height 11
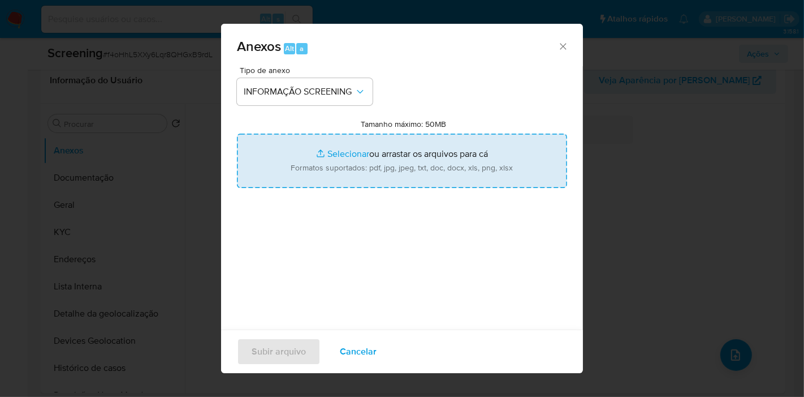
click at [393, 146] on input "Tamanho máximo: 50MB Selecionar arquivos" at bounding box center [402, 160] width 330 height 54
type input "C:\fakepath\Evidências.pdf"
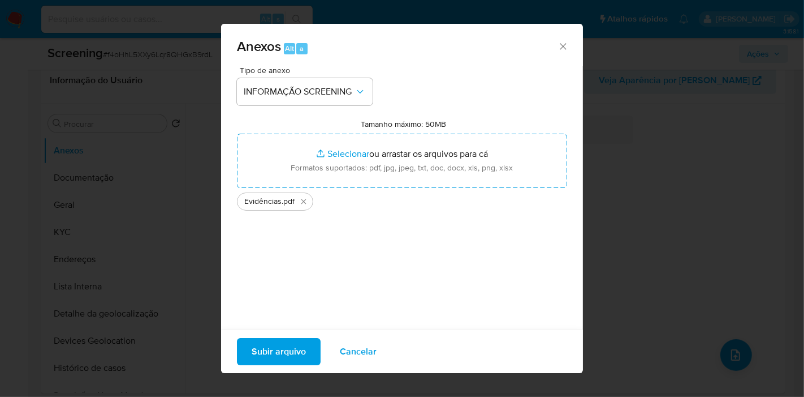
click at [291, 356] on span "Subir arquivo" at bounding box center [279, 351] width 54 height 25
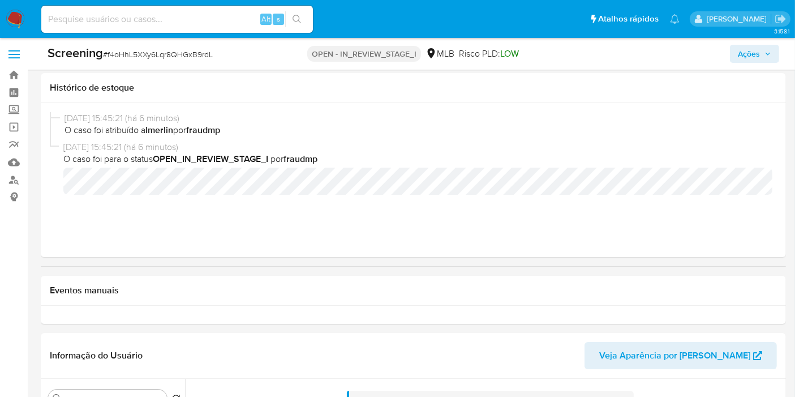
scroll to position [0, 0]
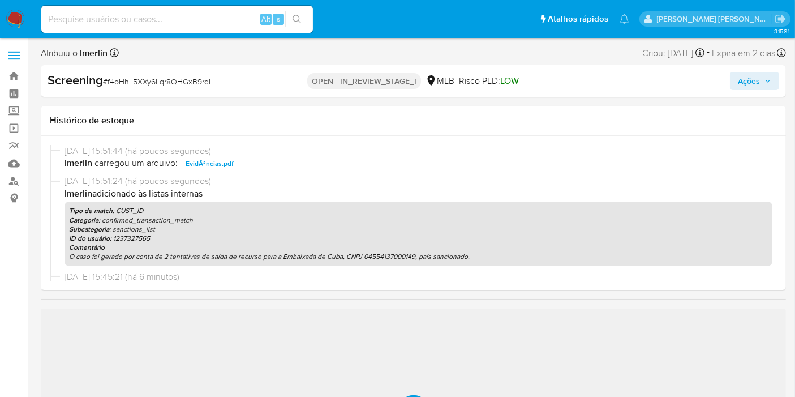
select select "10"
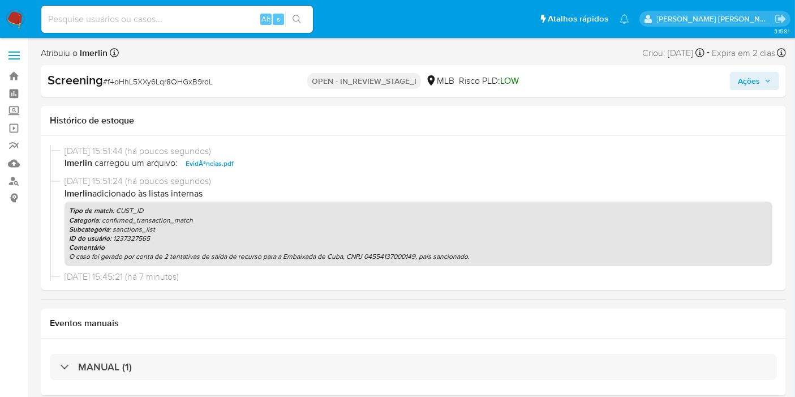
click at [749, 72] on span "Ações" at bounding box center [749, 81] width 22 height 18
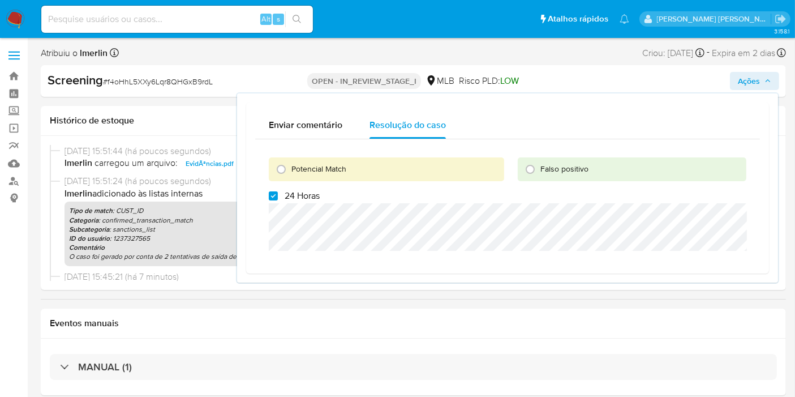
click at [286, 195] on span "24 Horas" at bounding box center [302, 195] width 35 height 11
click at [278, 195] on input "24 Horas" at bounding box center [273, 195] width 9 height 9
checkbox input "false"
click at [311, 165] on span "Potencial Match" at bounding box center [318, 168] width 55 height 11
click at [290, 165] on input "Potencial Match" at bounding box center [281, 169] width 18 height 18
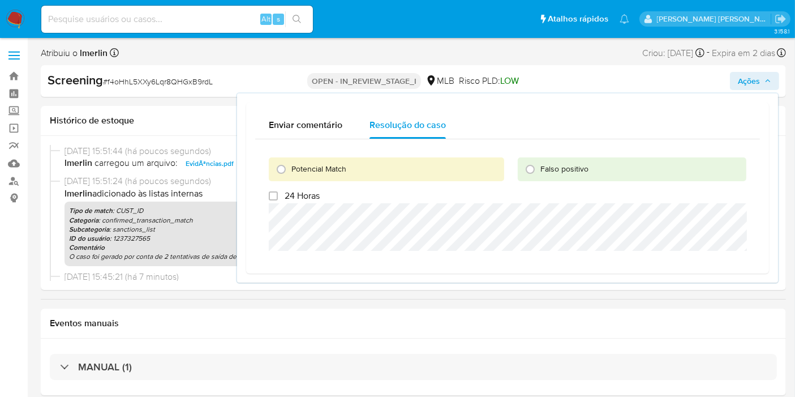
radio input "true"
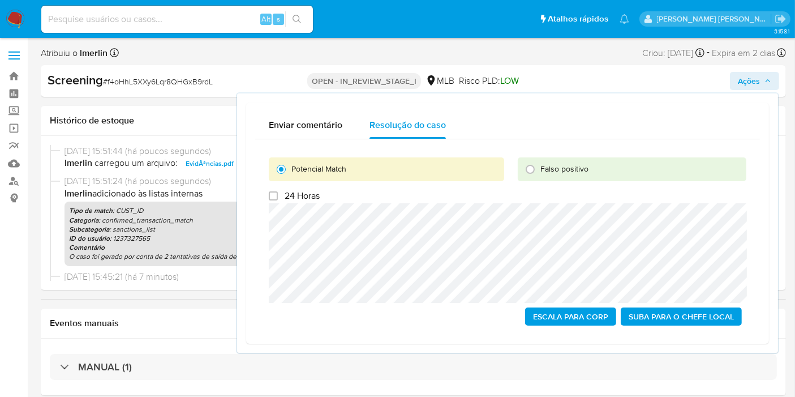
click at [551, 315] on span "Escala para Corp" at bounding box center [570, 316] width 75 height 16
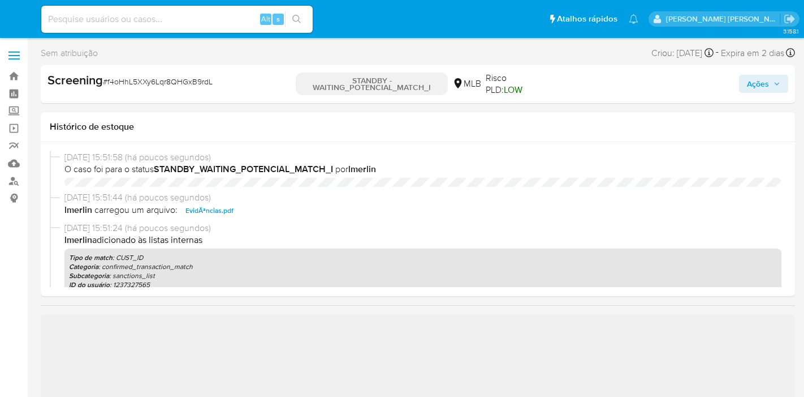
select select "10"
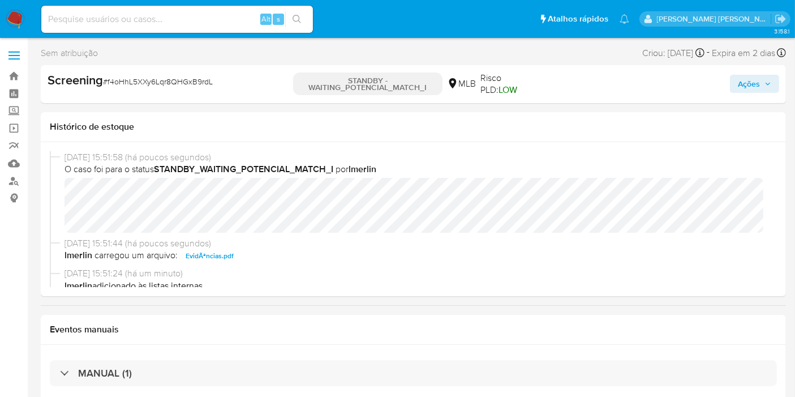
click at [151, 17] on input at bounding box center [176, 19] width 271 height 15
paste input "1298083560"
type input "1298083560"
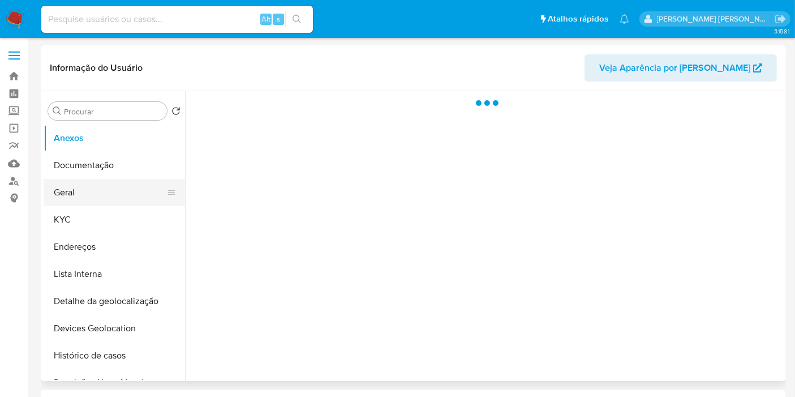
click at [77, 191] on button "Geral" at bounding box center [110, 192] width 132 height 27
select select "10"
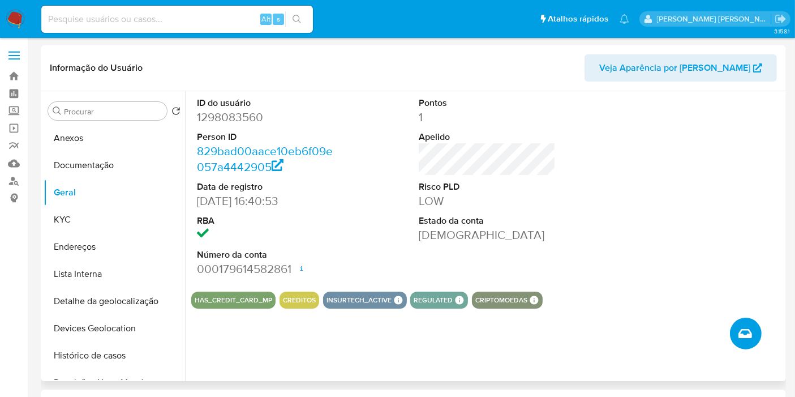
click at [755, 333] on button "Criar caso manual" at bounding box center [746, 333] width 32 height 32
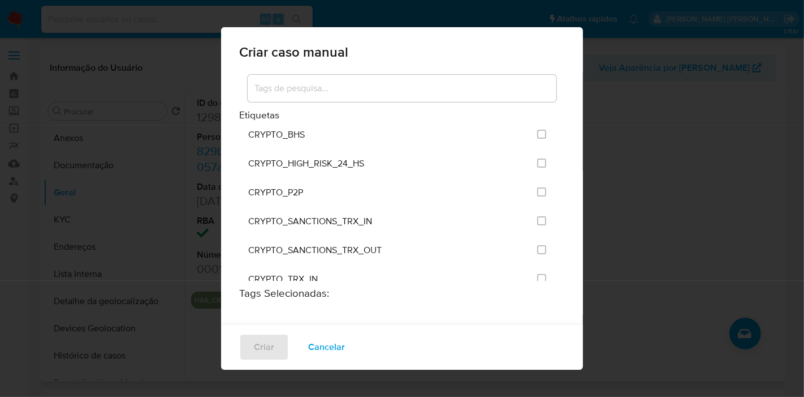
scroll to position [1863, 0]
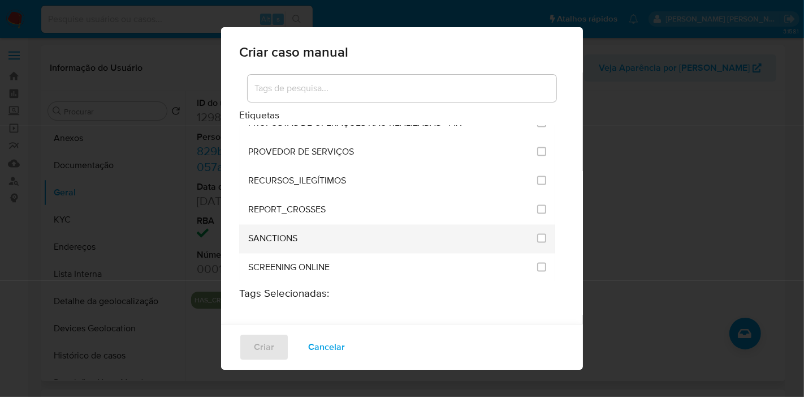
click at [537, 225] on div at bounding box center [541, 239] width 9 height 29
click at [537, 234] on input "2614" at bounding box center [541, 238] width 9 height 9
checkbox input "true"
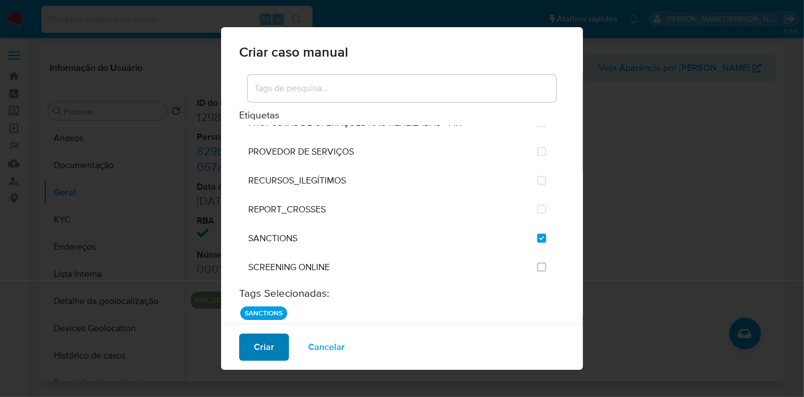
click at [279, 346] on button "Criar" at bounding box center [264, 346] width 50 height 27
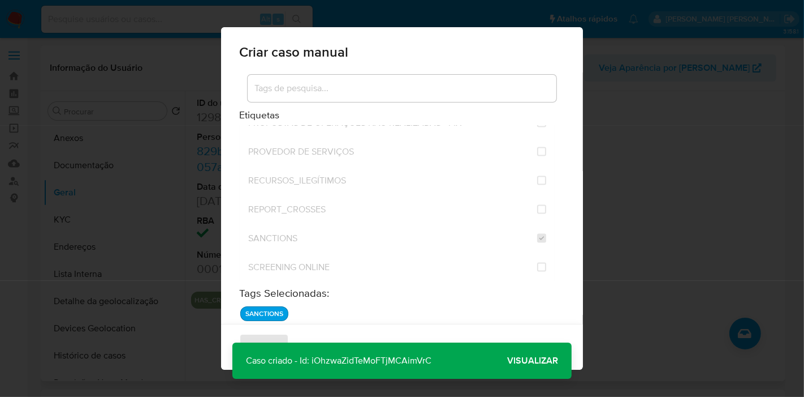
click at [402, 359] on p "Caso criado - Id: iOhzwaZidTeMoFTjMCAimVrC" at bounding box center [338, 360] width 213 height 36
click at [528, 360] on span "Visualizar" at bounding box center [532, 360] width 51 height 0
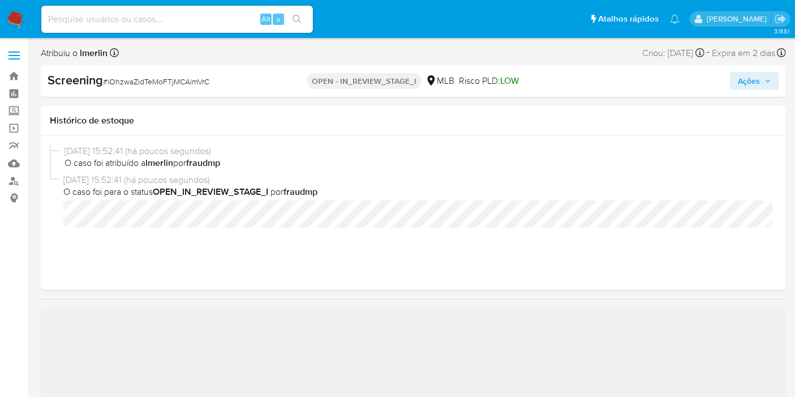
select select "10"
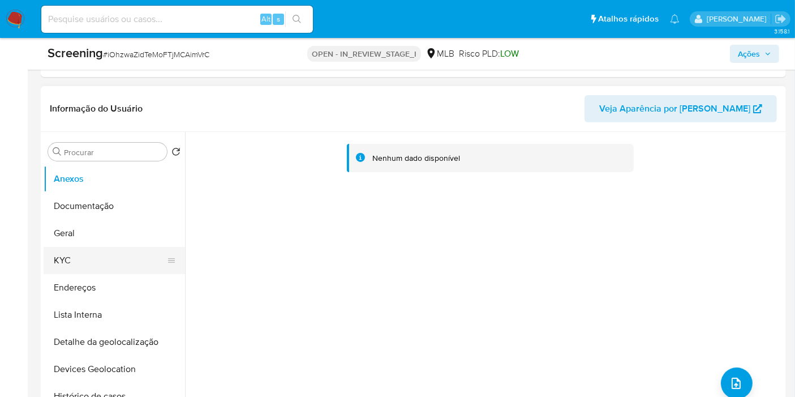
scroll to position [251, 0]
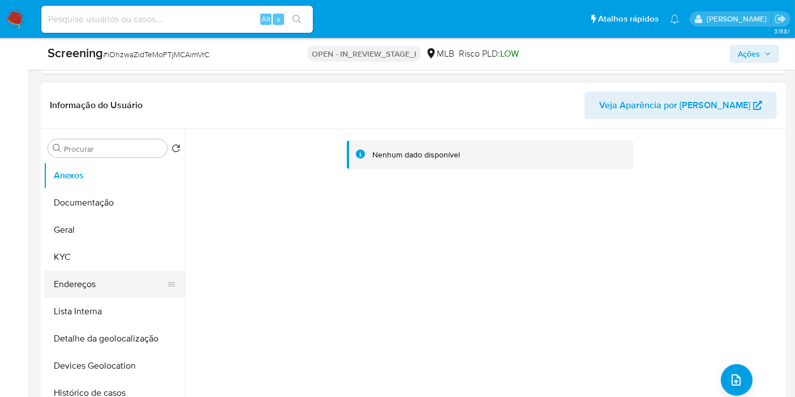
click at [83, 271] on button "Endereços" at bounding box center [110, 283] width 132 height 27
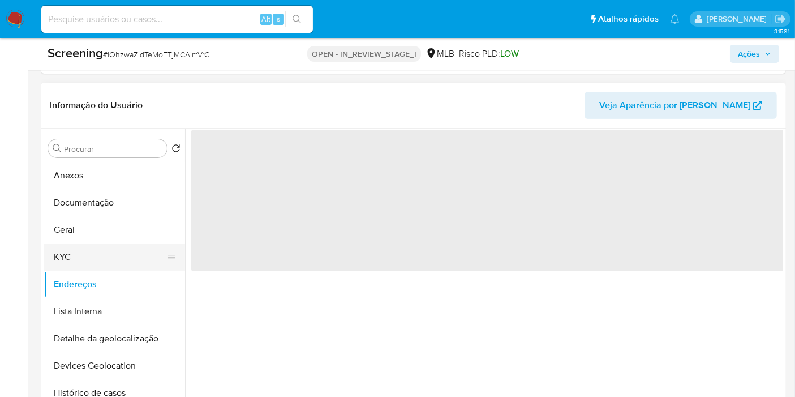
click at [90, 256] on button "KYC" at bounding box center [110, 256] width 132 height 27
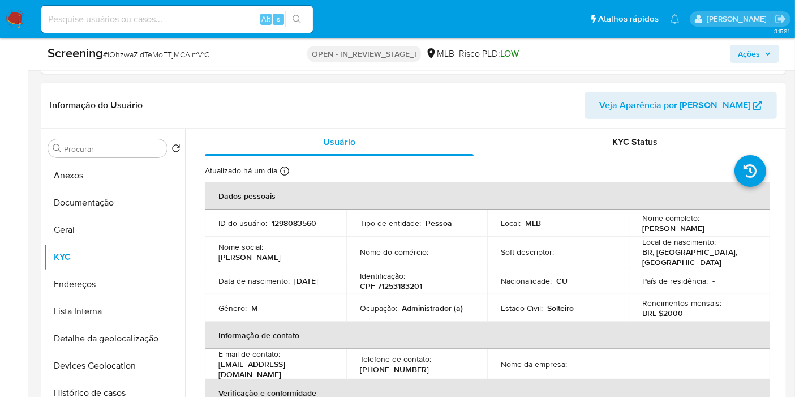
click at [392, 281] on p "CPF 71253183201" at bounding box center [391, 286] width 62 height 10
copy p "71253183201"
click at [231, 24] on input at bounding box center [176, 19] width 271 height 15
paste input "f4oHhL5XXy6Lqr8QHGxB9rdL"
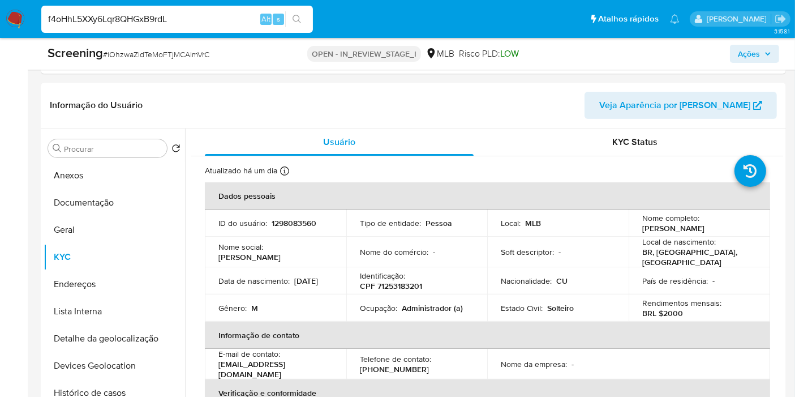
type input "f4oHhL5XXy6Lqr8QHGxB9rdL"
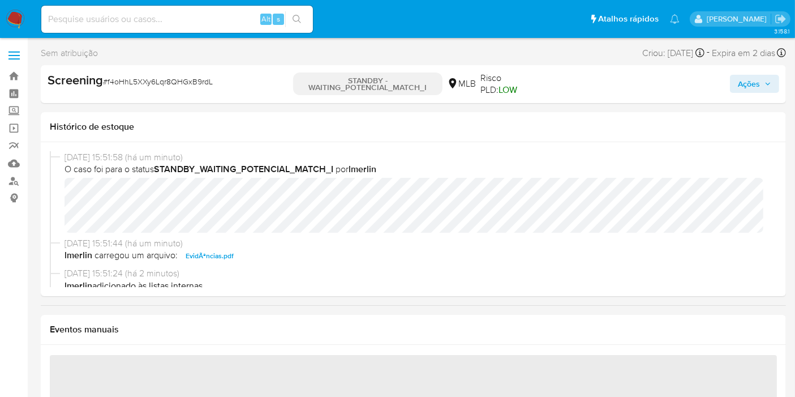
select select "10"
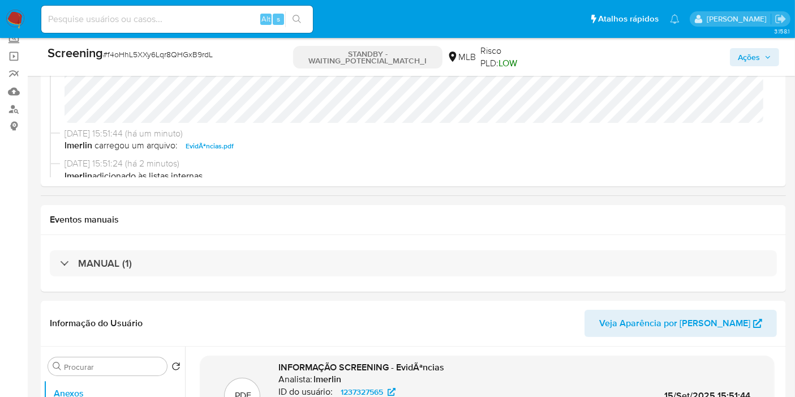
scroll to position [126, 0]
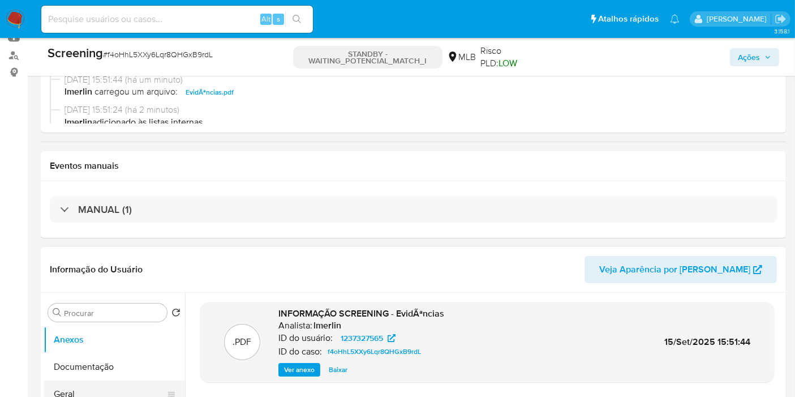
click at [80, 385] on button "Geral" at bounding box center [110, 393] width 132 height 27
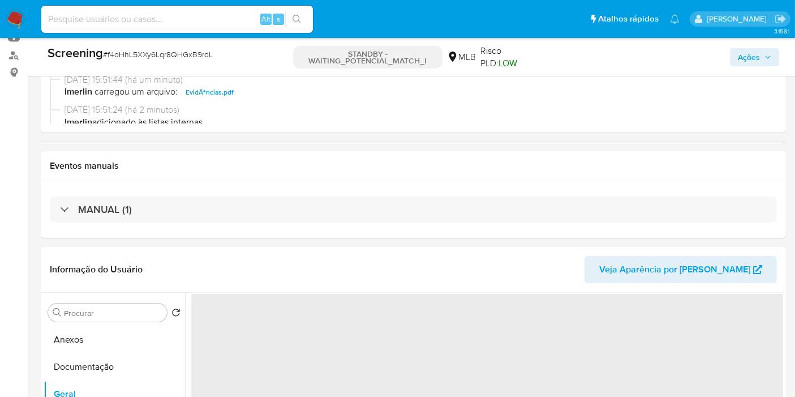
scroll to position [251, 0]
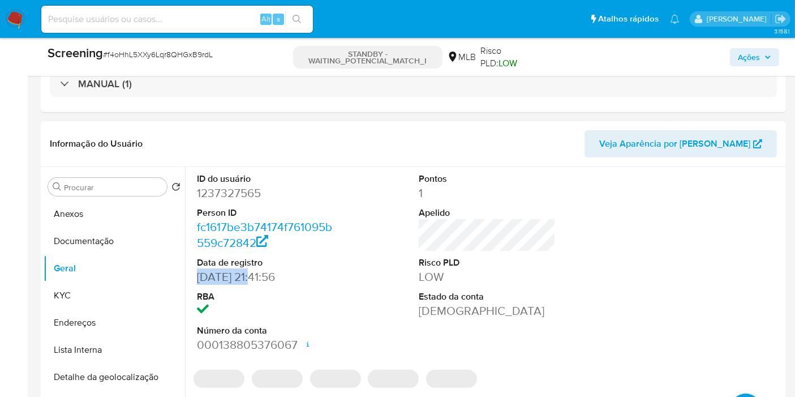
drag, startPoint x: 246, startPoint y: 274, endPoint x: 195, endPoint y: 274, distance: 50.9
click at [195, 274] on div "ID do usuário 1237327565 Person ID fc1617be3b74174f761095b559c72842 Data de reg…" at bounding box center [265, 262] width 148 height 191
copy dd "[DATE]"
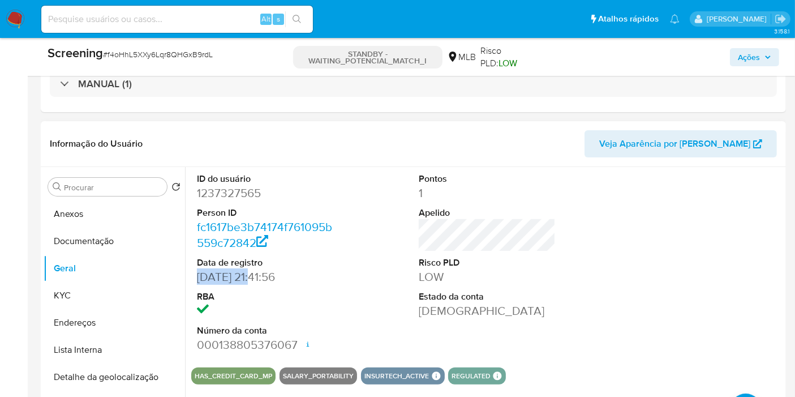
scroll to position [0, 0]
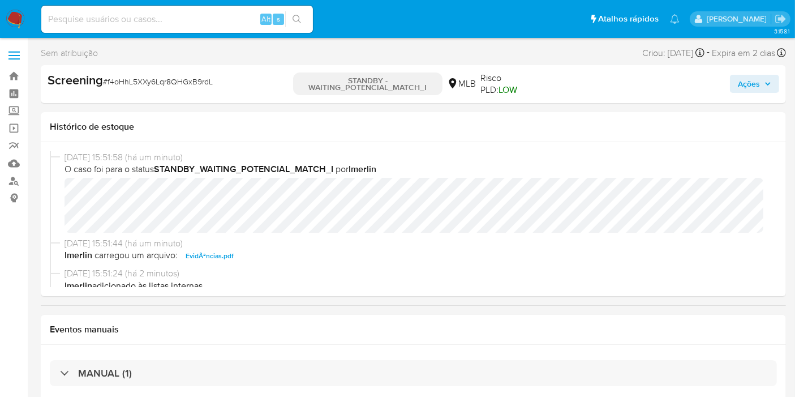
click at [745, 83] on span "Ações" at bounding box center [749, 84] width 22 height 18
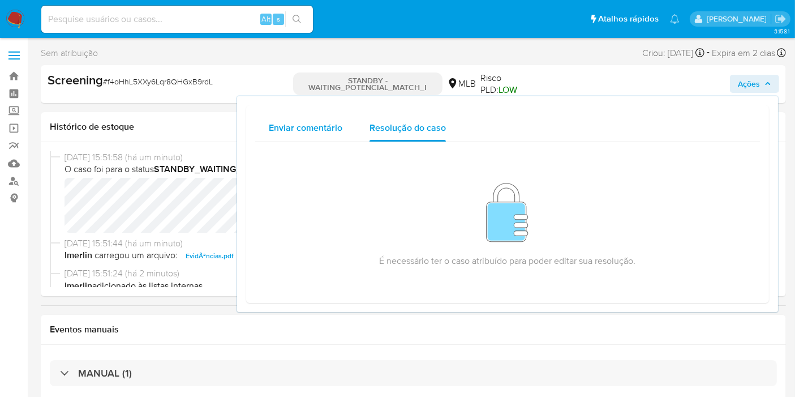
click at [291, 130] on span "Enviar comentário" at bounding box center [306, 127] width 74 height 13
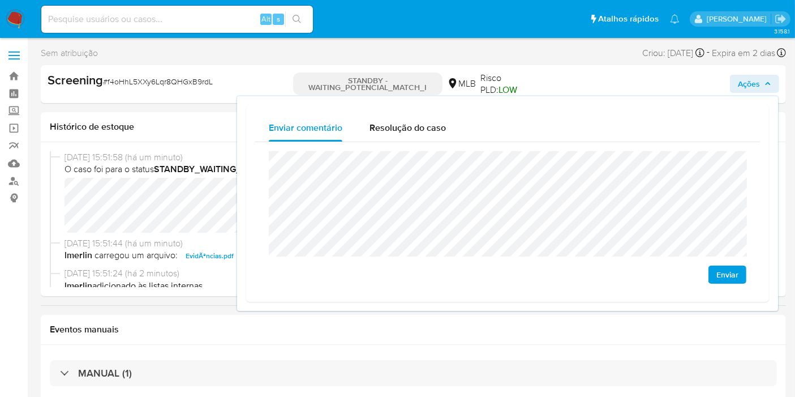
click at [714, 269] on button "Enviar" at bounding box center [727, 274] width 38 height 18
click at [220, 21] on input at bounding box center [176, 19] width 271 height 15
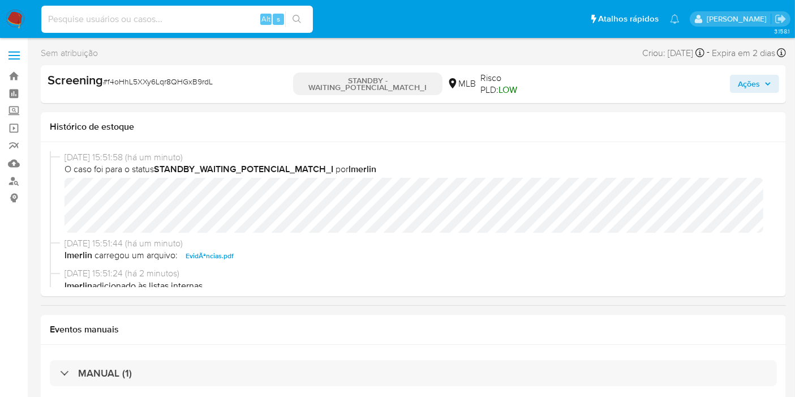
paste input "iOhzwaZidTeMoFTjMCAimVrC"
type input "iOhzwaZidTeMoFTjMCAimVrC"
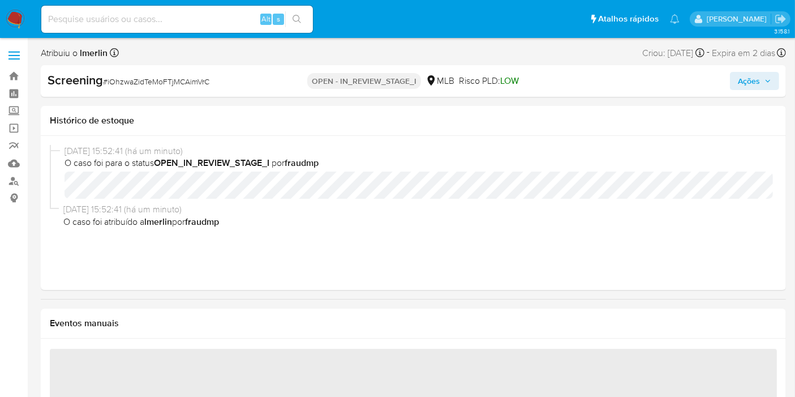
select select "10"
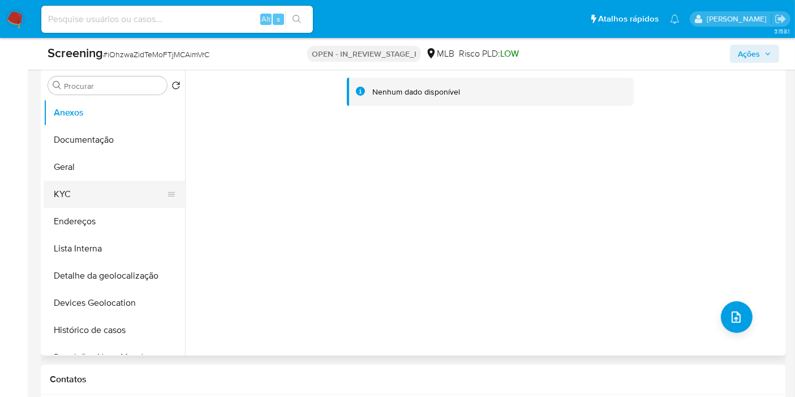
click at [98, 188] on button "KYC" at bounding box center [110, 193] width 132 height 27
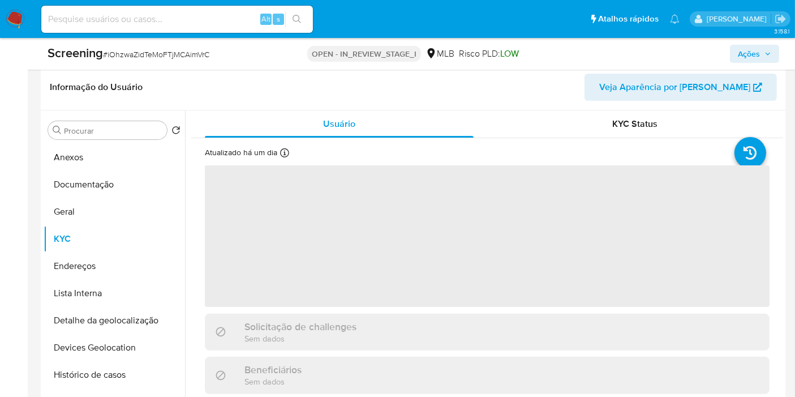
scroll to position [251, 0]
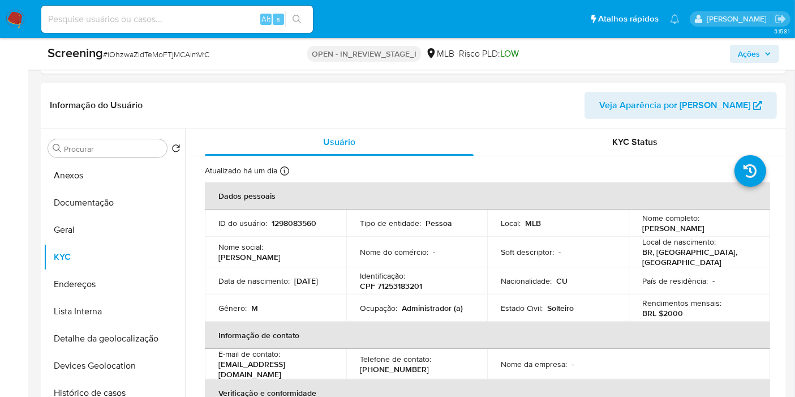
click at [389, 281] on p "CPF 71253183201" at bounding box center [391, 286] width 62 height 10
copy p "71253183201"
click at [67, 231] on button "Geral" at bounding box center [110, 229] width 132 height 27
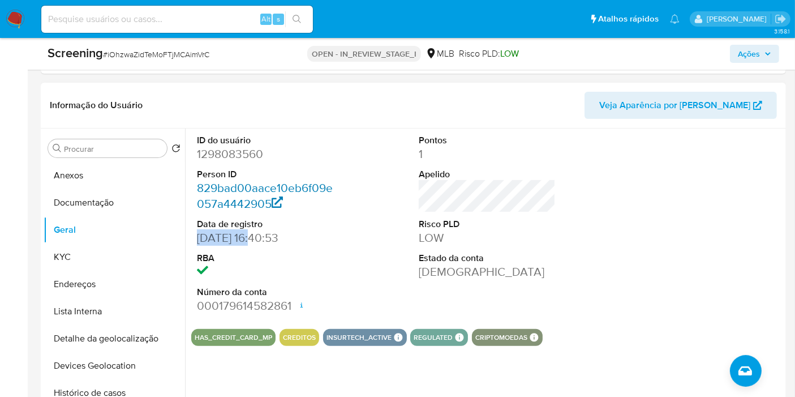
drag, startPoint x: 243, startPoint y: 235, endPoint x: 223, endPoint y: 193, distance: 45.5
click at [195, 235] on div "ID do usuário 1298083560 Person ID 829bad00aace10eb6f09e057a4442905 Data de reg…" at bounding box center [265, 223] width 148 height 191
copy dd "29/01/2023"
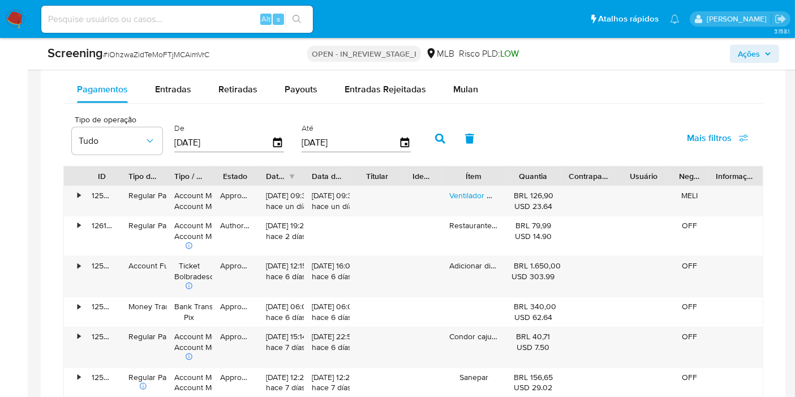
scroll to position [1005, 0]
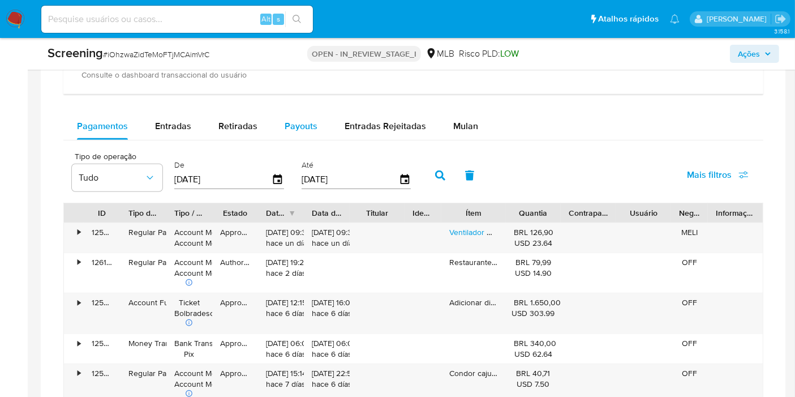
click at [292, 131] on div "Payouts" at bounding box center [301, 126] width 33 height 27
select select "10"
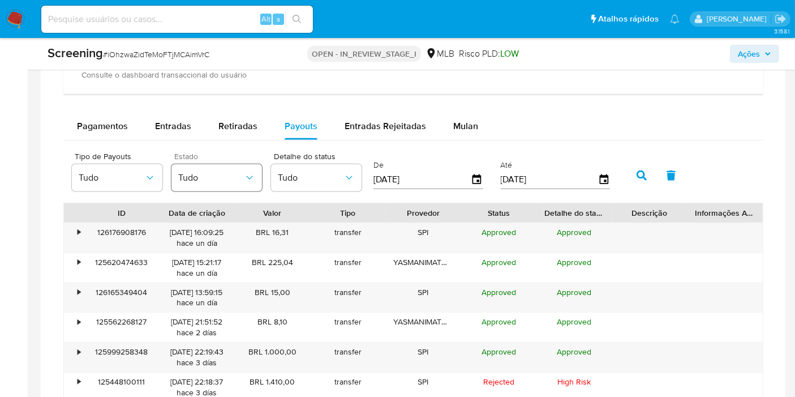
click at [206, 180] on button "Tudo" at bounding box center [216, 177] width 90 height 27
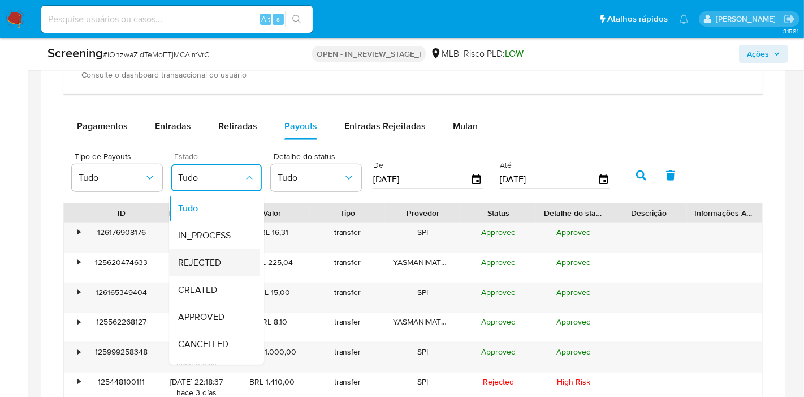
click at [231, 249] on div "REJECTED" at bounding box center [211, 262] width 66 height 27
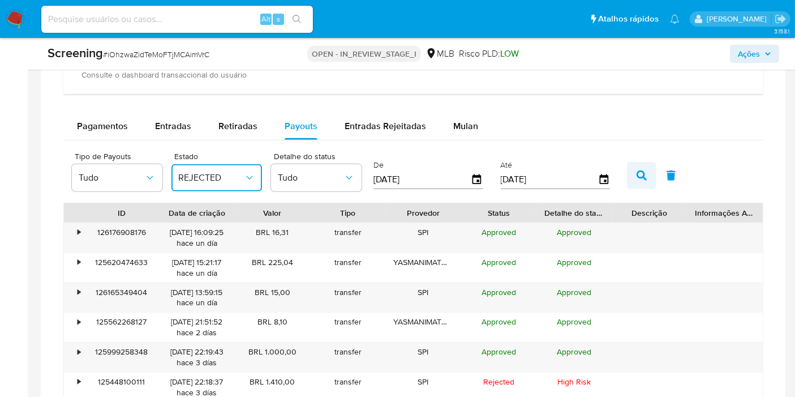
click at [630, 174] on button "button" at bounding box center [641, 175] width 29 height 27
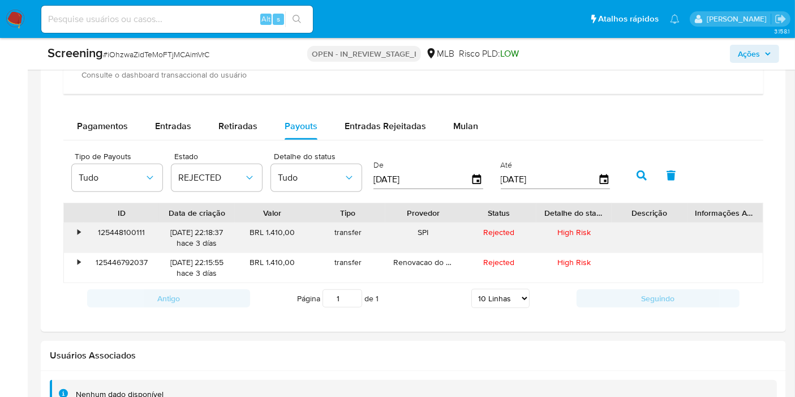
click at [281, 229] on div "BRL 1.410,00" at bounding box center [272, 237] width 75 height 29
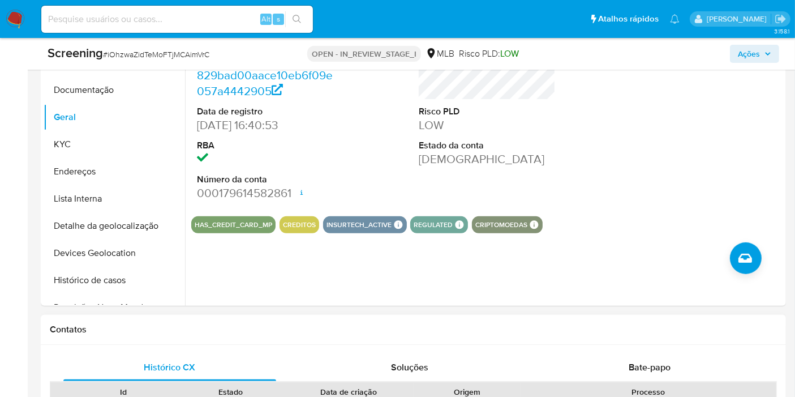
scroll to position [251, 0]
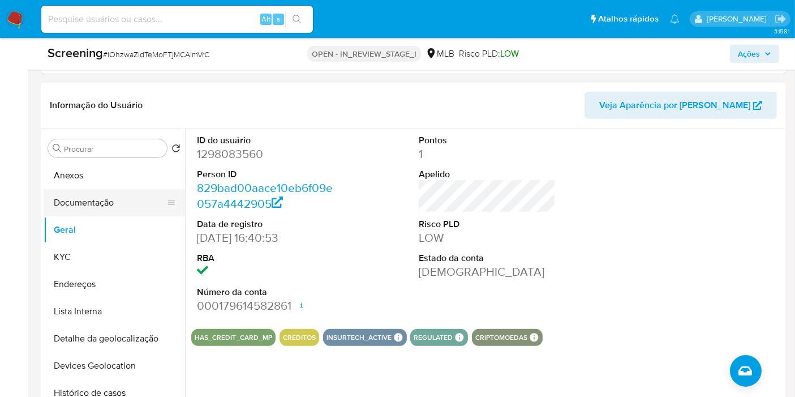
click at [89, 200] on button "Documentação" at bounding box center [110, 202] width 132 height 27
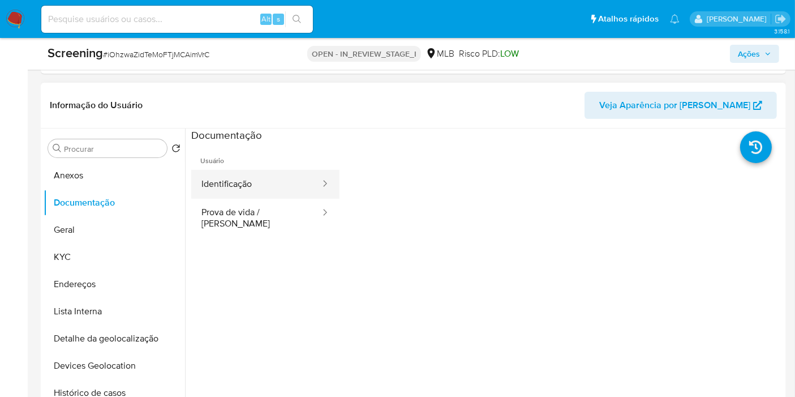
click at [286, 179] on button "Identificação" at bounding box center [256, 184] width 130 height 29
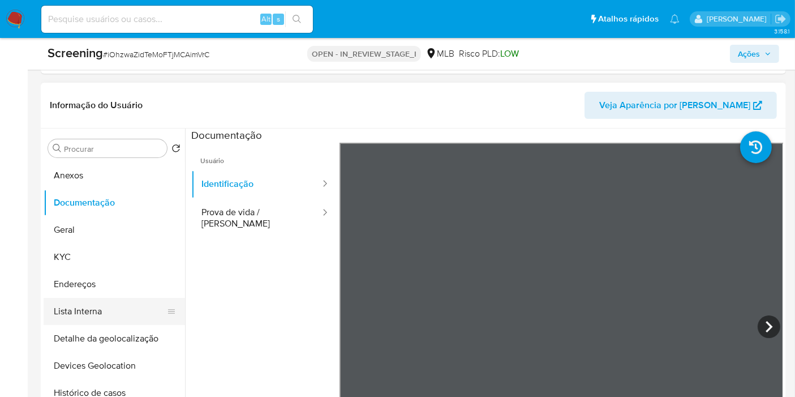
click at [107, 304] on button "Lista Interna" at bounding box center [110, 311] width 132 height 27
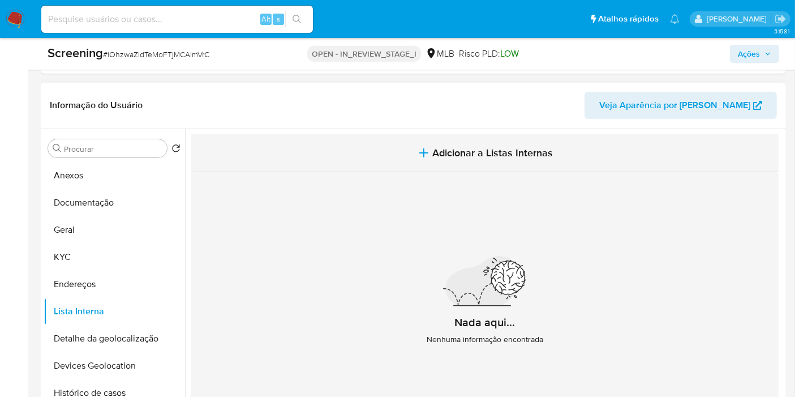
click at [594, 134] on button "Adicionar a Listas Internas" at bounding box center [484, 153] width 587 height 38
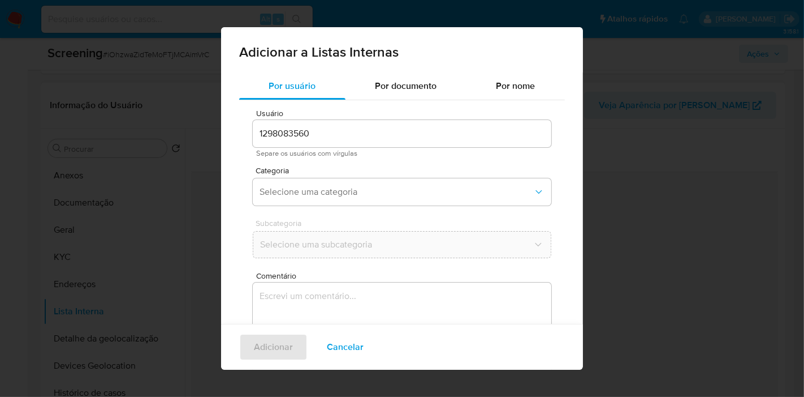
click at [584, 146] on div "Adicionar a Listas Internas Por usuário Por documento Por nome Usuário 12980835…" at bounding box center [402, 198] width 804 height 397
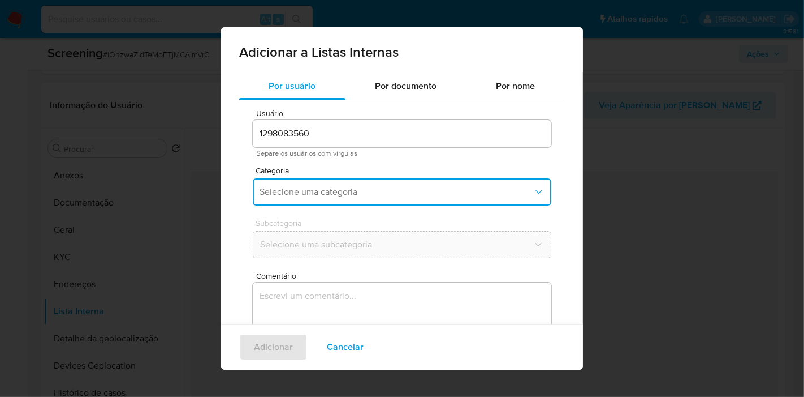
click at [374, 196] on span "Selecione uma categoria" at bounding box center [397, 191] width 274 height 11
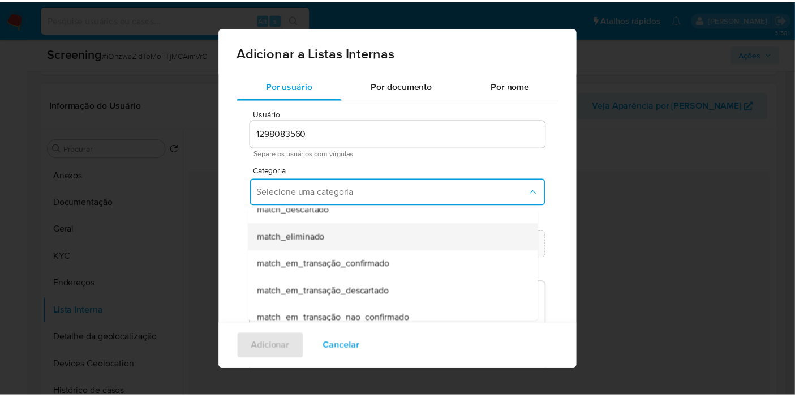
scroll to position [126, 0]
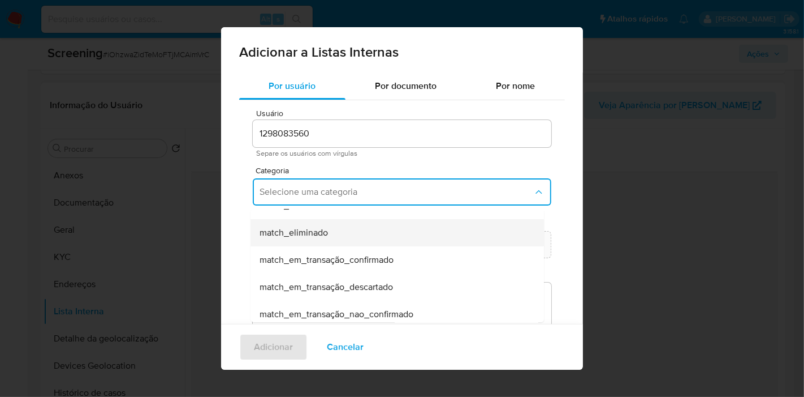
click at [365, 255] on span "match_em_transação_confirmado" at bounding box center [327, 259] width 134 height 11
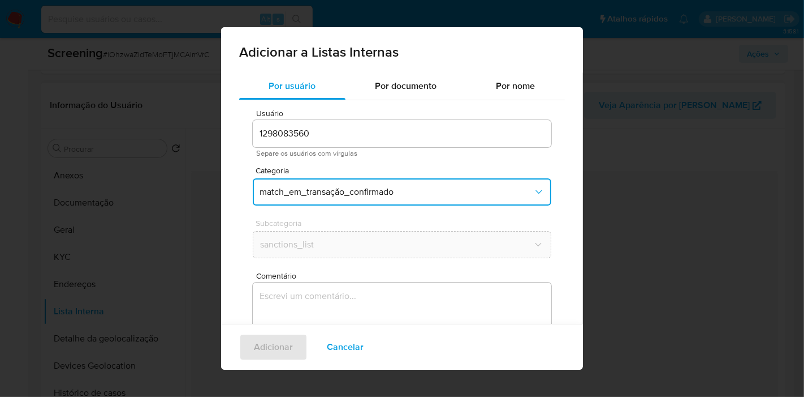
click at [369, 275] on span "Comentário" at bounding box center [405, 275] width 299 height 8
click at [369, 282] on textarea "Comentário" at bounding box center [402, 336] width 299 height 109
click at [372, 295] on textarea "Comentário" at bounding box center [402, 336] width 299 height 109
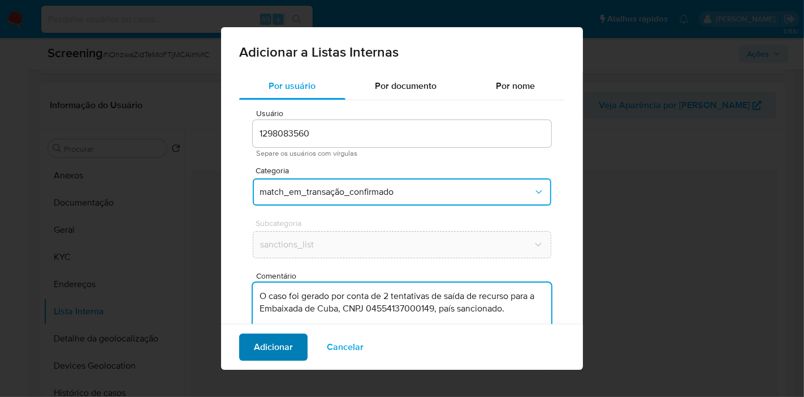
type textarea "O caso foi gerado por conta de 2 tentativas de saída de recurso para a Embaixad…"
click at [291, 344] on span "Adicionar" at bounding box center [273, 346] width 39 height 25
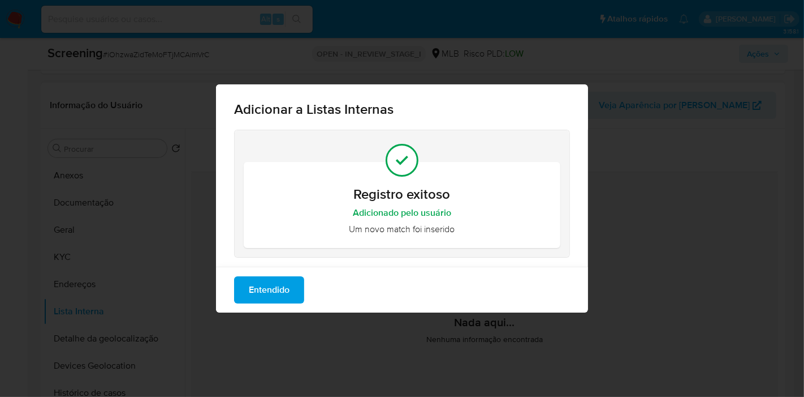
click at [300, 296] on button "Entendido" at bounding box center [269, 289] width 70 height 27
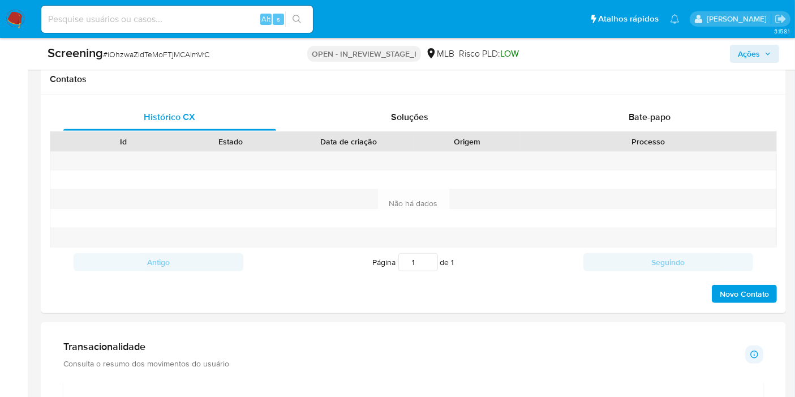
scroll to position [942, 0]
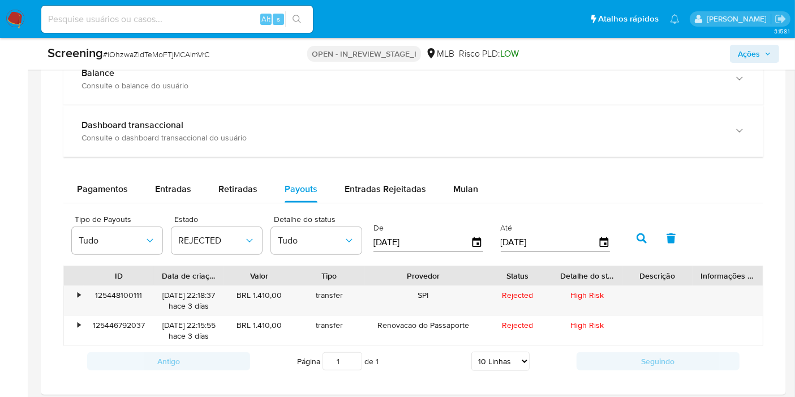
drag, startPoint x: 460, startPoint y: 266, endPoint x: 502, endPoint y: 270, distance: 42.1
click at [502, 270] on div "ID Data de criação Valor Tipo Provedor Status Detalhe do status Descrição Infor…" at bounding box center [413, 275] width 699 height 19
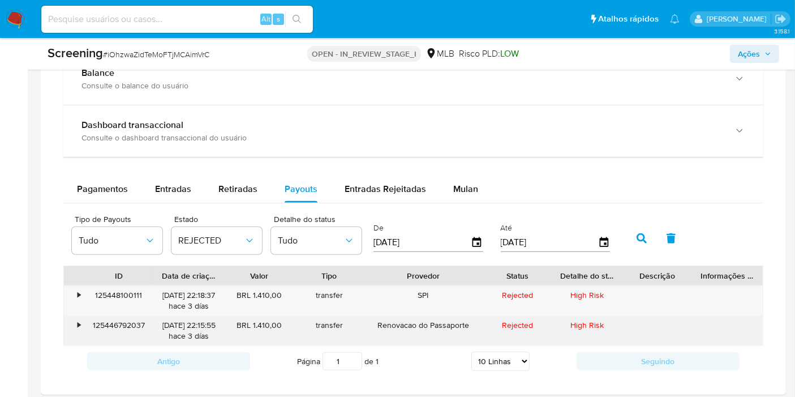
click at [406, 328] on div "Renovacao do Passaporte" at bounding box center [423, 330] width 118 height 29
click at [406, 325] on div "Renovacao do Passaporte" at bounding box center [423, 330] width 118 height 29
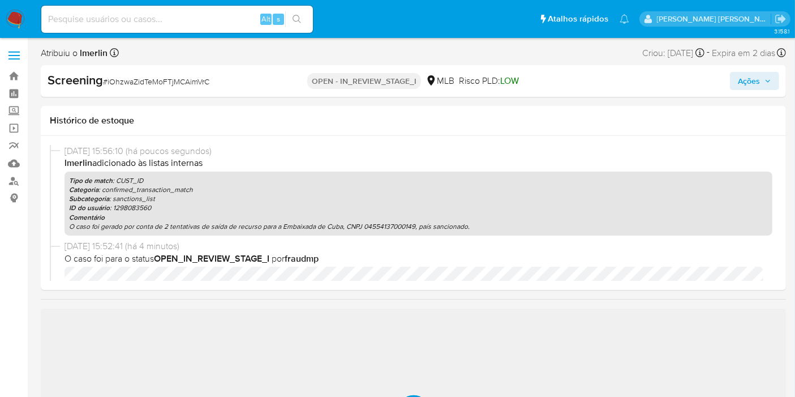
select select "10"
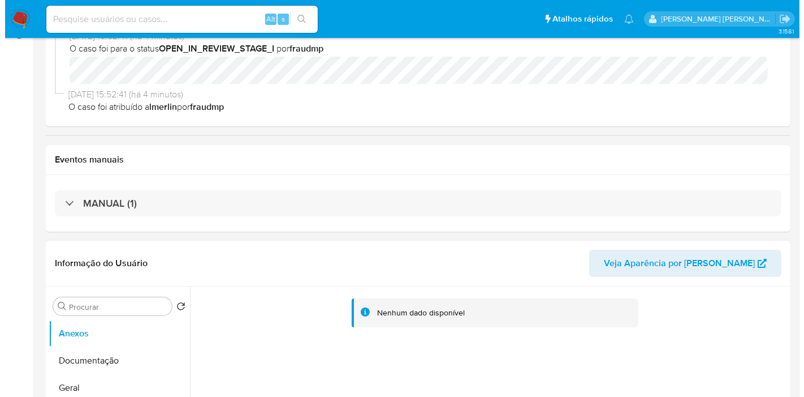
scroll to position [314, 0]
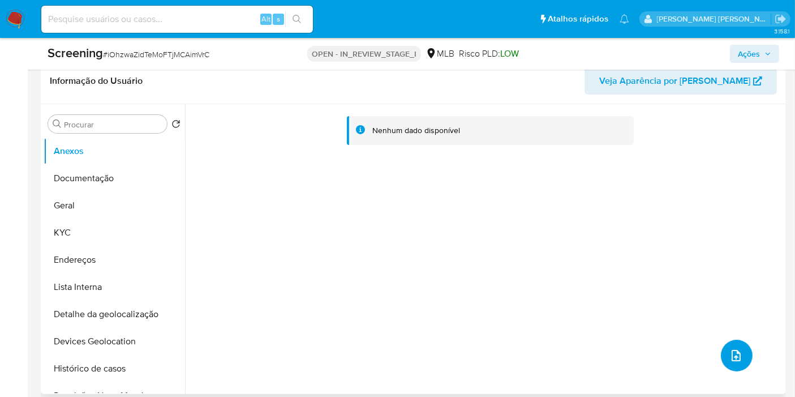
click at [736, 352] on icon "upload-file" at bounding box center [736, 355] width 14 height 14
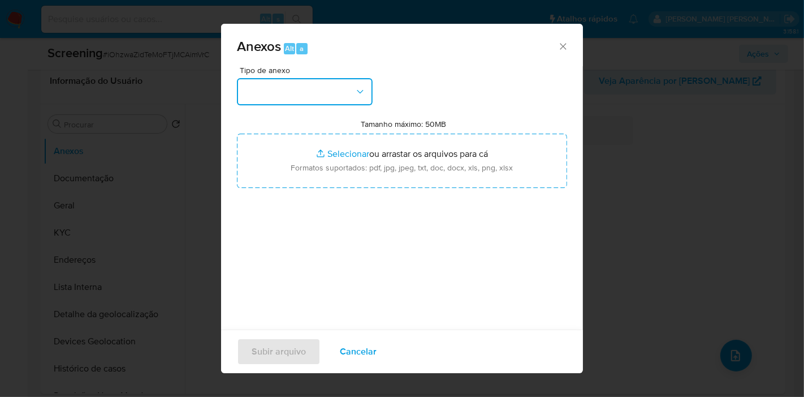
click at [334, 97] on button "button" at bounding box center [305, 91] width 136 height 27
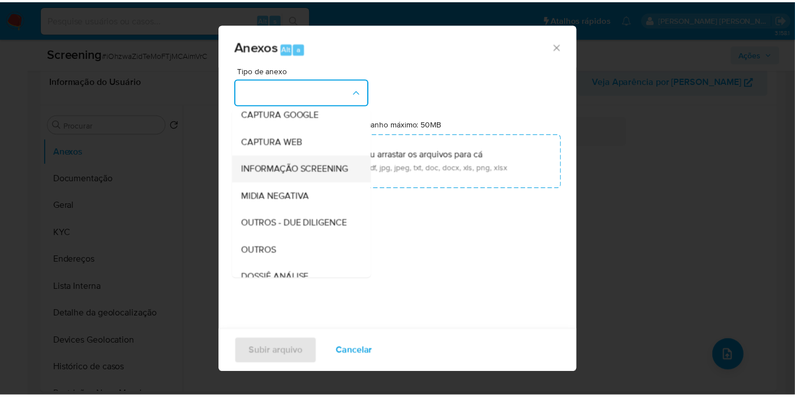
scroll to position [63, 0]
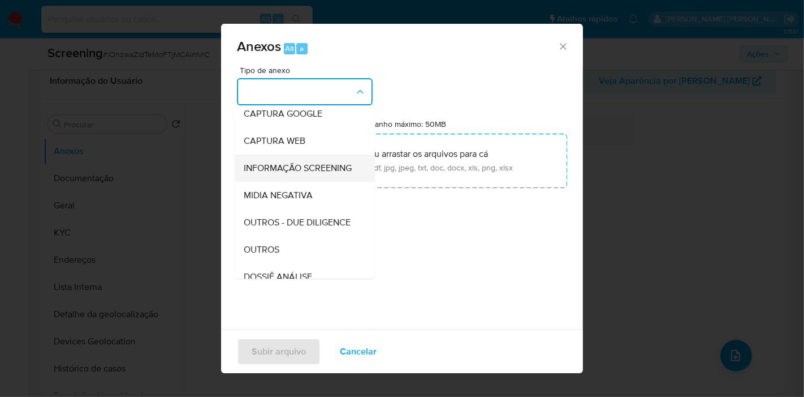
click at [323, 161] on div "INFORMAÇÃO SCREENING" at bounding box center [301, 167] width 115 height 27
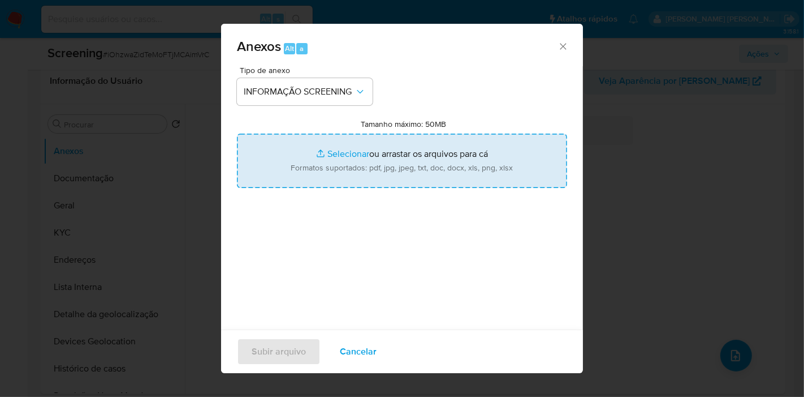
click at [446, 165] on input "Tamanho máximo: 50MB Selecionar arquivos" at bounding box center [402, 160] width 330 height 54
type input "C:\fakepath\Evidências.pdf"
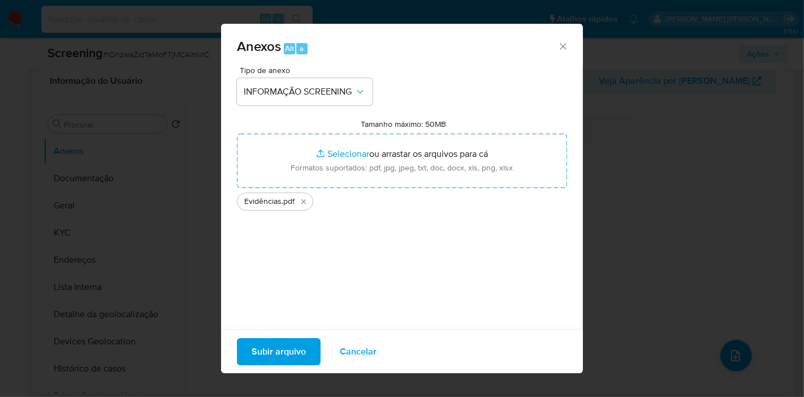
click at [291, 347] on span "Subir arquivo" at bounding box center [279, 351] width 54 height 25
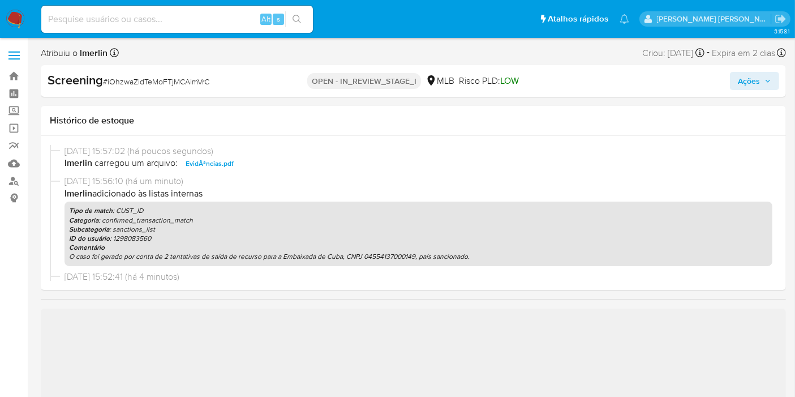
select select "10"
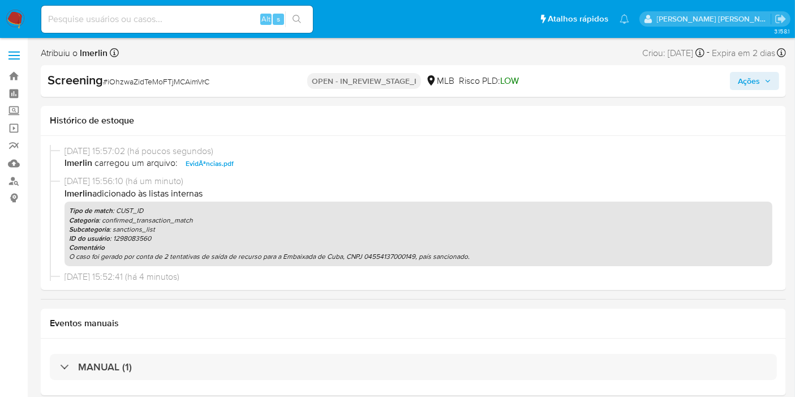
click at [747, 70] on div "Screening # iOhzwaZidTeMoFTjMCAimVrC OPEN - IN_REVIEW_STAGE_I MLB Risco PLD: LO…" at bounding box center [413, 81] width 745 height 32
click at [745, 79] on span "Ações" at bounding box center [749, 81] width 22 height 18
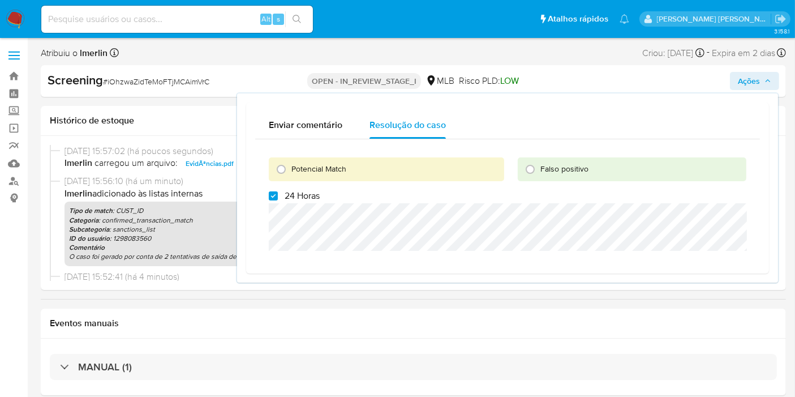
click at [282, 195] on label "24 Horas" at bounding box center [294, 195] width 51 height 11
click at [278, 195] on input "24 Horas" at bounding box center [273, 195] width 9 height 9
checkbox input "false"
click at [306, 159] on div "Potencial Match" at bounding box center [386, 169] width 235 height 24
click at [307, 163] on span "Potencial Match" at bounding box center [318, 168] width 55 height 11
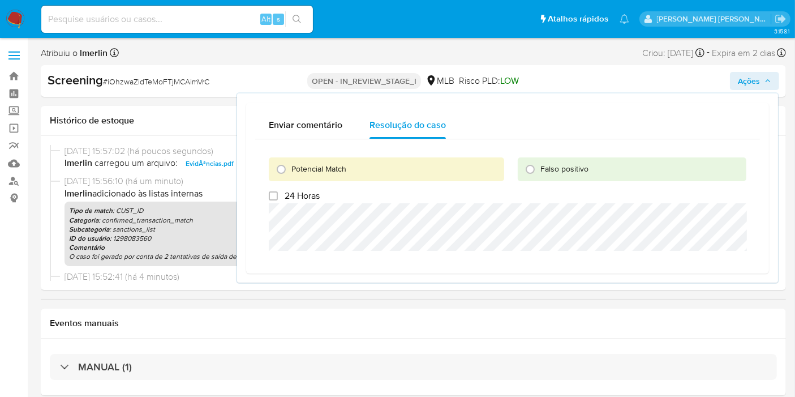
click at [290, 162] on input "Potencial Match" at bounding box center [281, 169] width 18 height 18
radio input "true"
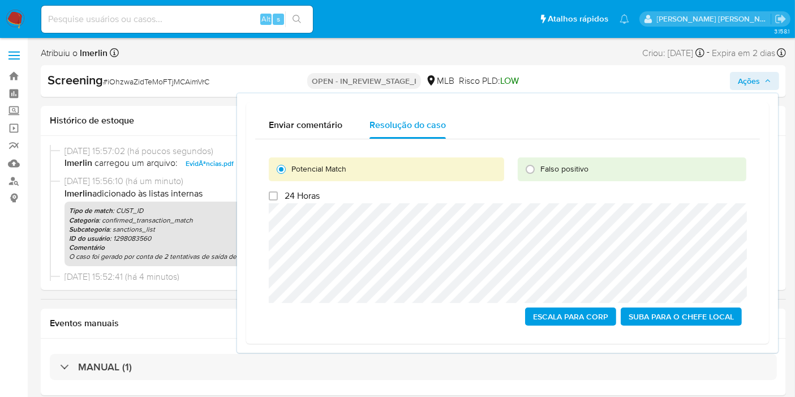
click at [564, 316] on span "Escala para Corp" at bounding box center [570, 316] width 75 height 16
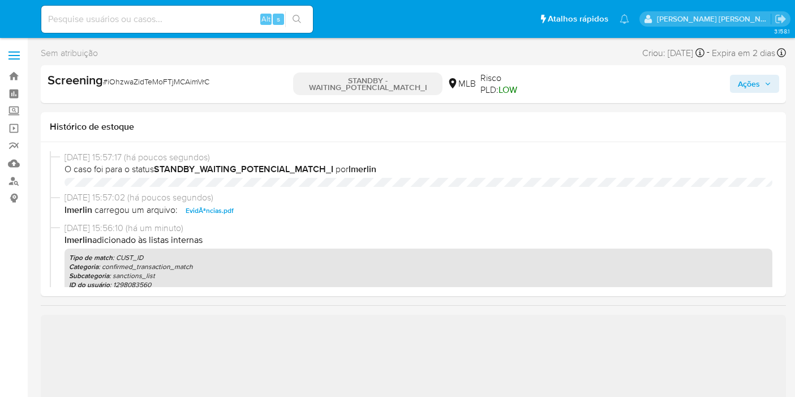
select select "10"
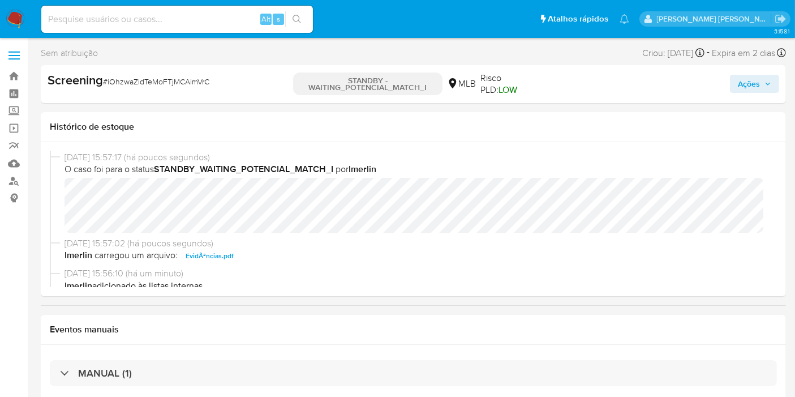
click at [200, 18] on input at bounding box center [176, 19] width 271 height 15
paste input "33245522"
type input "33245522"
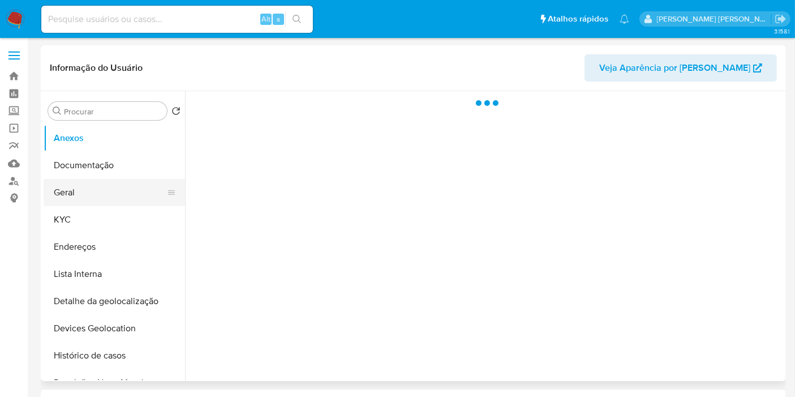
select select "10"
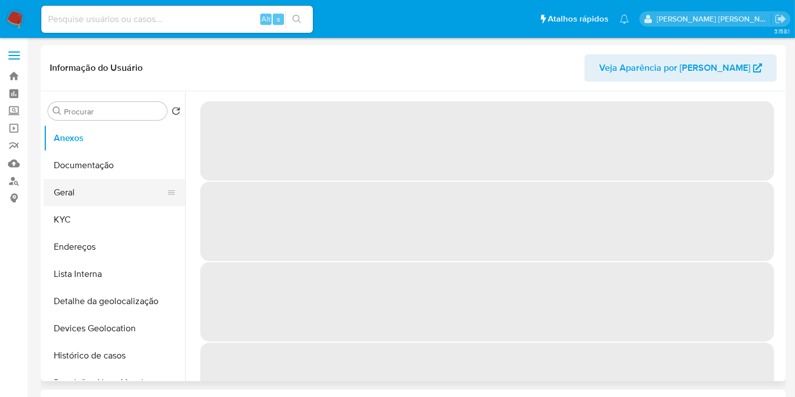
click at [102, 183] on button "Geral" at bounding box center [110, 192] width 132 height 27
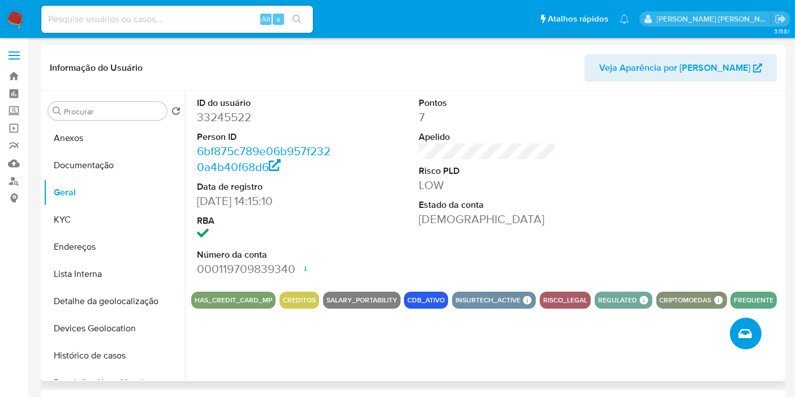
click at [735, 329] on button "Criar caso manual" at bounding box center [746, 333] width 32 height 32
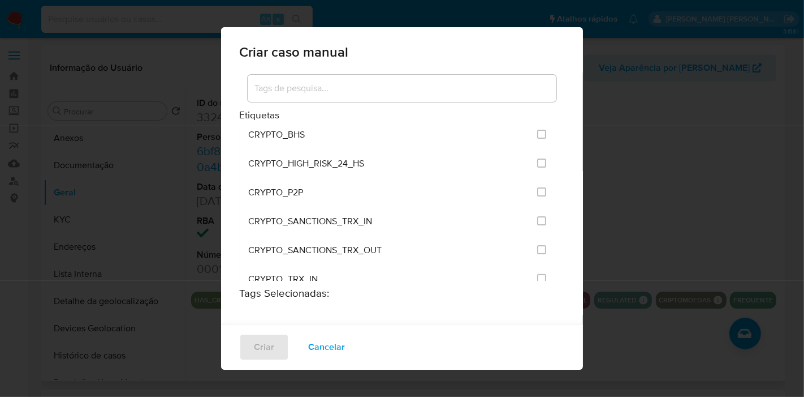
scroll to position [1863, 0]
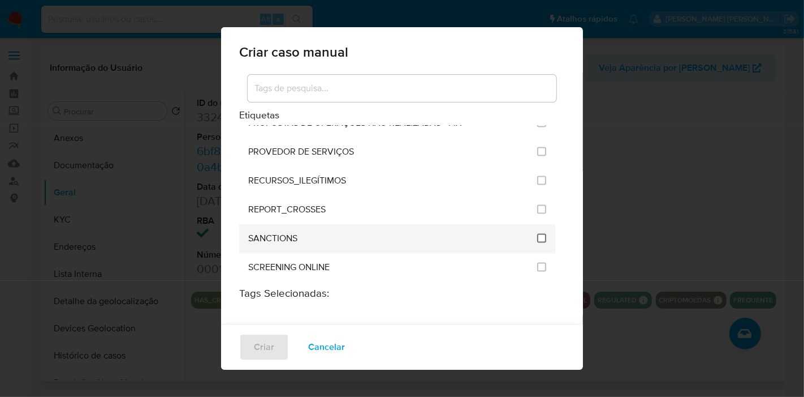
click at [537, 234] on input "2614" at bounding box center [541, 238] width 9 height 9
checkbox input "true"
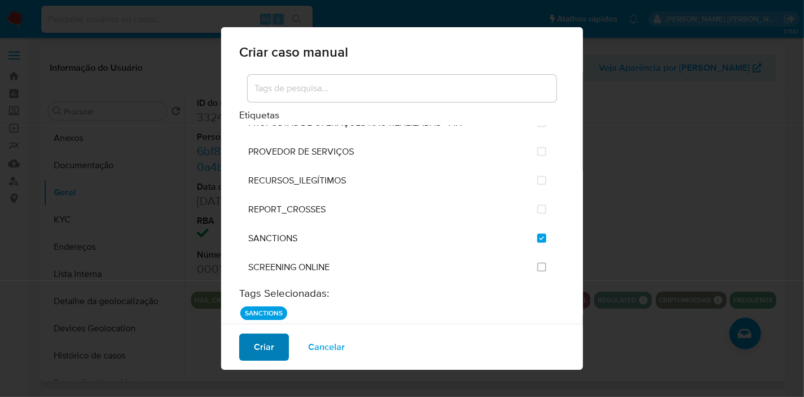
click at [260, 342] on span "Criar" at bounding box center [264, 346] width 20 height 25
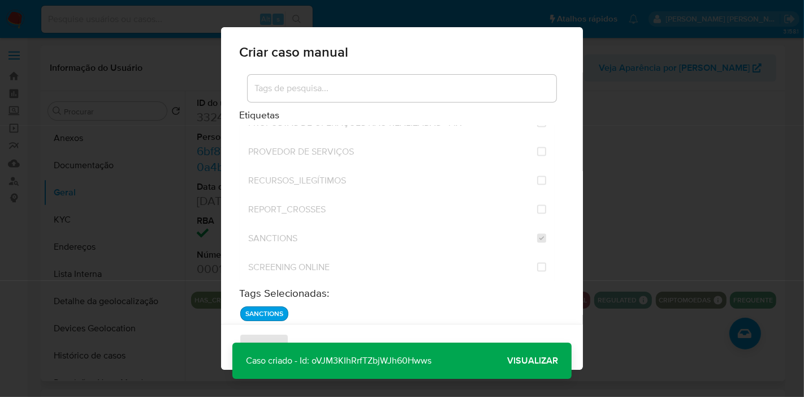
click at [387, 370] on p "Caso criado - Id: oVJM3KIhRrfTZbjWJh60Hwws" at bounding box center [338, 360] width 213 height 36
click at [524, 360] on span "Visualizar" at bounding box center [532, 360] width 51 height 0
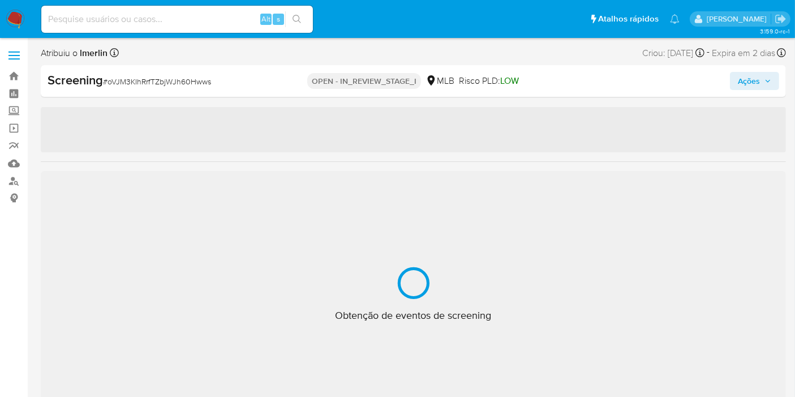
select select "10"
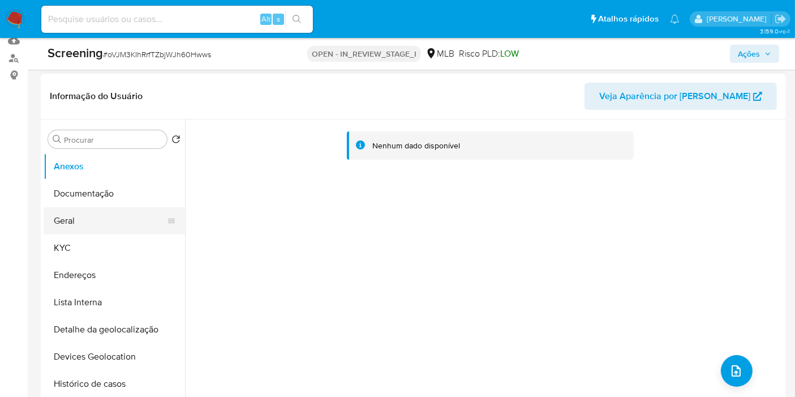
scroll to position [126, 0]
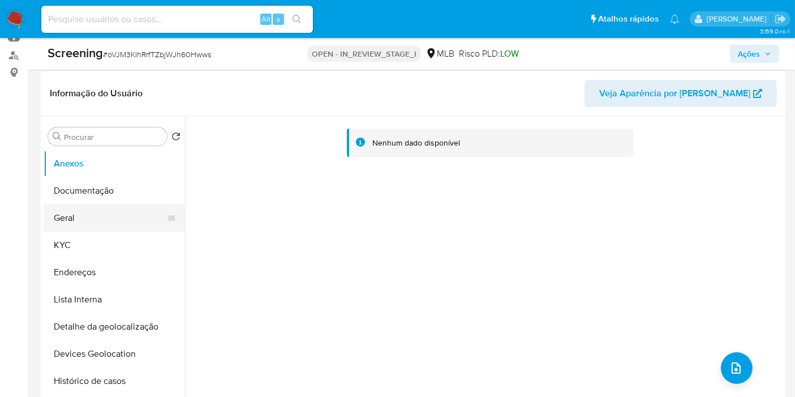
click at [79, 215] on button "Geral" at bounding box center [110, 217] width 132 height 27
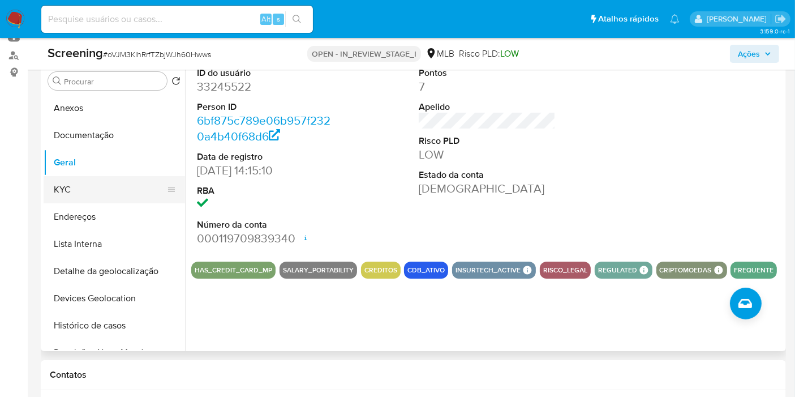
click at [102, 183] on button "KYC" at bounding box center [110, 189] width 132 height 27
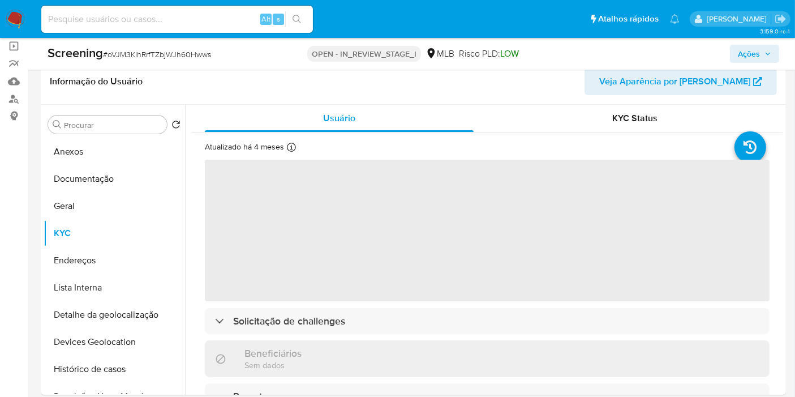
scroll to position [63, 0]
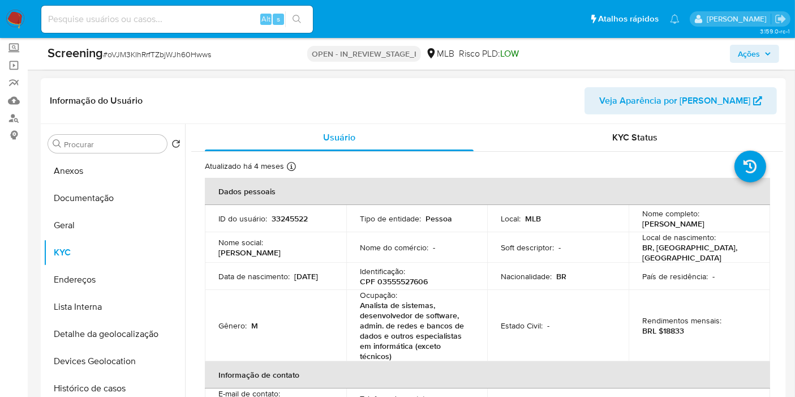
click at [408, 276] on p "CPF 03555527606" at bounding box center [394, 281] width 68 height 10
copy p "03555527606"
click at [72, 226] on button "Geral" at bounding box center [110, 225] width 132 height 27
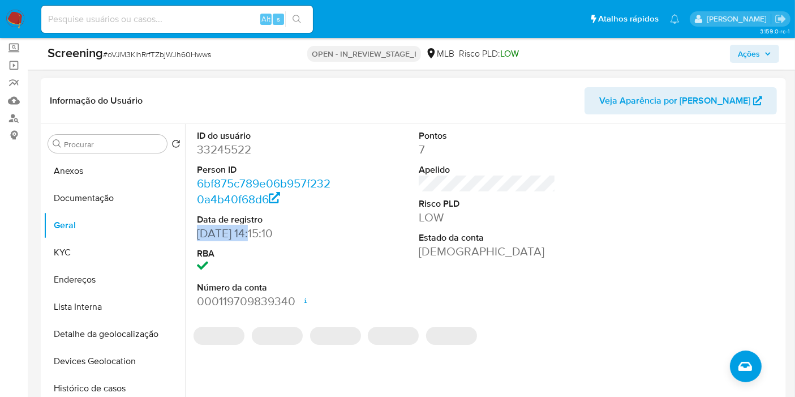
drag, startPoint x: 257, startPoint y: 232, endPoint x: 193, endPoint y: 234, distance: 63.9
click at [193, 234] on div "ID do usuário 33245522 Person ID 6bf875c789e06b957f2320a4b40f68d6 Data de regis…" at bounding box center [265, 219] width 148 height 191
copy dd "[DATE]"
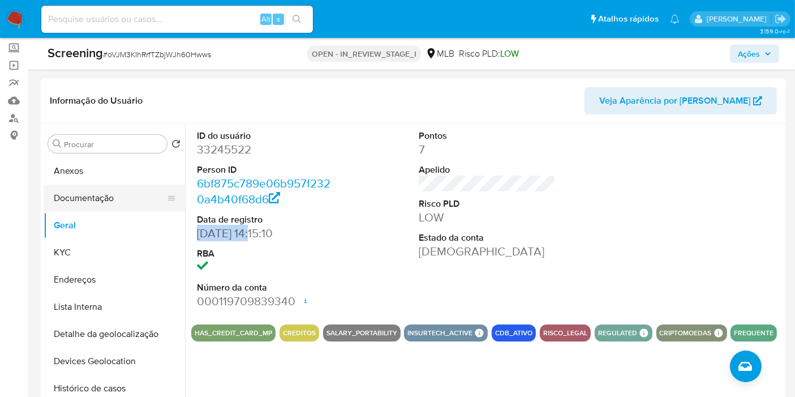
click at [133, 198] on button "Documentação" at bounding box center [110, 197] width 132 height 27
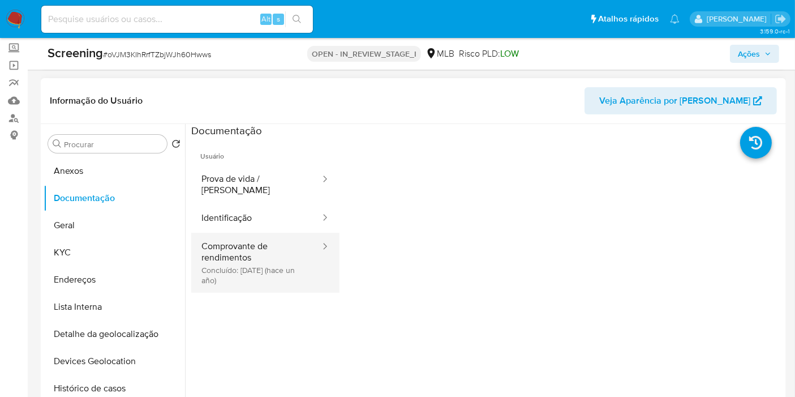
click at [216, 245] on button "Comprovante de rendimentos Concluído: [DATE] (hace un año)" at bounding box center [256, 262] width 130 height 60
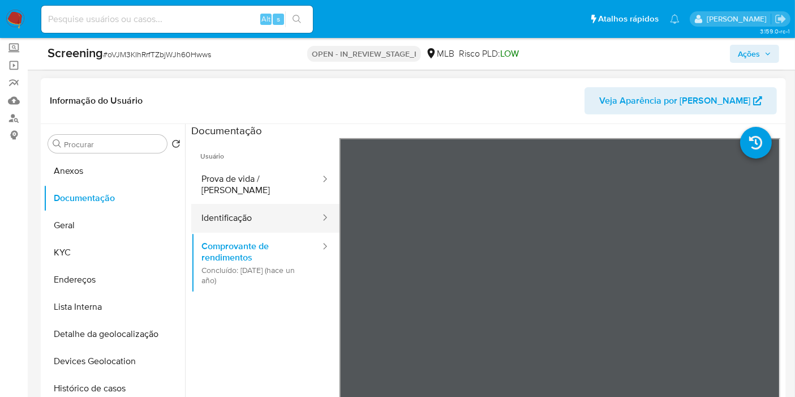
click at [246, 214] on button "Identificação" at bounding box center [256, 218] width 130 height 29
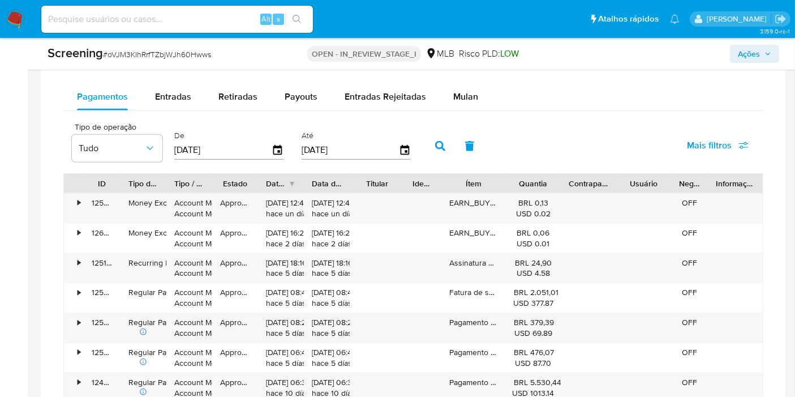
scroll to position [817, 0]
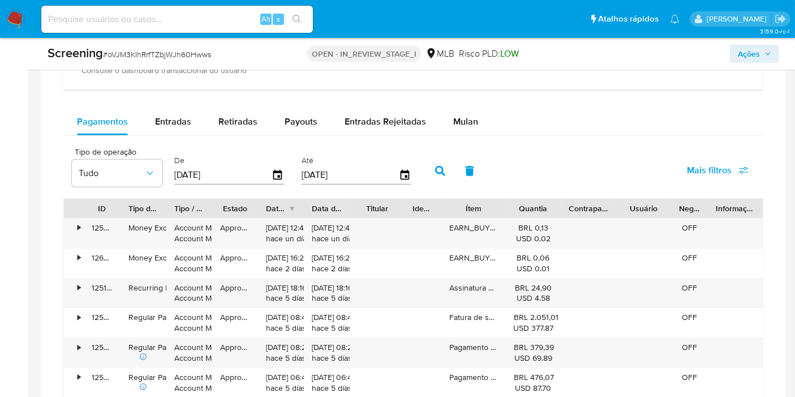
click at [313, 102] on div "Balance Consulte o balance do usuário Dashboard transaccional Consulte o dashbo…" at bounding box center [413, 277] width 700 height 583
click at [305, 122] on span "Payouts" at bounding box center [301, 121] width 33 height 13
select select "10"
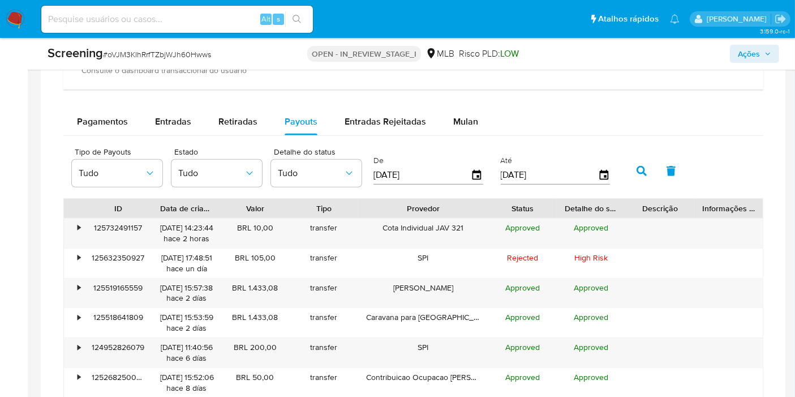
drag, startPoint x: 466, startPoint y: 199, endPoint x: 520, endPoint y: 200, distance: 54.9
click at [520, 200] on div "ID Data de criação Valor Tipo Provedor Status Detalhe do status Descrição Infor…" at bounding box center [413, 208] width 699 height 19
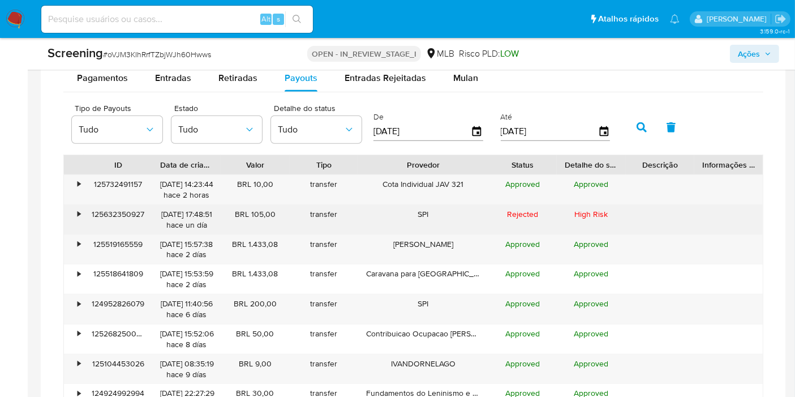
scroll to position [880, 0]
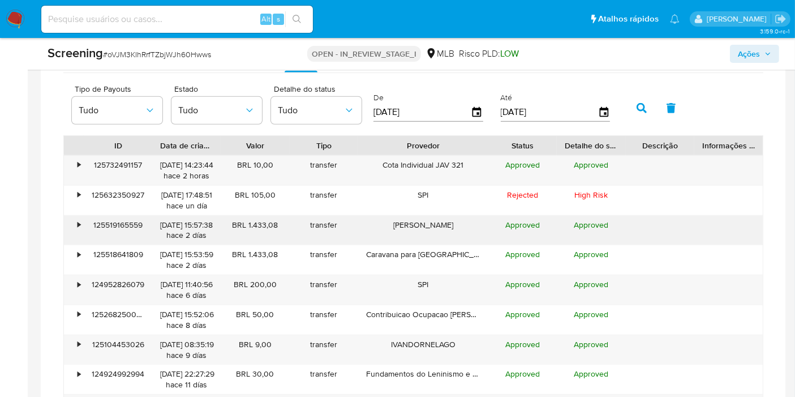
click at [73, 225] on div "•" at bounding box center [74, 230] width 20 height 29
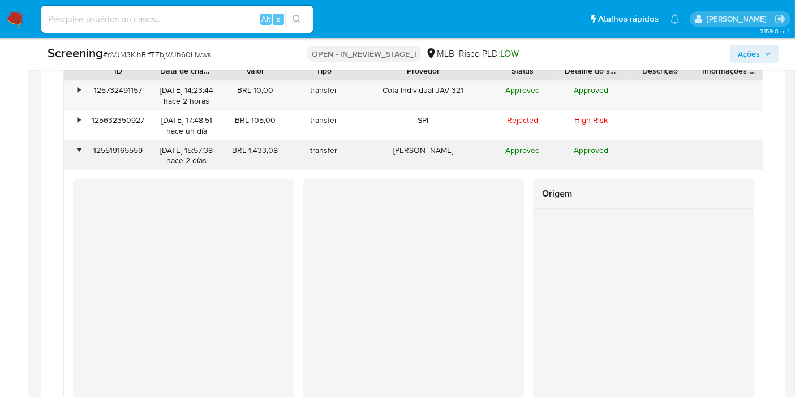
scroll to position [942, 0]
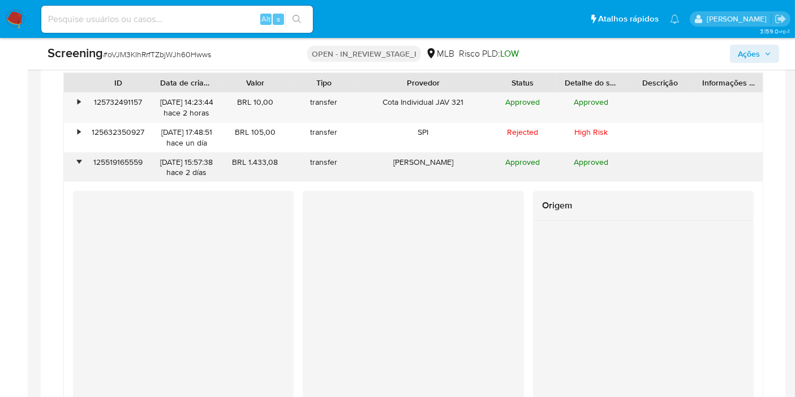
click at [84, 164] on div "125519165559" at bounding box center [118, 167] width 68 height 29
click at [77, 162] on div "•" at bounding box center [78, 162] width 3 height 11
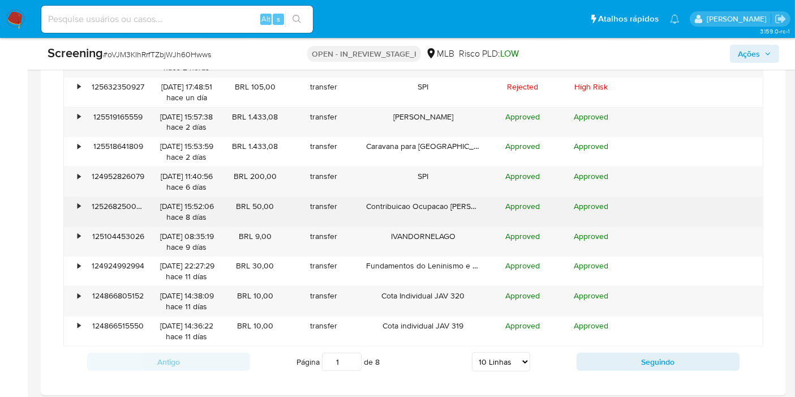
scroll to position [1005, 0]
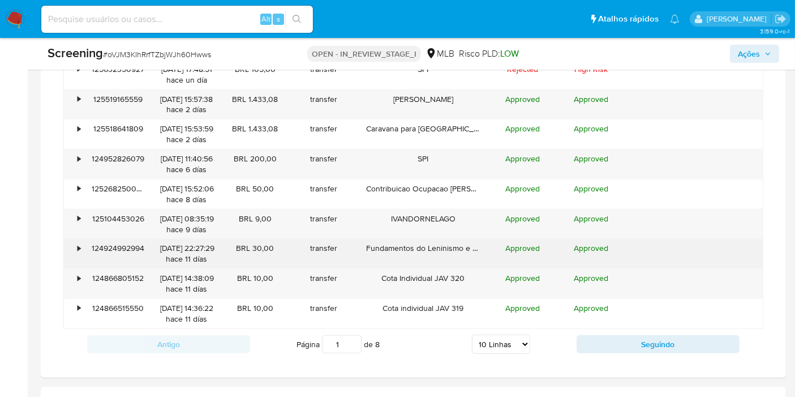
drag, startPoint x: 505, startPoint y: 244, endPoint x: 516, endPoint y: 246, distance: 11.4
click at [515, 246] on div "Approved" at bounding box center [522, 253] width 68 height 29
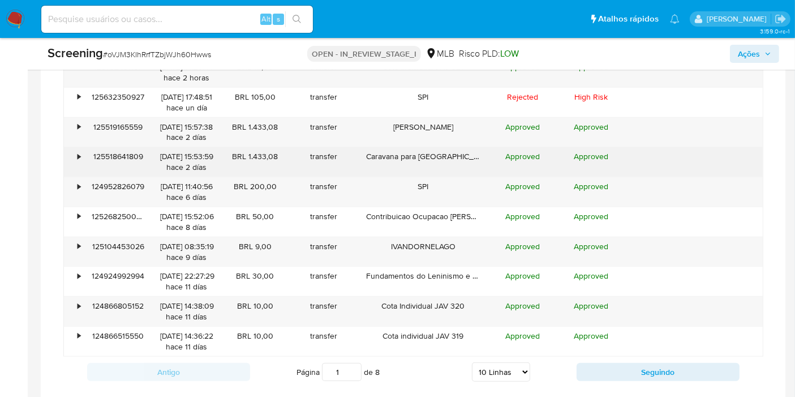
scroll to position [942, 0]
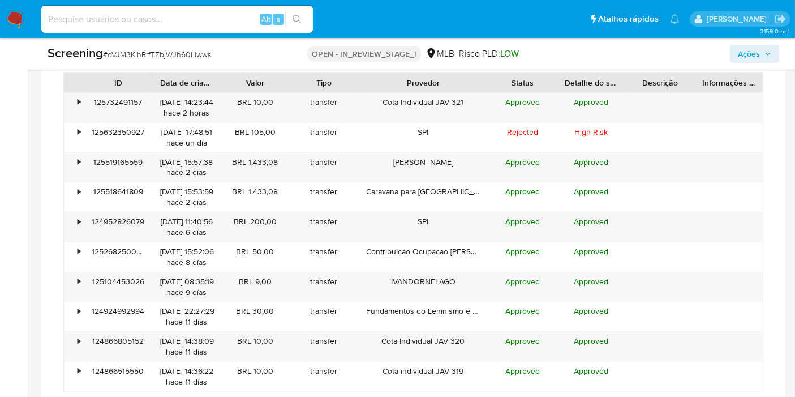
drag, startPoint x: 196, startPoint y: 130, endPoint x: 300, endPoint y: 6, distance: 161.8
click at [153, 131] on div "[DATE] 17:48:51 hace un día" at bounding box center [186, 137] width 68 height 29
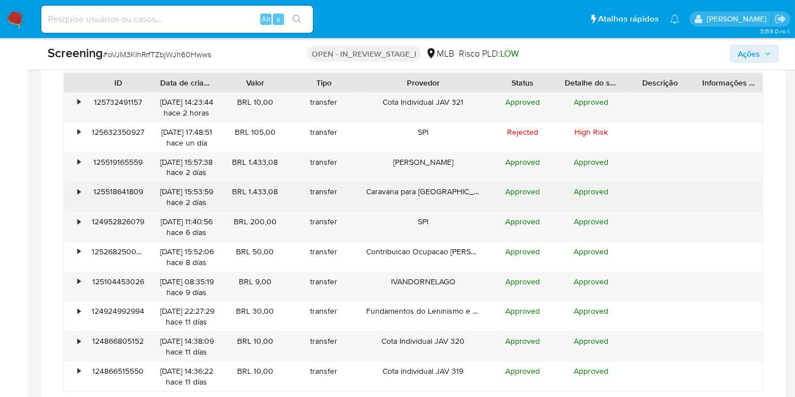
click at [438, 188] on div "Caravana para [GEOGRAPHIC_DATA]" at bounding box center [423, 196] width 130 height 29
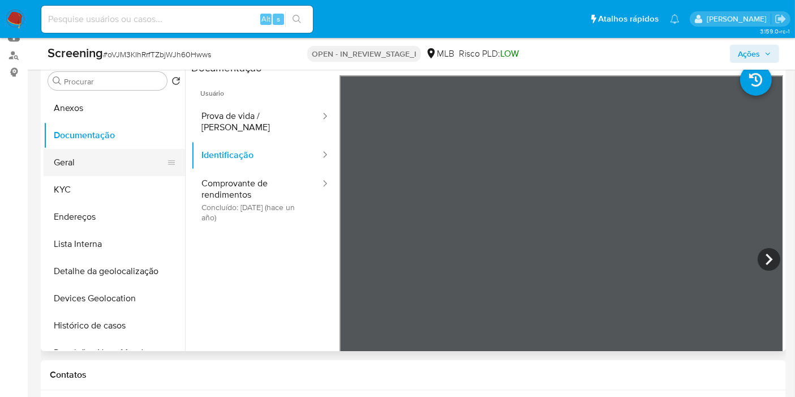
scroll to position [0, 0]
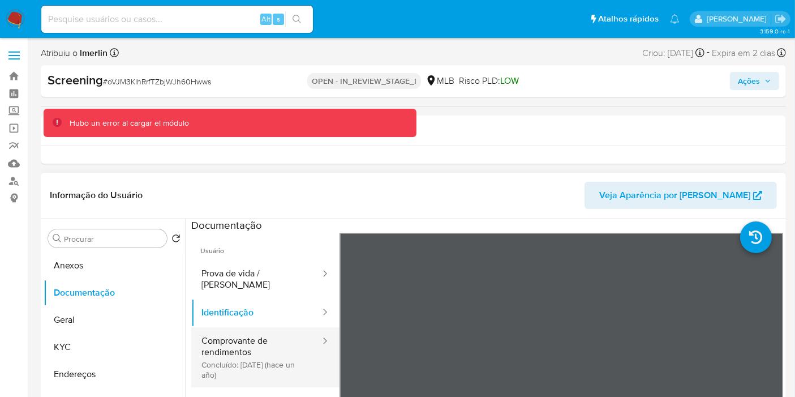
click at [252, 335] on button "Comprovante de rendimentos Concluído: [DATE] (hace un año)" at bounding box center [256, 357] width 130 height 60
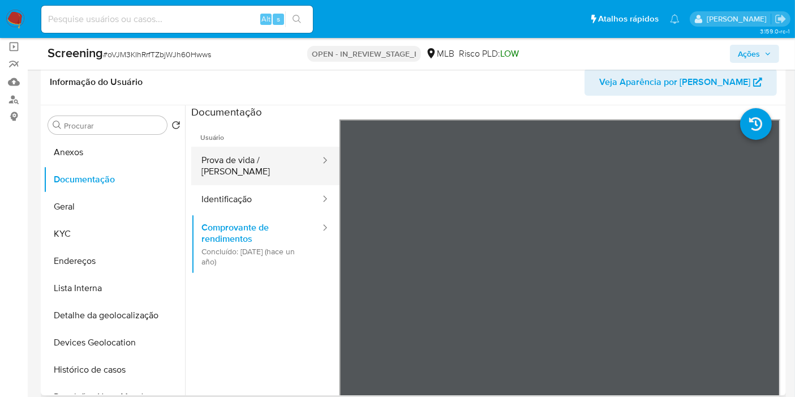
scroll to position [126, 0]
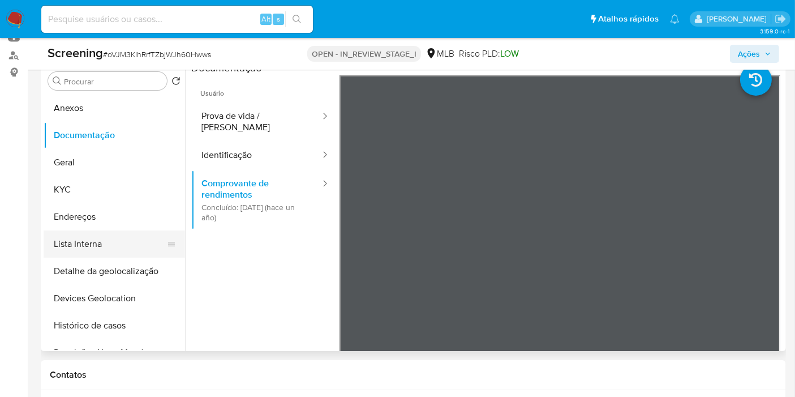
click at [113, 246] on button "Lista Interna" at bounding box center [110, 243] width 132 height 27
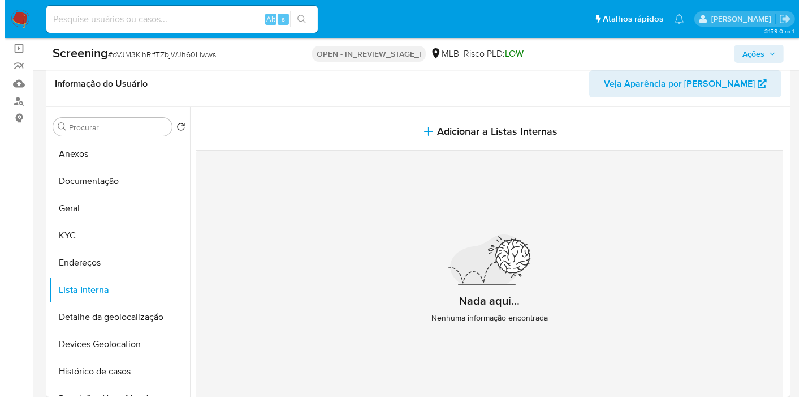
scroll to position [63, 0]
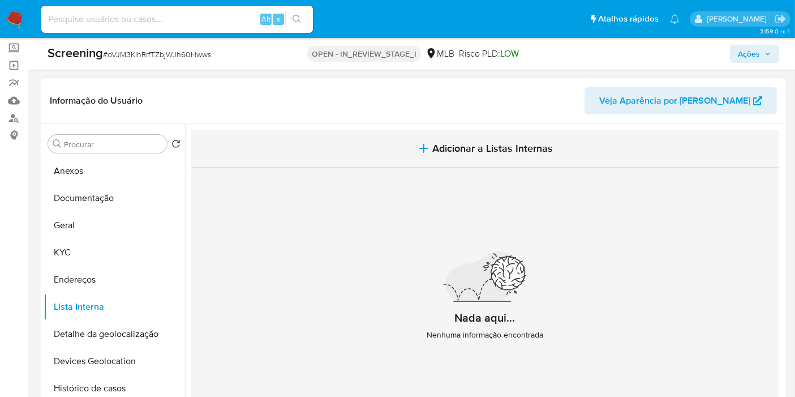
click at [459, 150] on span "Adicionar a Listas Internas" at bounding box center [493, 148] width 120 height 12
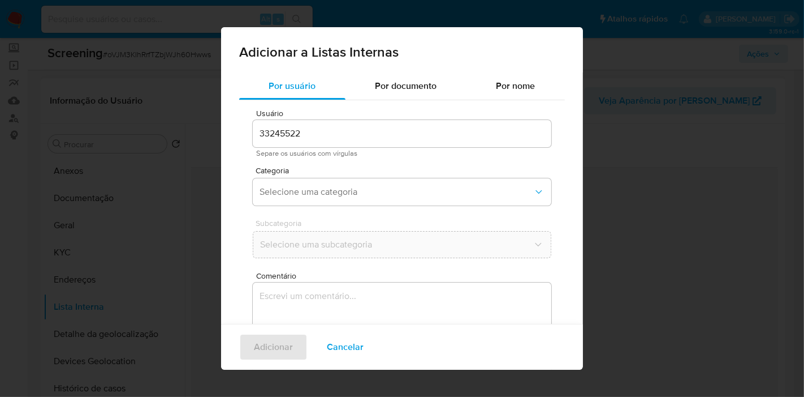
click at [337, 208] on div "Categoria Selecione uma categoria" at bounding box center [402, 188] width 299 height 44
click at [338, 188] on span "Selecione uma categoria" at bounding box center [397, 191] width 274 height 11
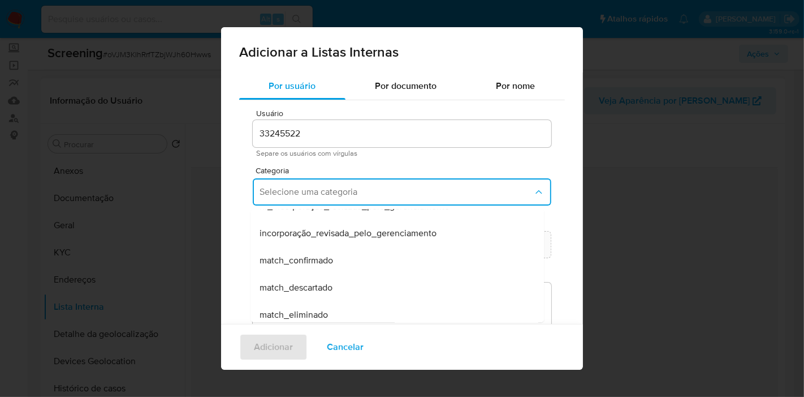
scroll to position [126, 0]
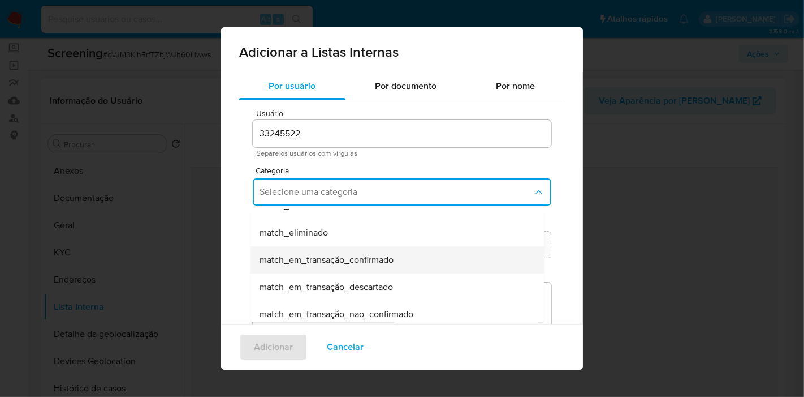
click at [370, 256] on span "match_em_transação_confirmado" at bounding box center [327, 259] width 134 height 11
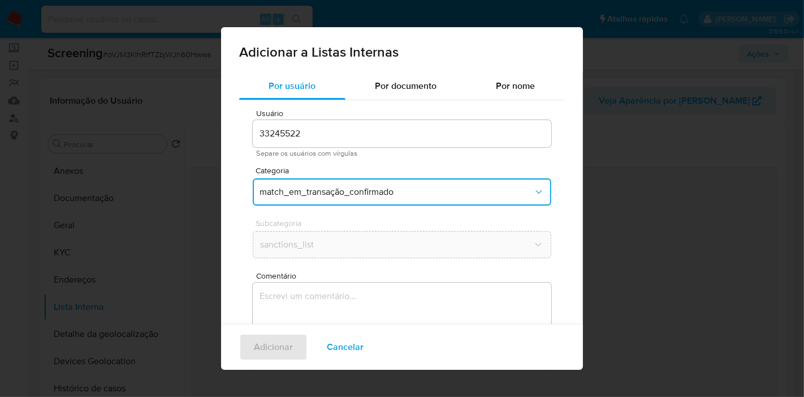
scroll to position [53, 0]
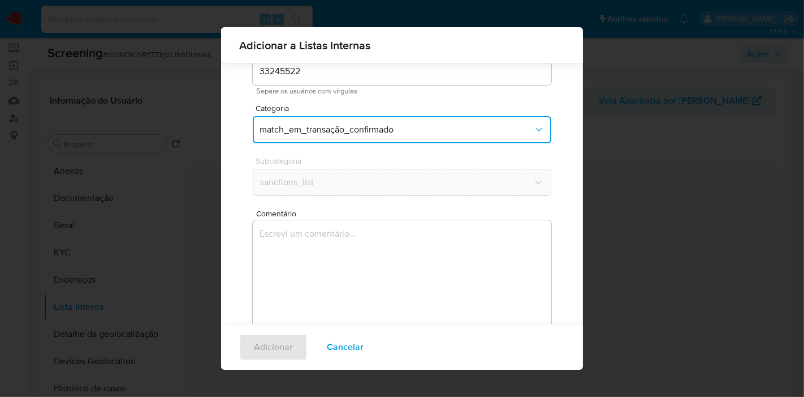
click at [412, 266] on textarea "Comentário" at bounding box center [402, 274] width 299 height 109
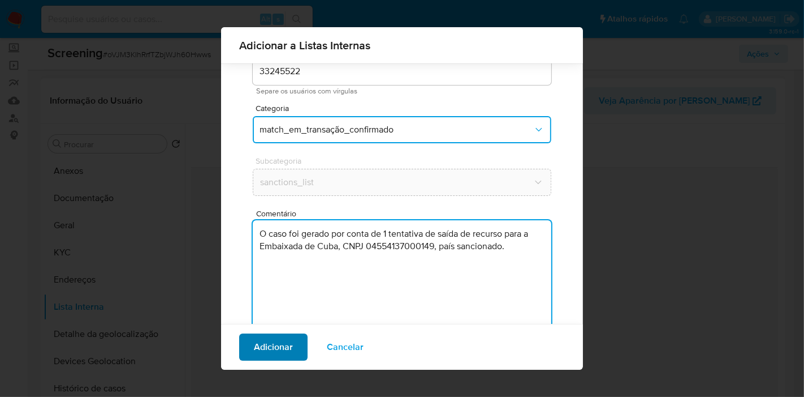
type textarea "O caso foi gerado por conta de 1 tentativa de saída de recurso para a Embaixada…"
click at [294, 338] on button "Adicionar" at bounding box center [273, 346] width 68 height 27
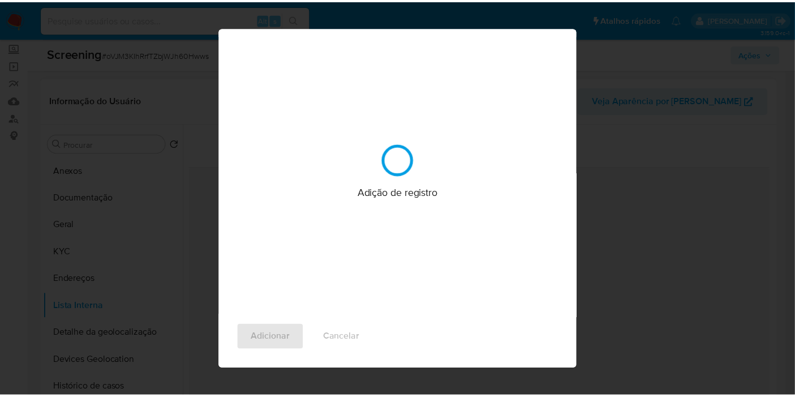
scroll to position [0, 0]
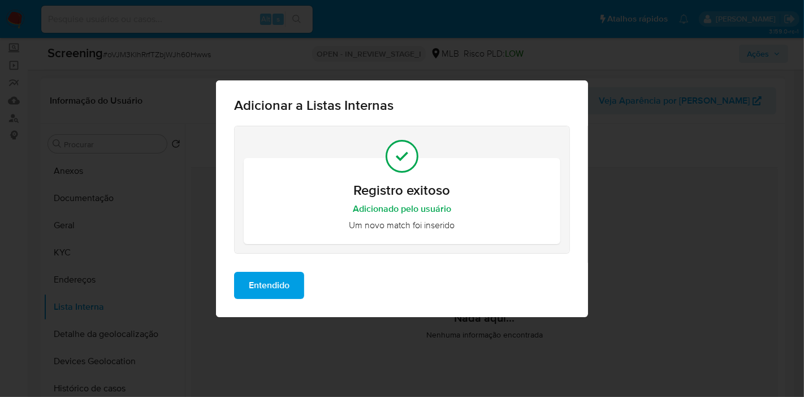
click at [284, 279] on span "Entendido" at bounding box center [269, 285] width 41 height 25
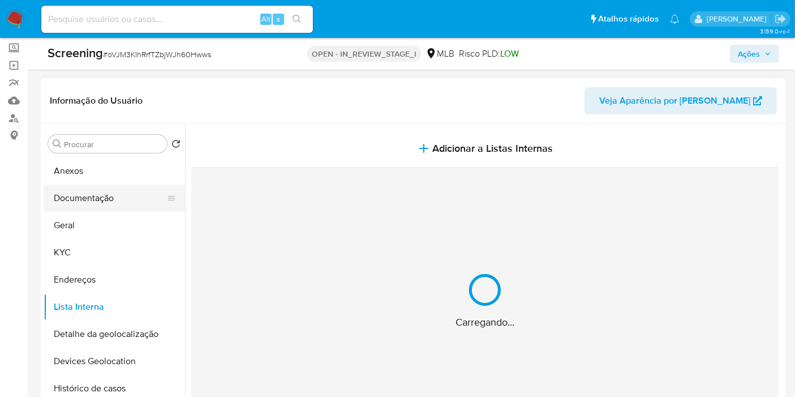
click at [89, 197] on button "Documentação" at bounding box center [110, 197] width 132 height 27
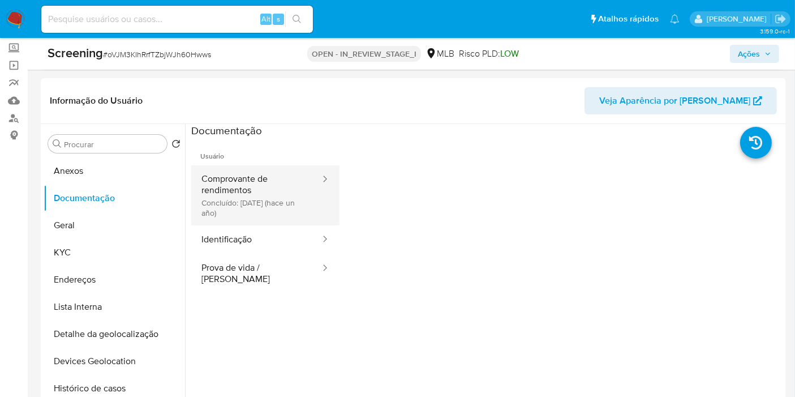
click at [250, 205] on button "Comprovante de rendimentos Concluído: [DATE] (hace un año)" at bounding box center [256, 195] width 130 height 60
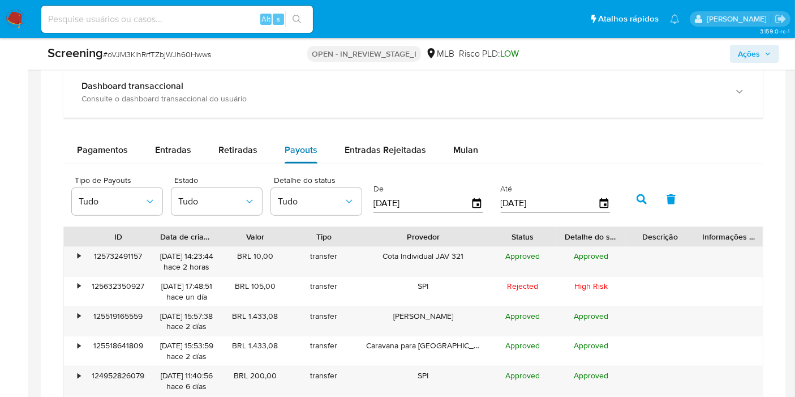
scroll to position [785, 0]
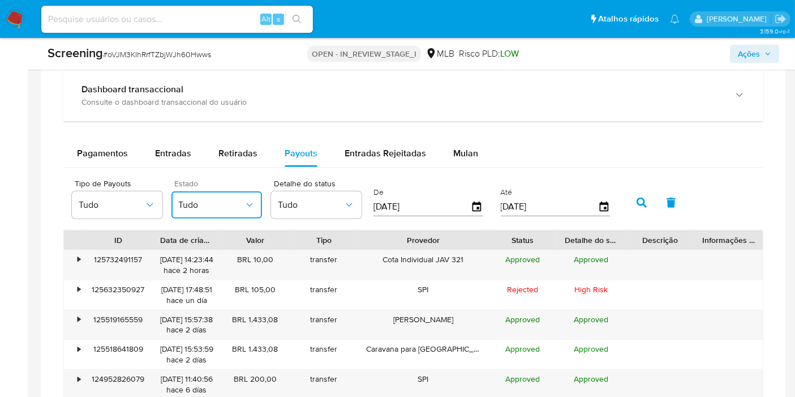
click at [257, 197] on button "Tudo" at bounding box center [216, 204] width 90 height 27
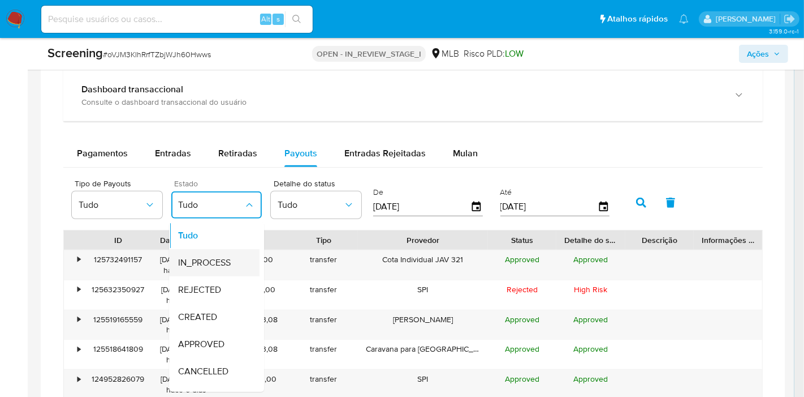
click at [229, 262] on span "IN_PROCESS" at bounding box center [204, 262] width 53 height 11
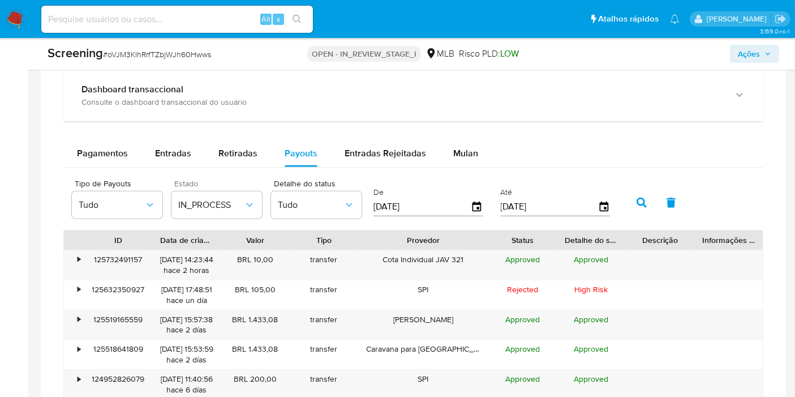
click at [226, 186] on div "Estado IN_PROCESS" at bounding box center [216, 198] width 90 height 39
click at [223, 201] on span "IN_PROCESS" at bounding box center [211, 204] width 66 height 11
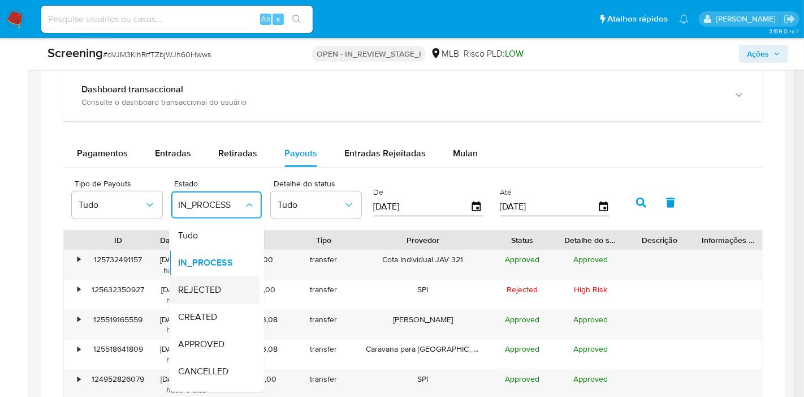
click at [224, 286] on div "REJECTED" at bounding box center [211, 290] width 66 height 27
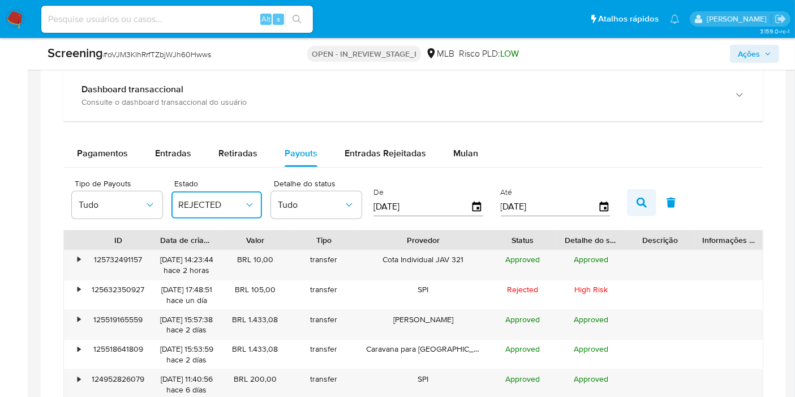
click at [636, 197] on icon "button" at bounding box center [641, 202] width 10 height 10
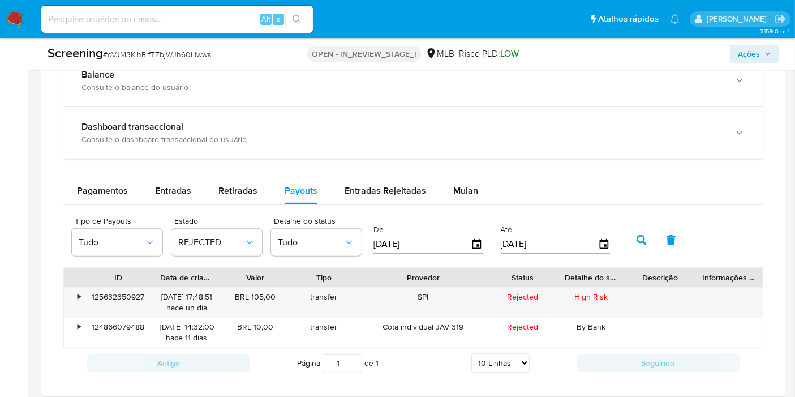
scroll to position [765, 0]
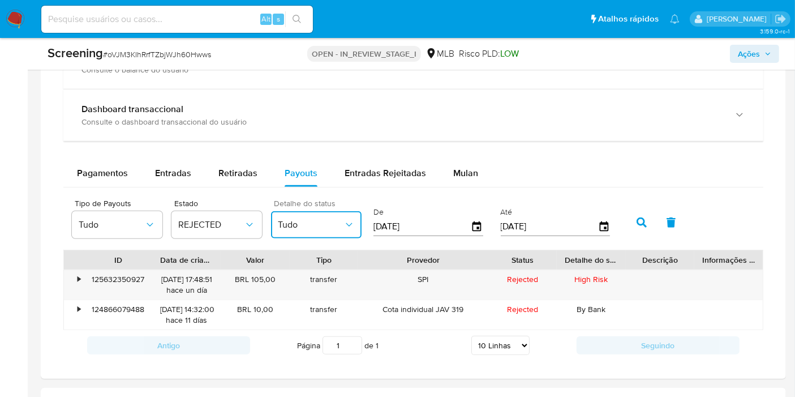
click at [351, 216] on button "Tudo" at bounding box center [316, 224] width 90 height 27
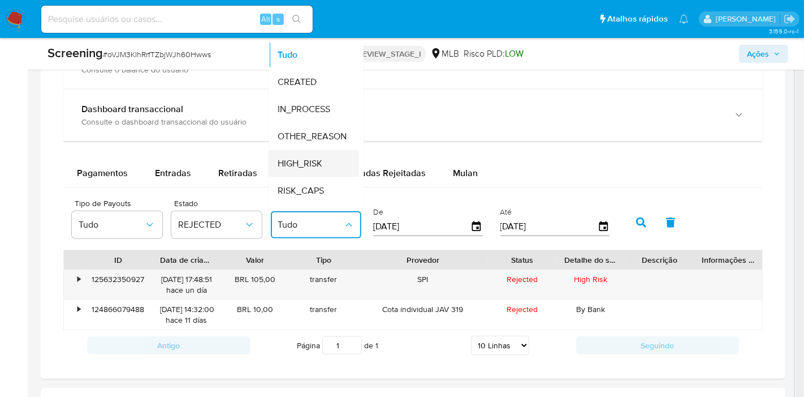
click at [313, 163] on span "HIGH_RISK" at bounding box center [300, 163] width 45 height 11
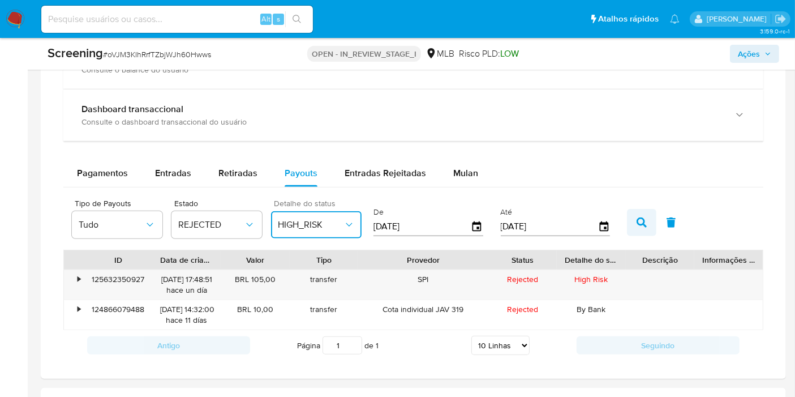
click at [636, 218] on icon "button" at bounding box center [641, 222] width 10 height 10
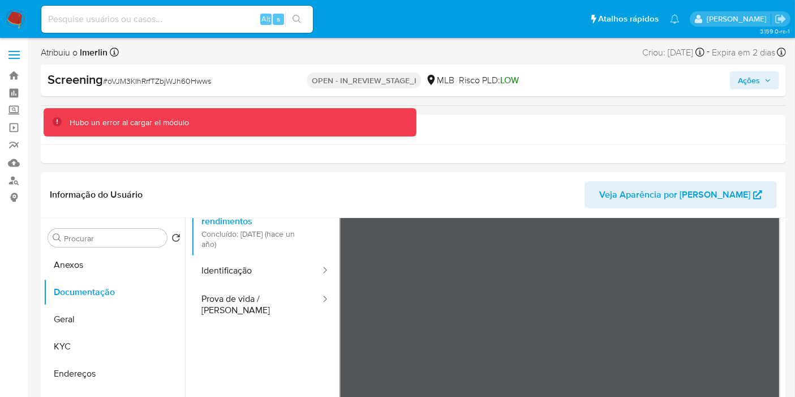
scroll to position [0, 0]
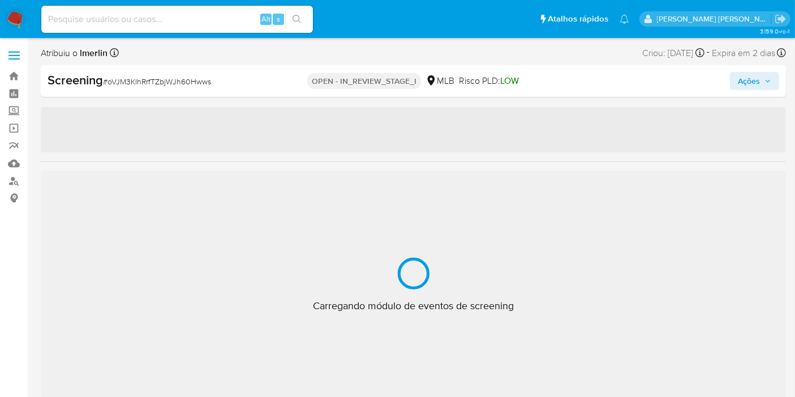
select select "10"
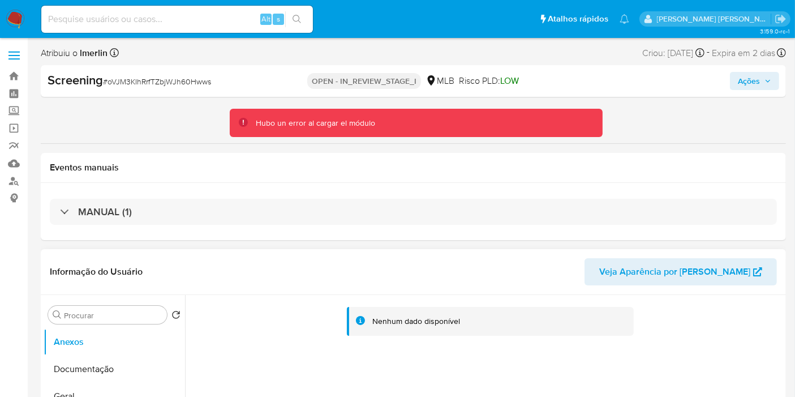
scroll to position [188, 0]
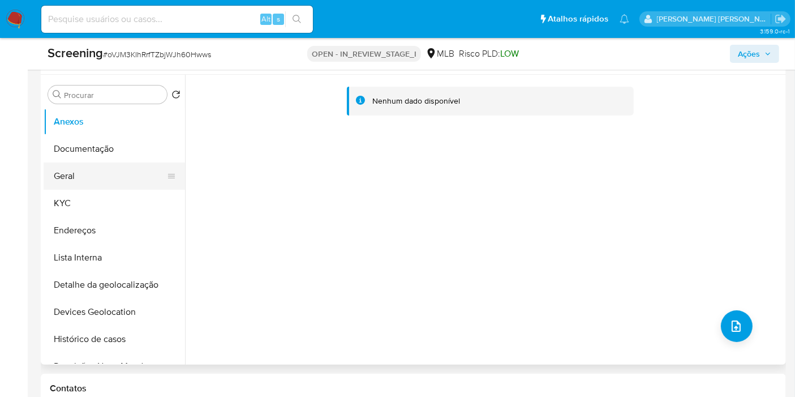
drag, startPoint x: 114, startPoint y: 255, endPoint x: 163, endPoint y: 139, distance: 125.4
click at [114, 255] on button "Lista Interna" at bounding box center [114, 257] width 141 height 27
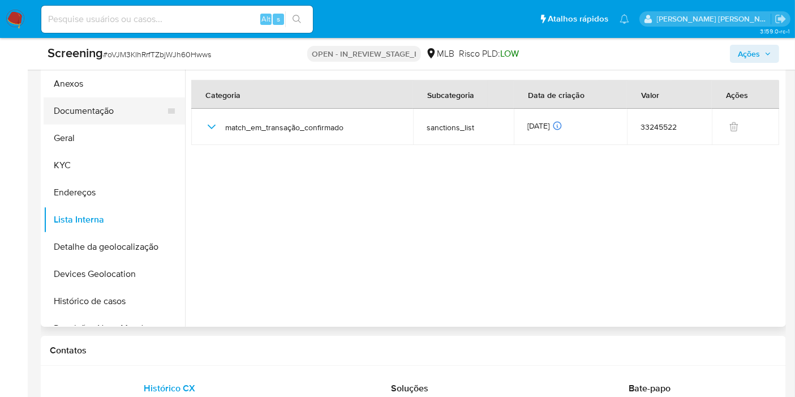
click at [89, 85] on button "Anexos" at bounding box center [114, 83] width 141 height 27
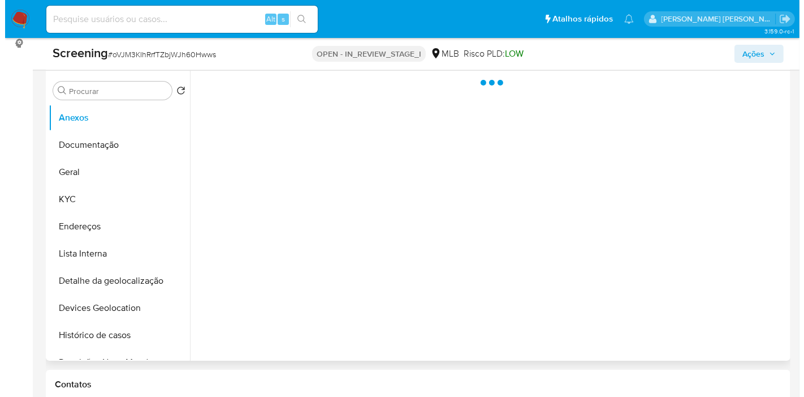
scroll to position [126, 0]
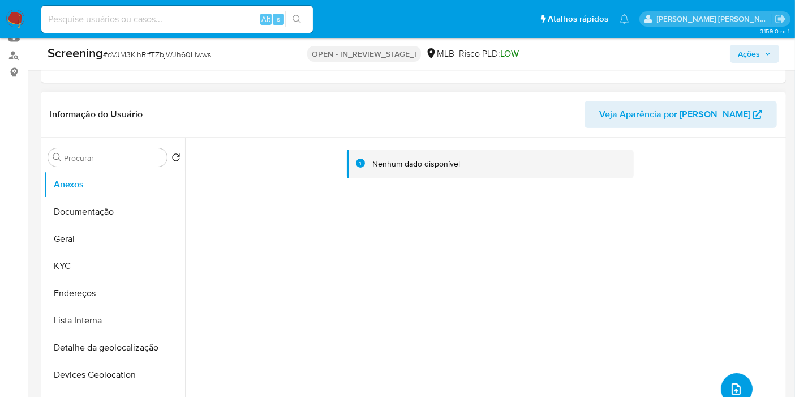
click at [730, 382] on span "upload-file" at bounding box center [736, 389] width 12 height 14
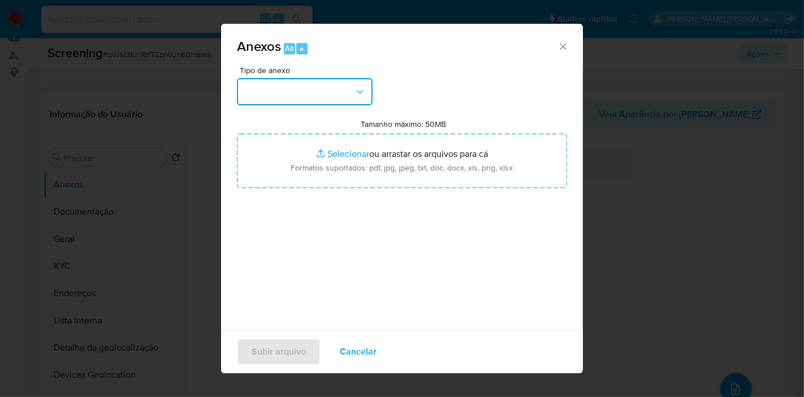
click at [307, 100] on button "button" at bounding box center [305, 91] width 136 height 27
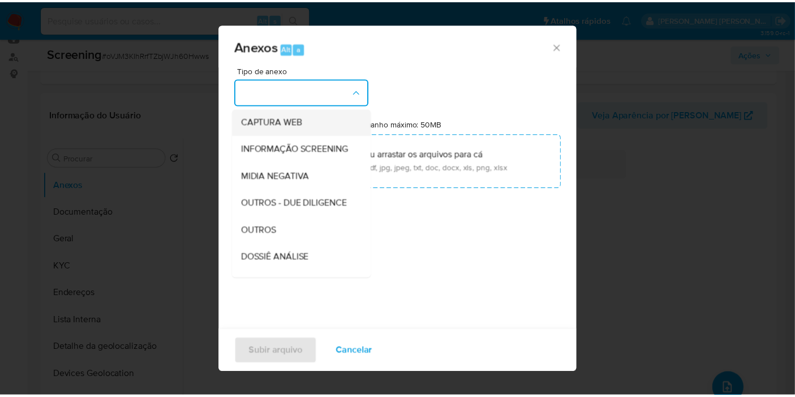
scroll to position [63, 0]
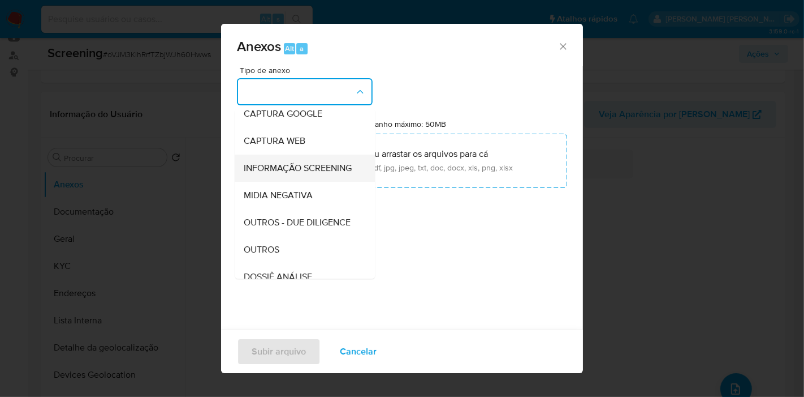
click at [292, 166] on span "INFORMAÇÃO SCREENING" at bounding box center [298, 167] width 108 height 11
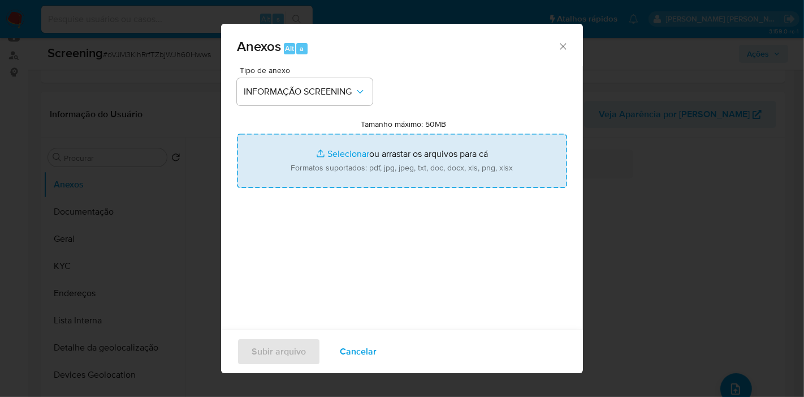
click at [391, 162] on input "Tamanho máximo: 50MB Selecionar arquivos" at bounding box center [402, 160] width 330 height 54
type input "C:\fakepath\Evidências.pdf"
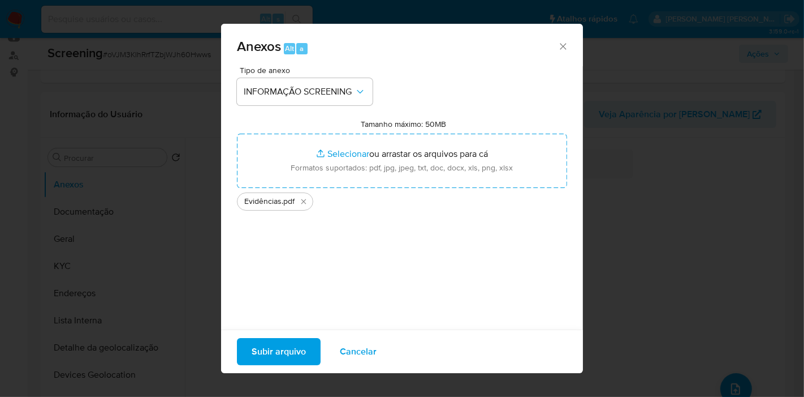
click at [277, 354] on span "Subir arquivo" at bounding box center [279, 351] width 54 height 25
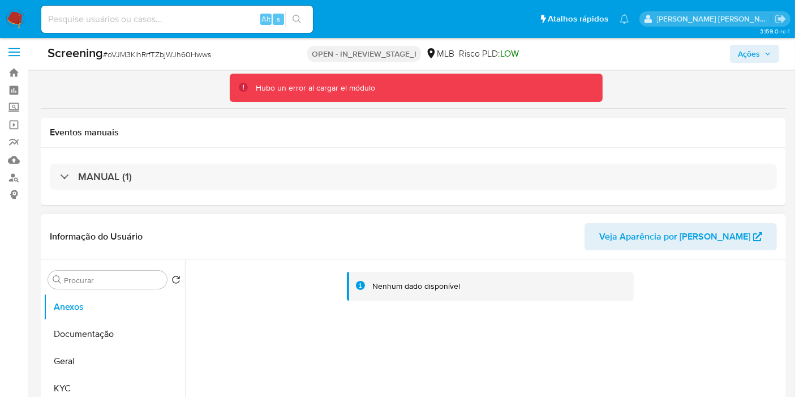
scroll to position [0, 0]
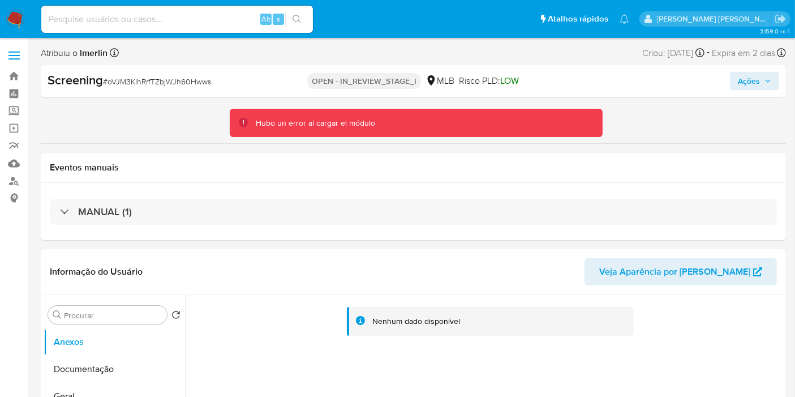
click at [740, 81] on span "Ações" at bounding box center [749, 81] width 22 height 18
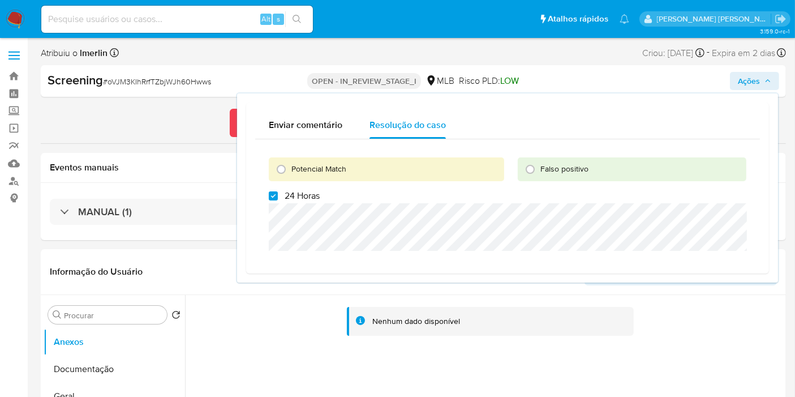
click at [314, 196] on span "24 Horas" at bounding box center [302, 195] width 35 height 11
click at [278, 196] on input "24 Horas" at bounding box center [273, 195] width 9 height 9
checkbox input "false"
click at [316, 167] on span "Potencial Match" at bounding box center [318, 168] width 55 height 11
click at [290, 167] on input "Potencial Match" at bounding box center [281, 169] width 18 height 18
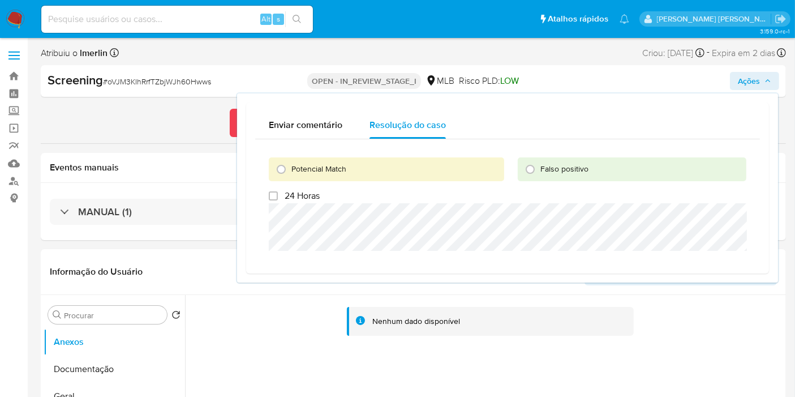
radio input "true"
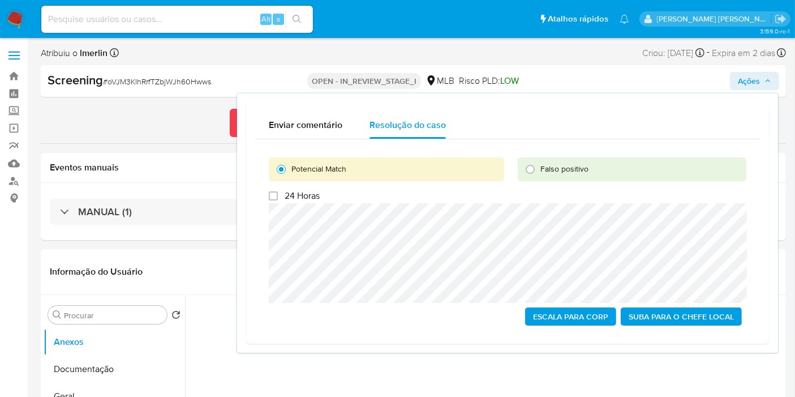
click span "Escala para Corp"
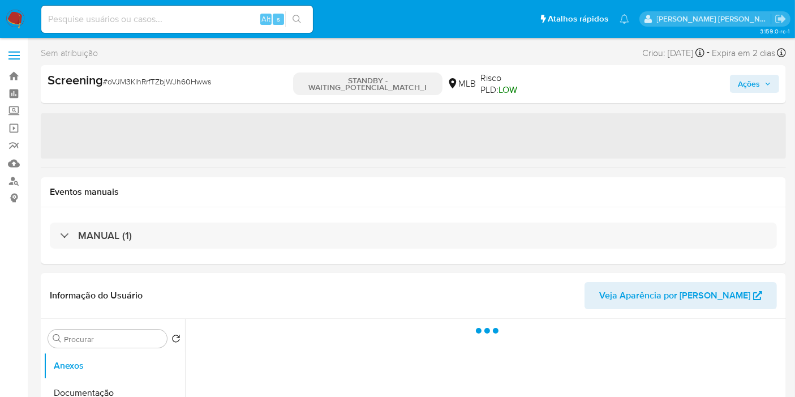
select select "10"
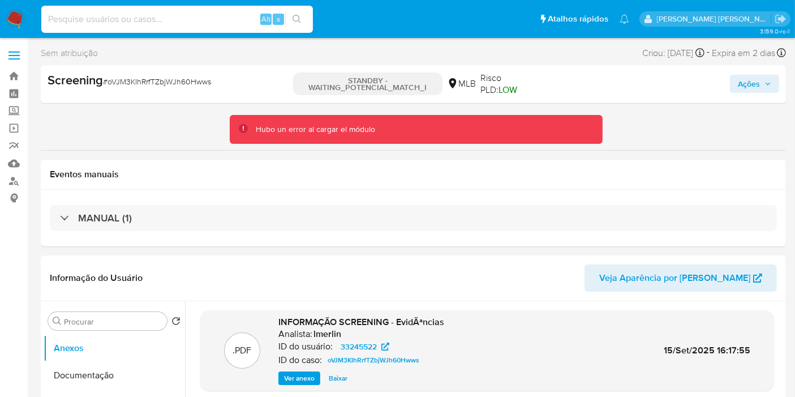
click at [230, 21] on input at bounding box center [176, 19] width 271 height 15
paste input "mQeO7NOiCuzApeaMvenqUpHC"
type input "mQeO7NOiCuzApeaMvenqUpHC"
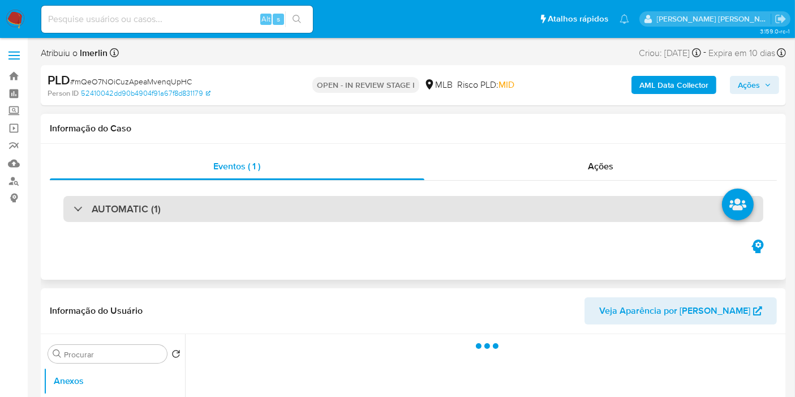
select select "10"
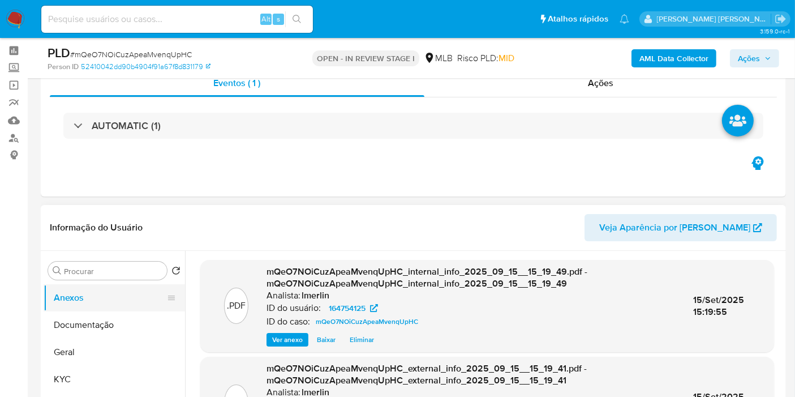
scroll to position [63, 0]
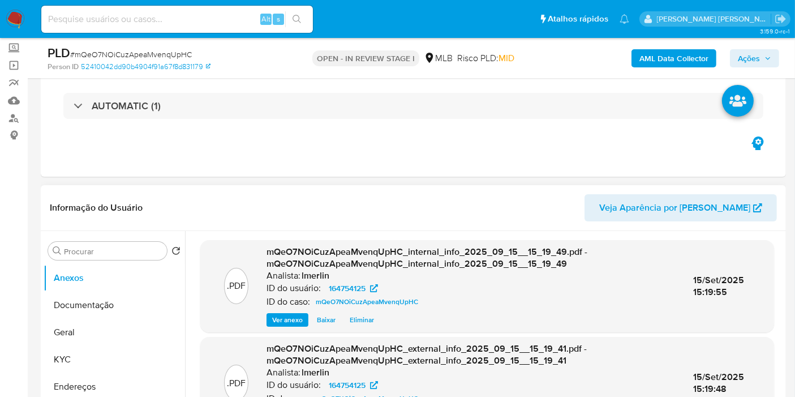
drag, startPoint x: 98, startPoint y: 356, endPoint x: 179, endPoint y: 244, distance: 138.6
click at [98, 356] on button "KYC" at bounding box center [114, 359] width 141 height 27
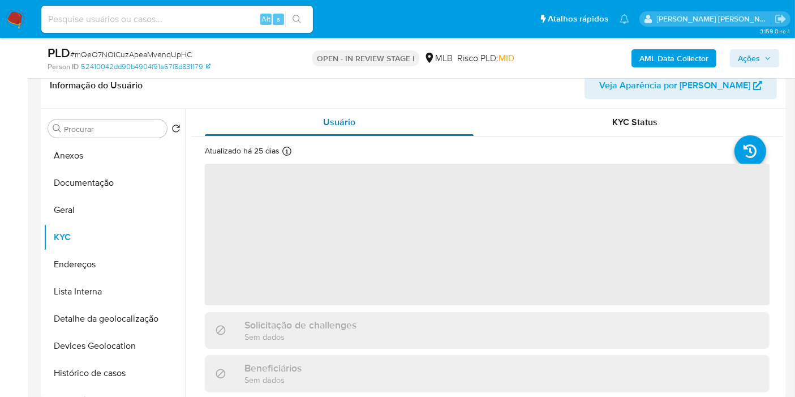
scroll to position [188, 0]
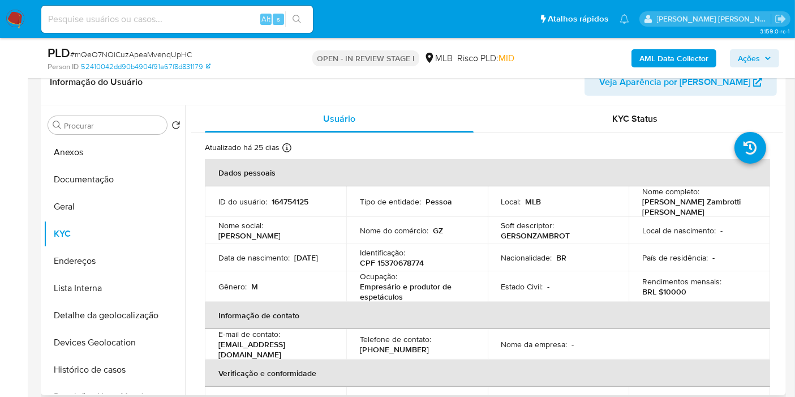
click at [394, 264] on p "CPF 15370678774" at bounding box center [392, 262] width 64 height 10
copy p "15370678774"
click at [118, 370] on button "Histórico de casos" at bounding box center [110, 369] width 132 height 27
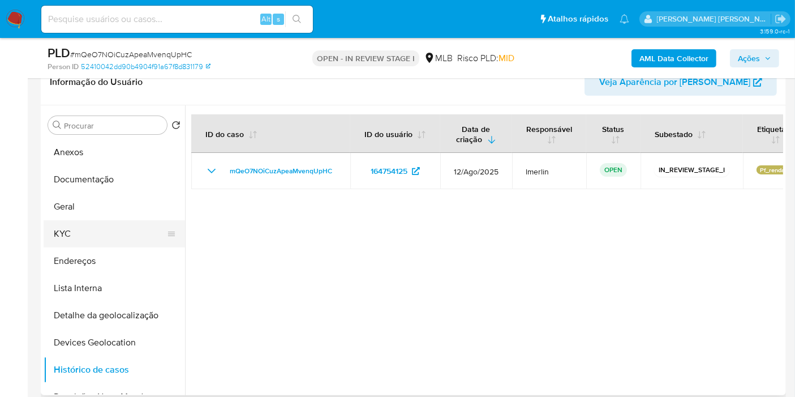
click at [104, 225] on button "KYC" at bounding box center [110, 233] width 132 height 27
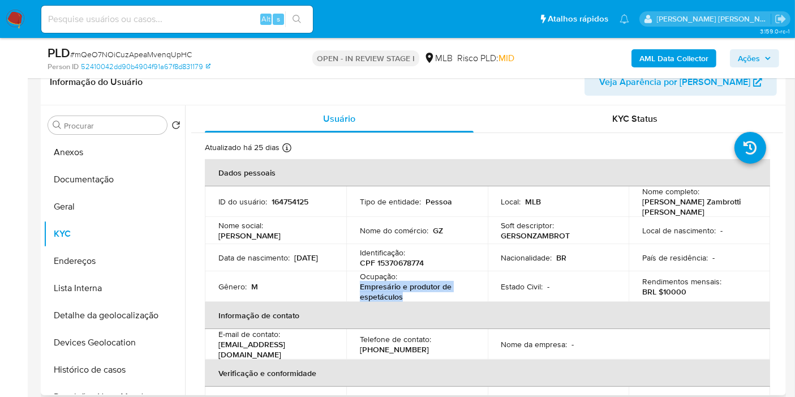
drag, startPoint x: 408, startPoint y: 297, endPoint x: 352, endPoint y: 287, distance: 56.9
click at [352, 287] on td "Ocupação : Empresário e produtor de espetáculos" at bounding box center [416, 286] width 141 height 31
copy p "Empresário e produtor de espetáculos"
click at [124, 187] on button "Documentação" at bounding box center [110, 179] width 132 height 27
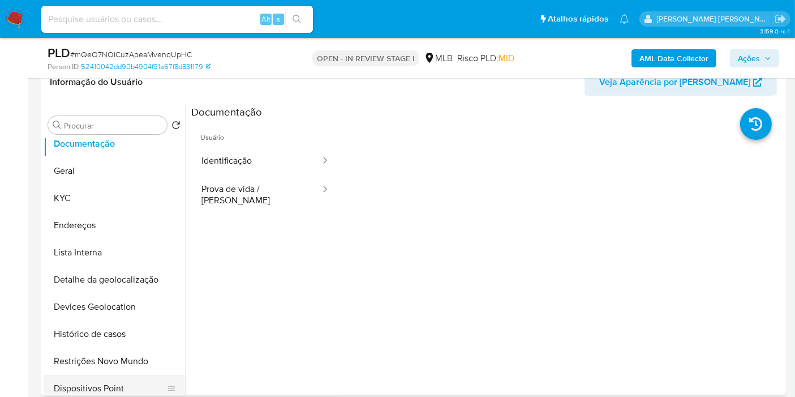
scroll to position [63, 0]
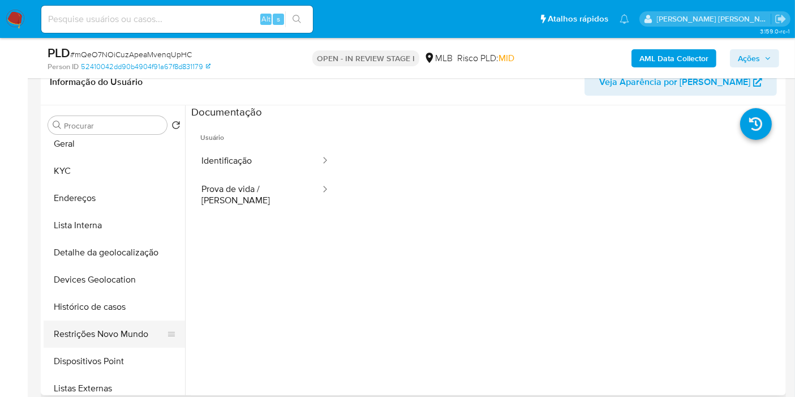
click at [126, 335] on button "Restrições Novo Mundo" at bounding box center [110, 333] width 132 height 27
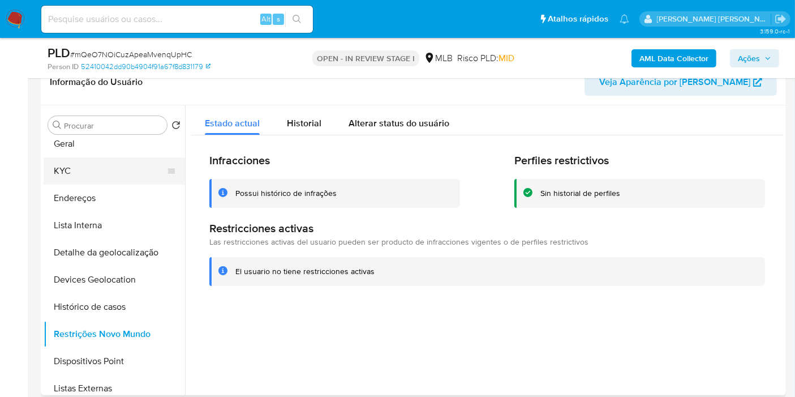
click at [76, 163] on button "KYC" at bounding box center [110, 170] width 132 height 27
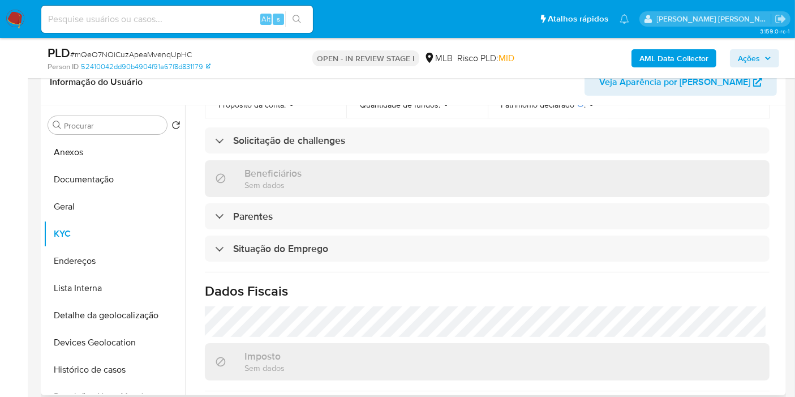
scroll to position [520, 0]
